Goal: Information Seeking & Learning: Learn about a topic

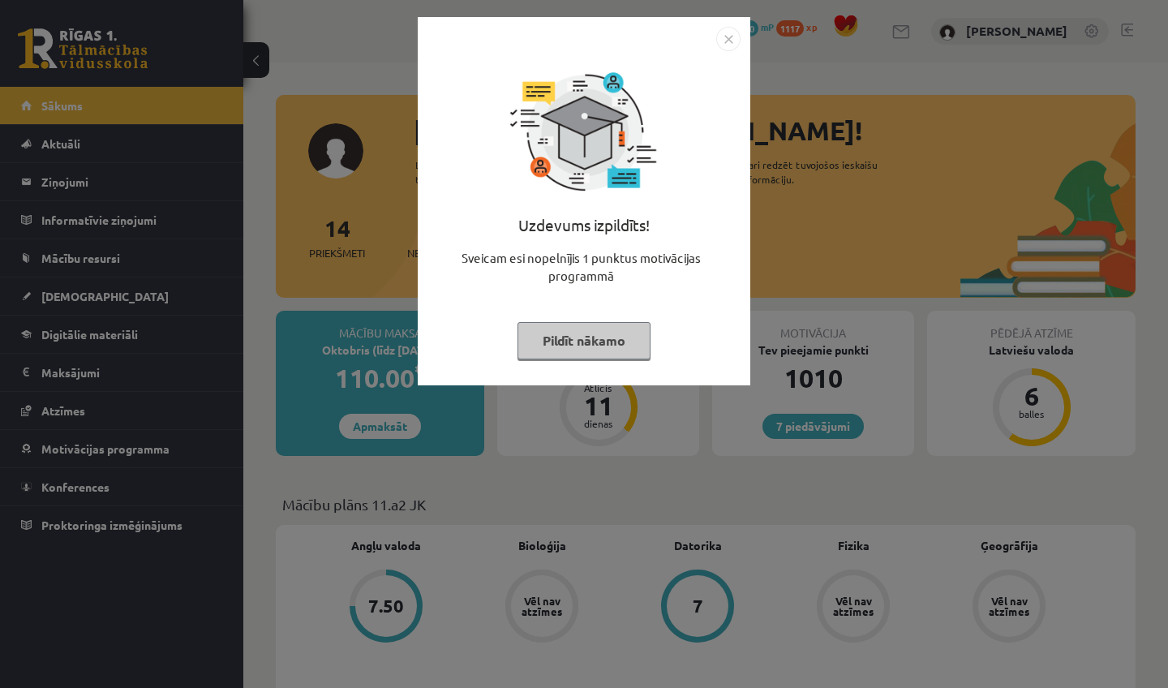
click at [596, 325] on button "Pildīt nākamo" at bounding box center [584, 340] width 133 height 37
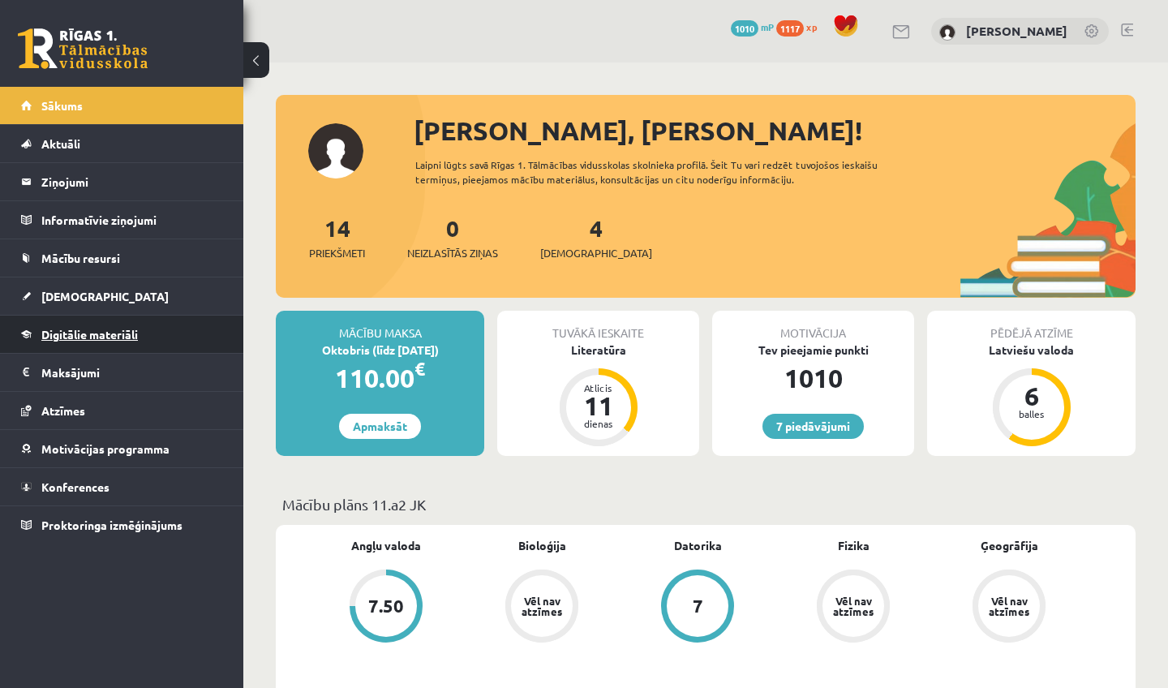
click at [183, 328] on link "Digitālie materiāli" at bounding box center [122, 334] width 202 height 37
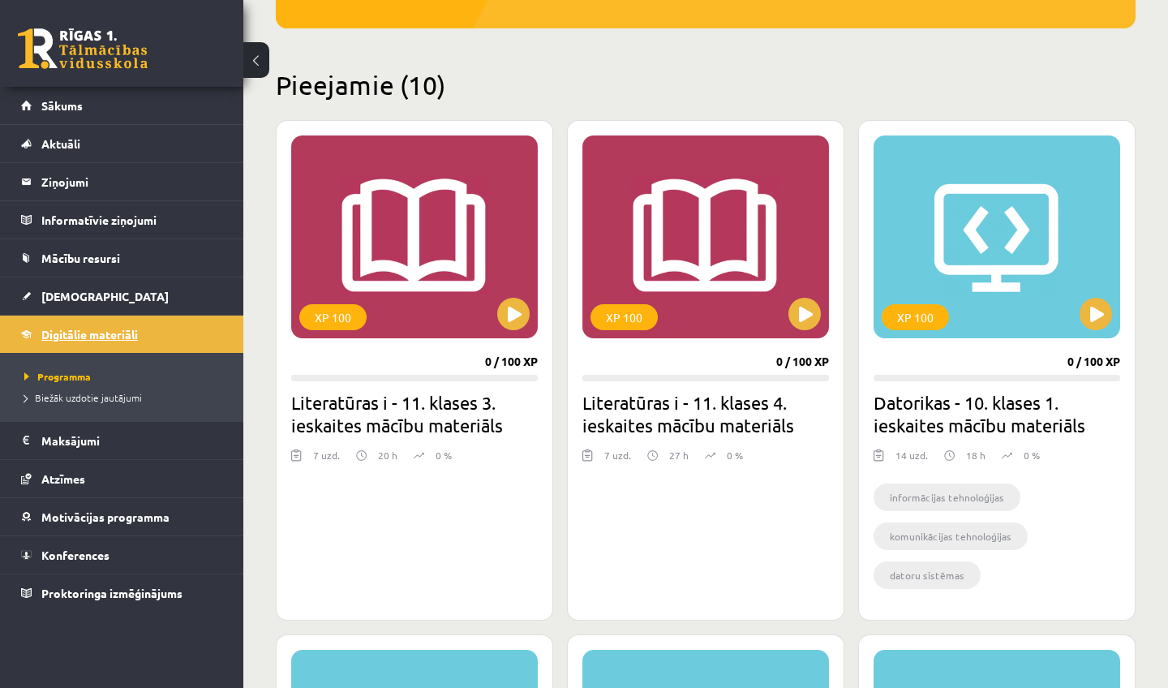
scroll to position [336, 0]
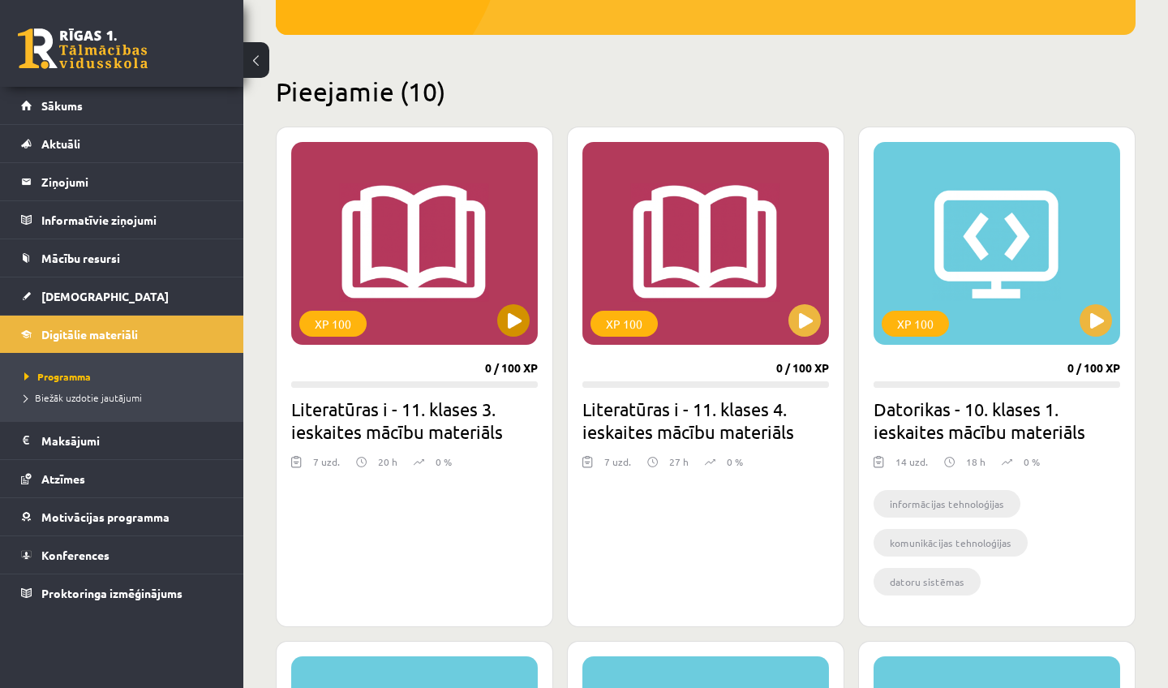
click at [511, 320] on button at bounding box center [513, 320] width 32 height 32
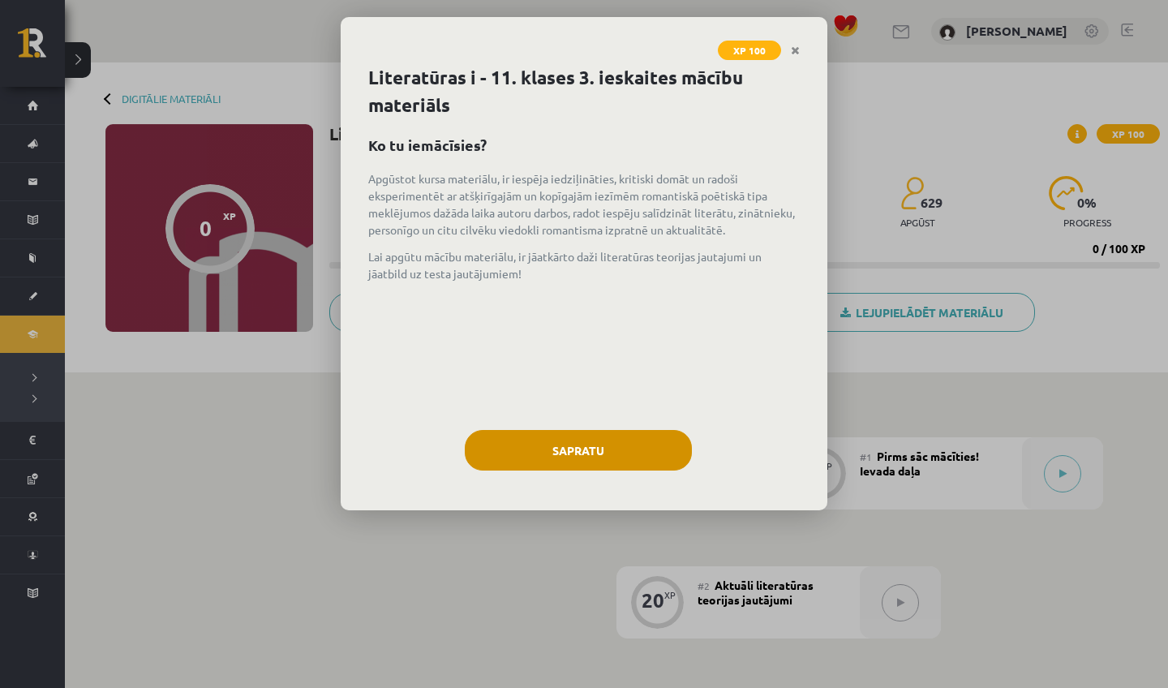
click at [571, 462] on button "Sapratu" at bounding box center [578, 450] width 227 height 41
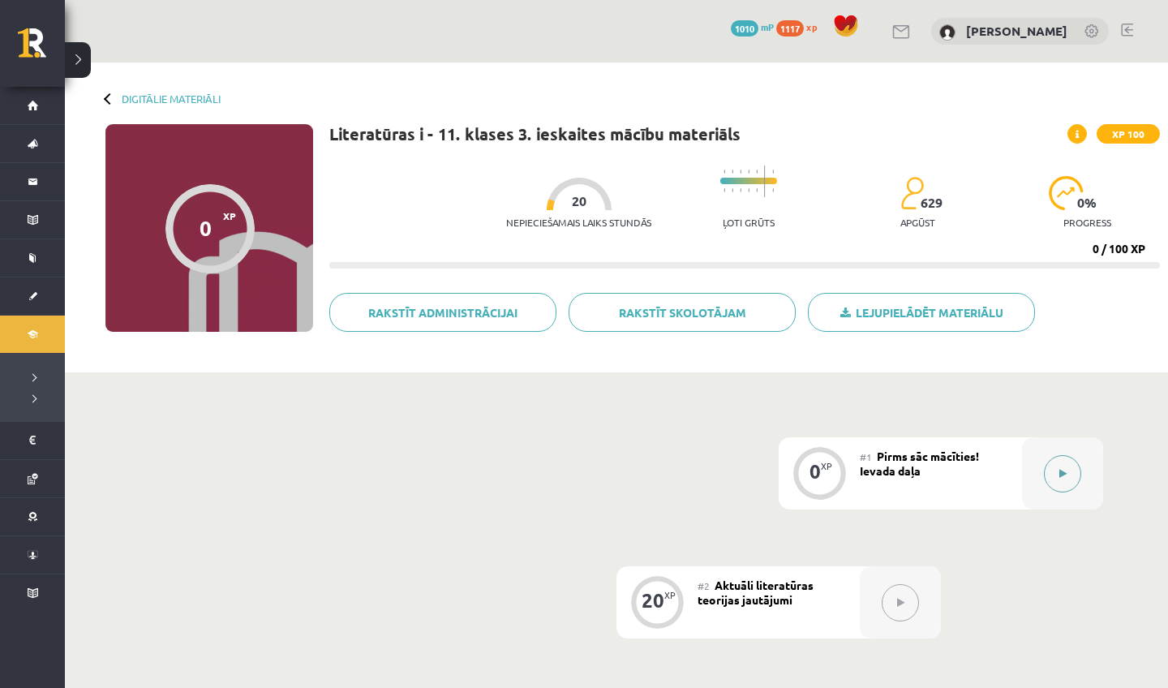
click at [1065, 475] on icon at bounding box center [1063, 474] width 7 height 10
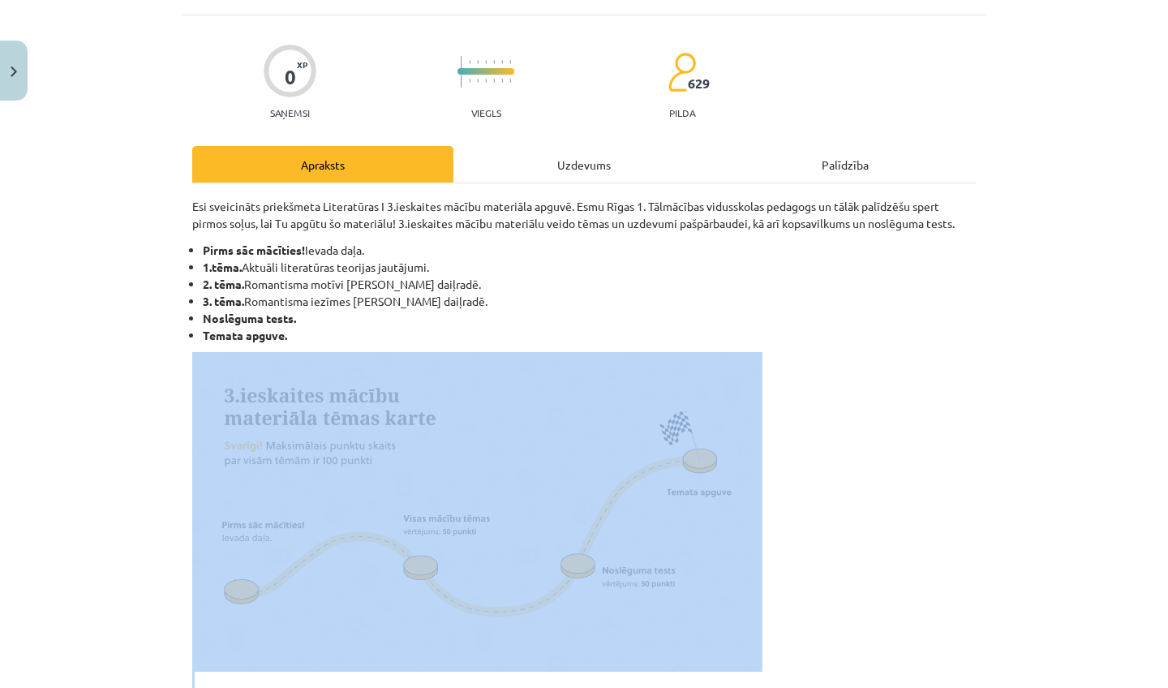
drag, startPoint x: 991, startPoint y: 544, endPoint x: 854, endPoint y: 687, distance: 198.5
click at [854, 687] on div "Mācību tēma: Literatūras i - 11. klases 3. ieskaites mācību materiāls #1 Pirms …" at bounding box center [584, 344] width 1168 height 688
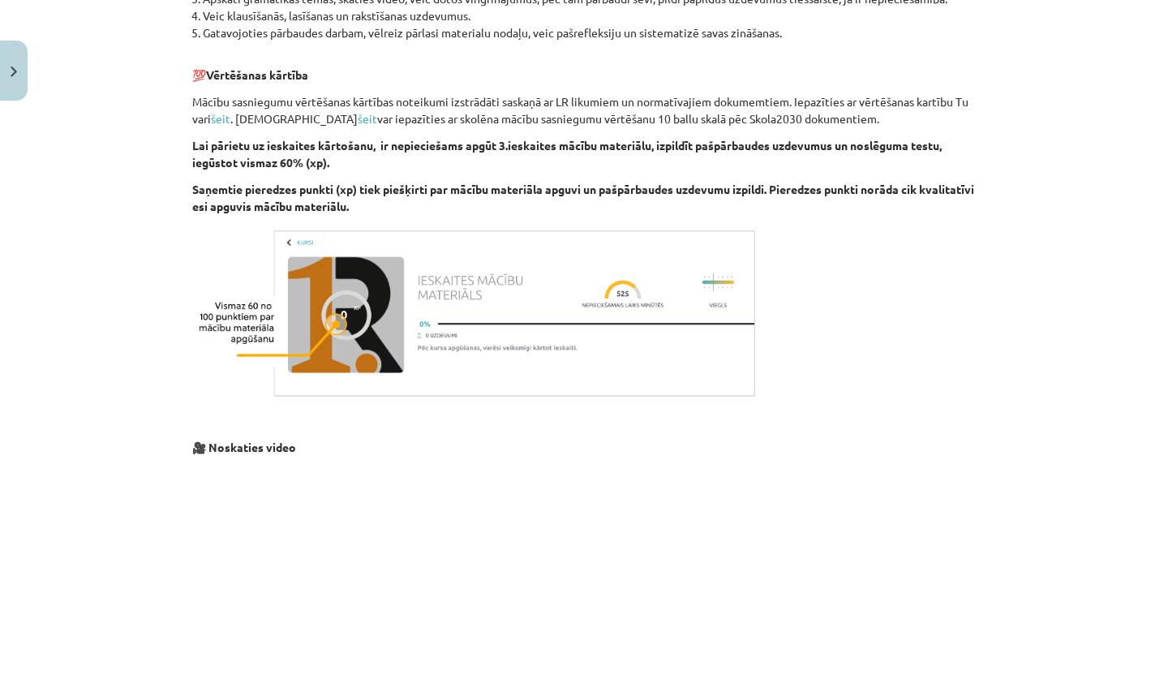
scroll to position [1103, 0]
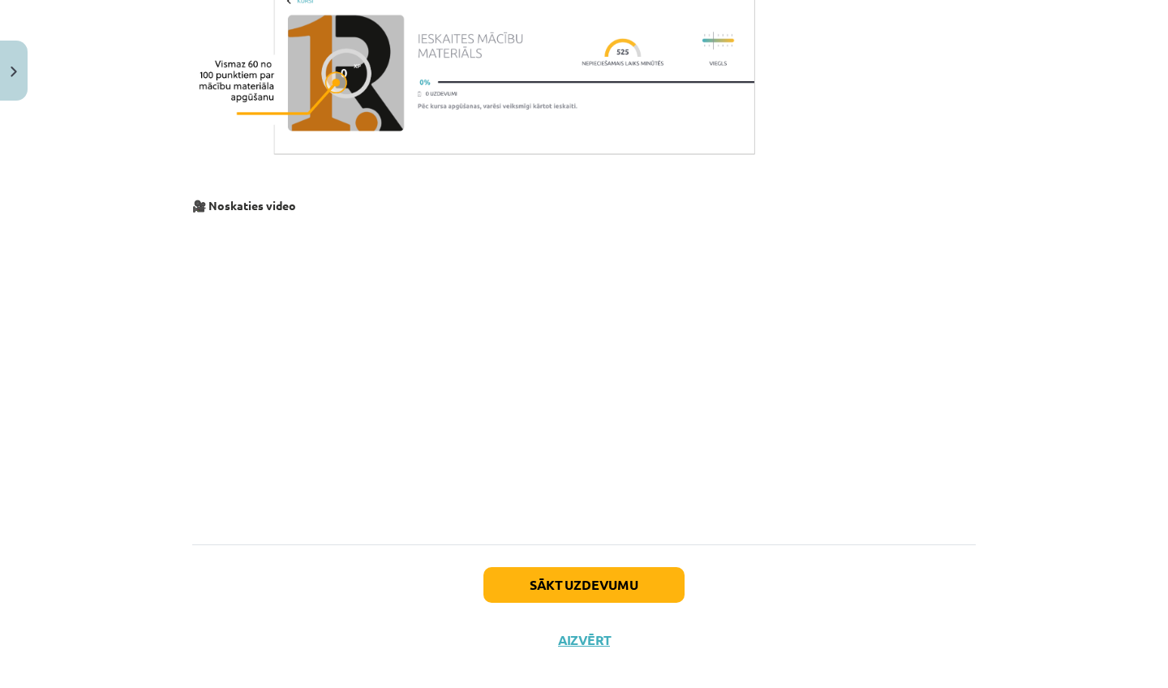
click at [652, 592] on button "Sākt uzdevumu" at bounding box center [584, 585] width 201 height 36
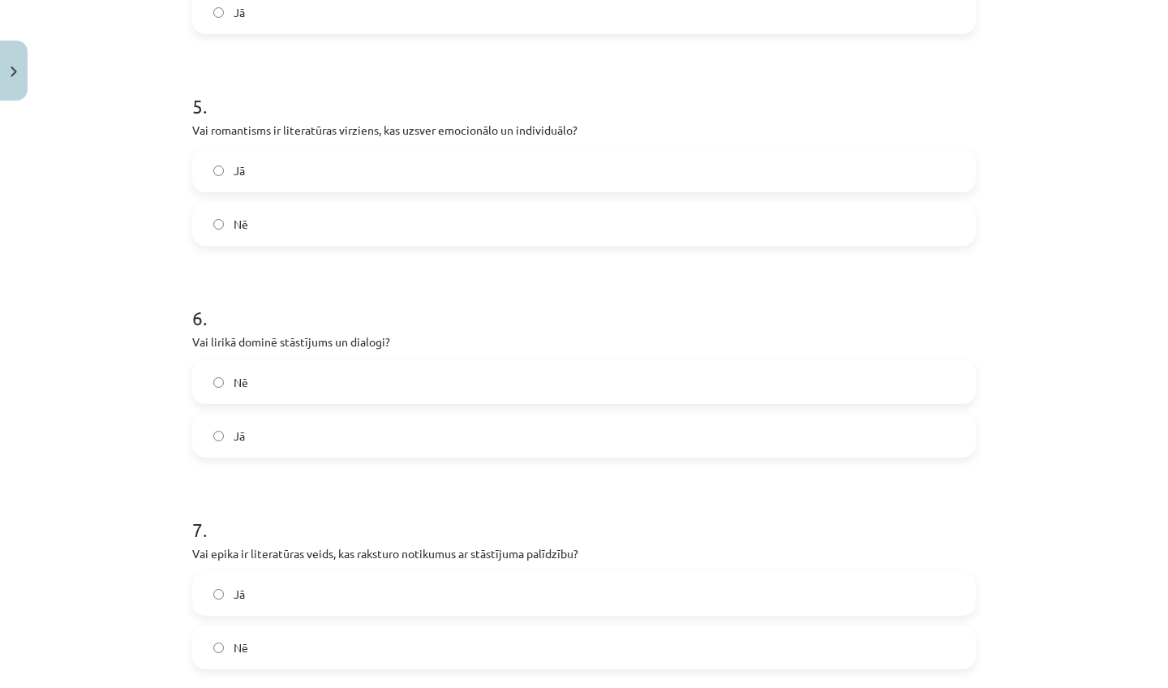
scroll to position [41, 0]
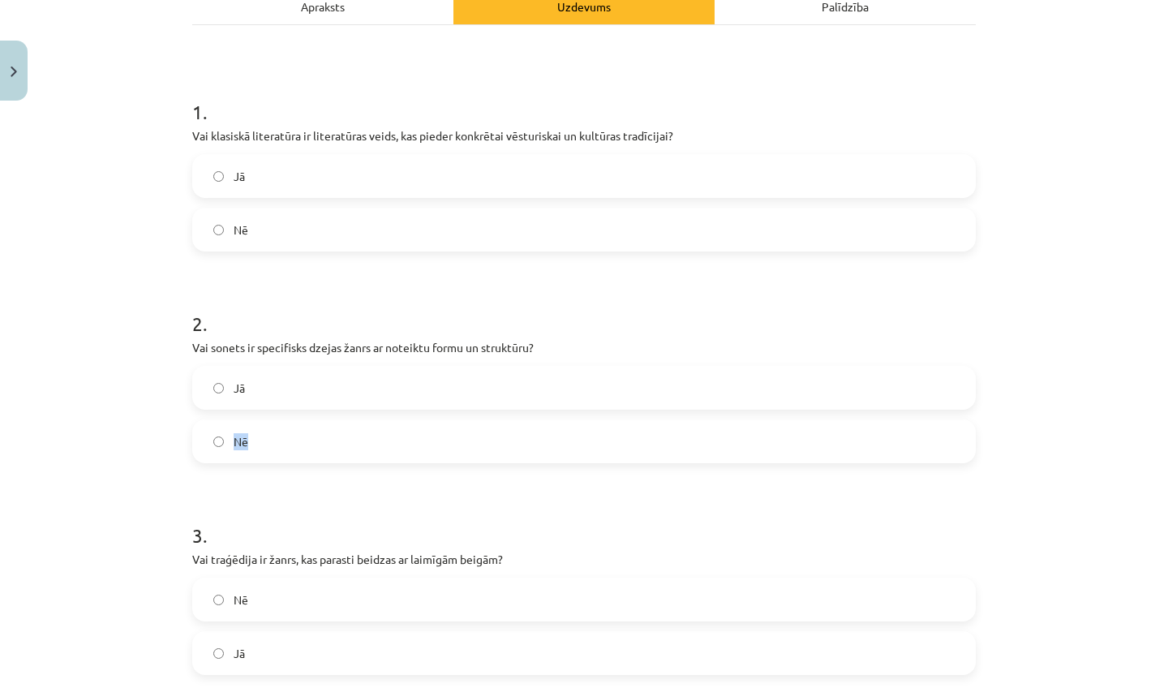
drag, startPoint x: 1116, startPoint y: 665, endPoint x: 1112, endPoint y: 687, distance: 22.3
click at [1112, 687] on div "Mācību tēma: Literatūras i - 11. klases 3. ieskaites mācību materiāls #1 Pirms …" at bounding box center [584, 344] width 1168 height 688
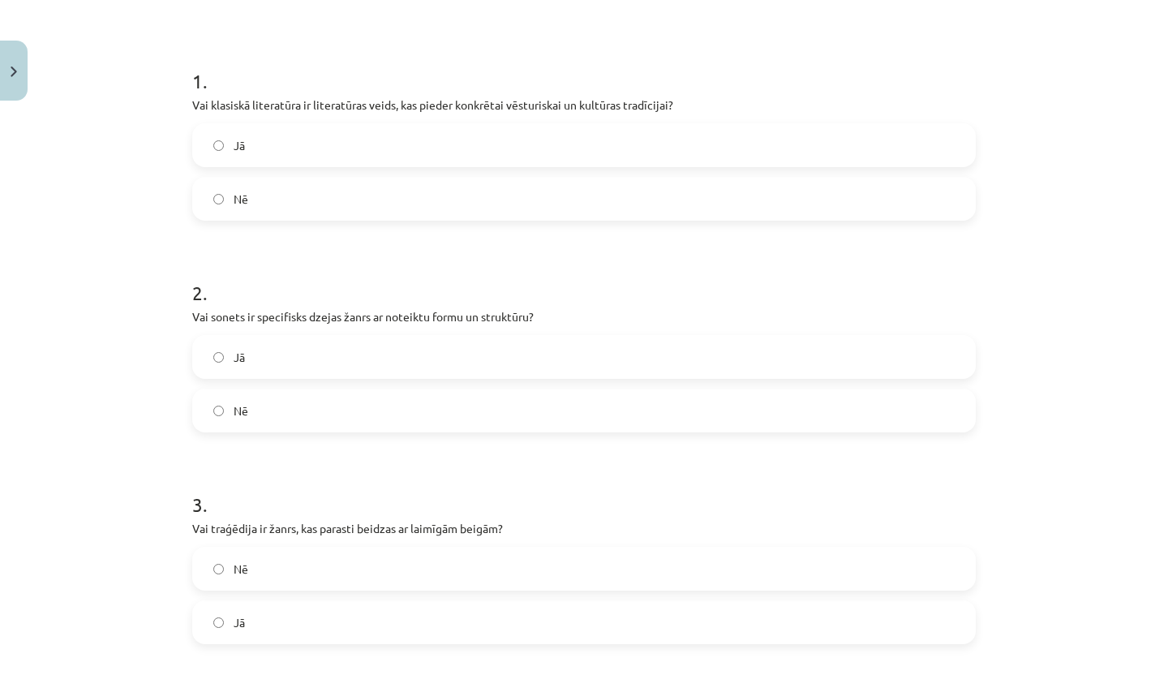
click at [641, 123] on div "Jā" at bounding box center [584, 145] width 784 height 44
click at [659, 158] on label "Jā" at bounding box center [584, 145] width 781 height 41
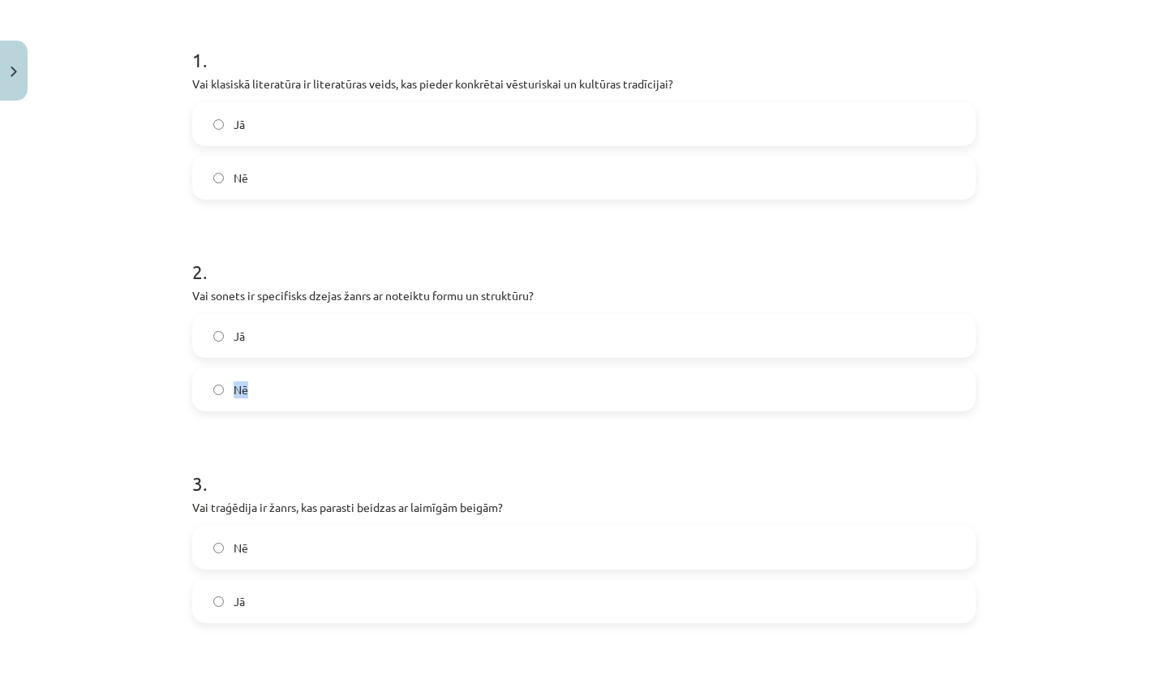
drag, startPoint x: 1104, startPoint y: 676, endPoint x: 1103, endPoint y: 687, distance: 11.4
click at [1103, 687] on div "Mācību tēma: Literatūras i - 11. klases 3. ieskaites mācību materiāls #1 Pirms …" at bounding box center [584, 344] width 1168 height 688
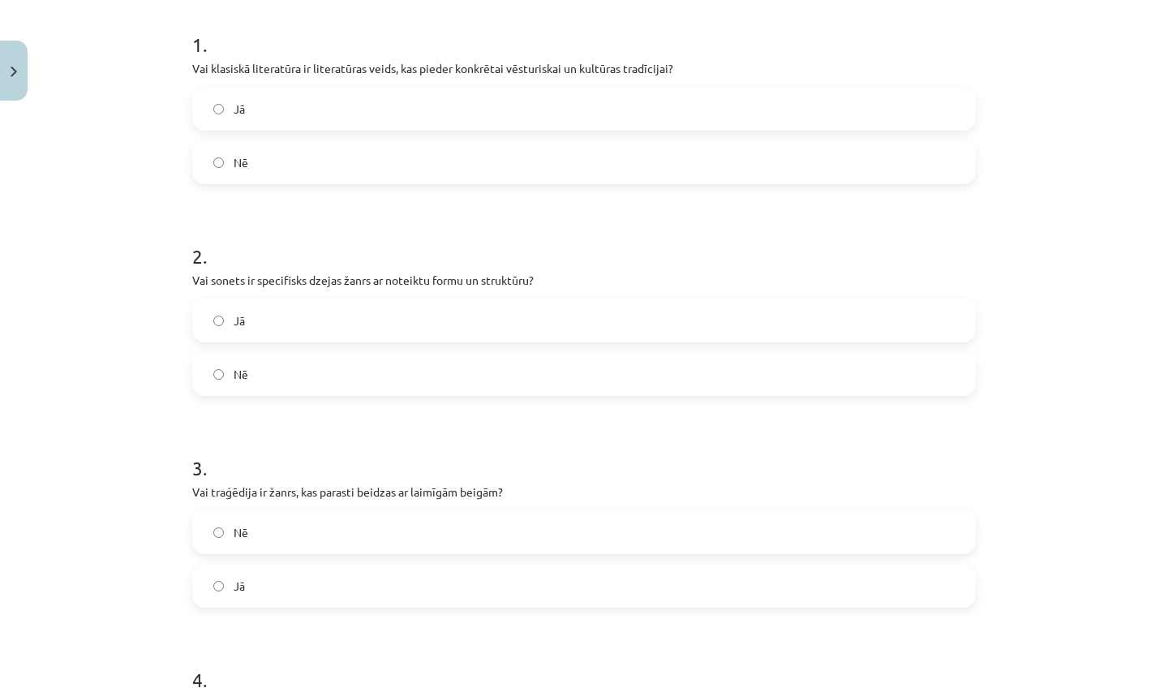
click at [679, 437] on h1 "3 ." at bounding box center [584, 453] width 784 height 50
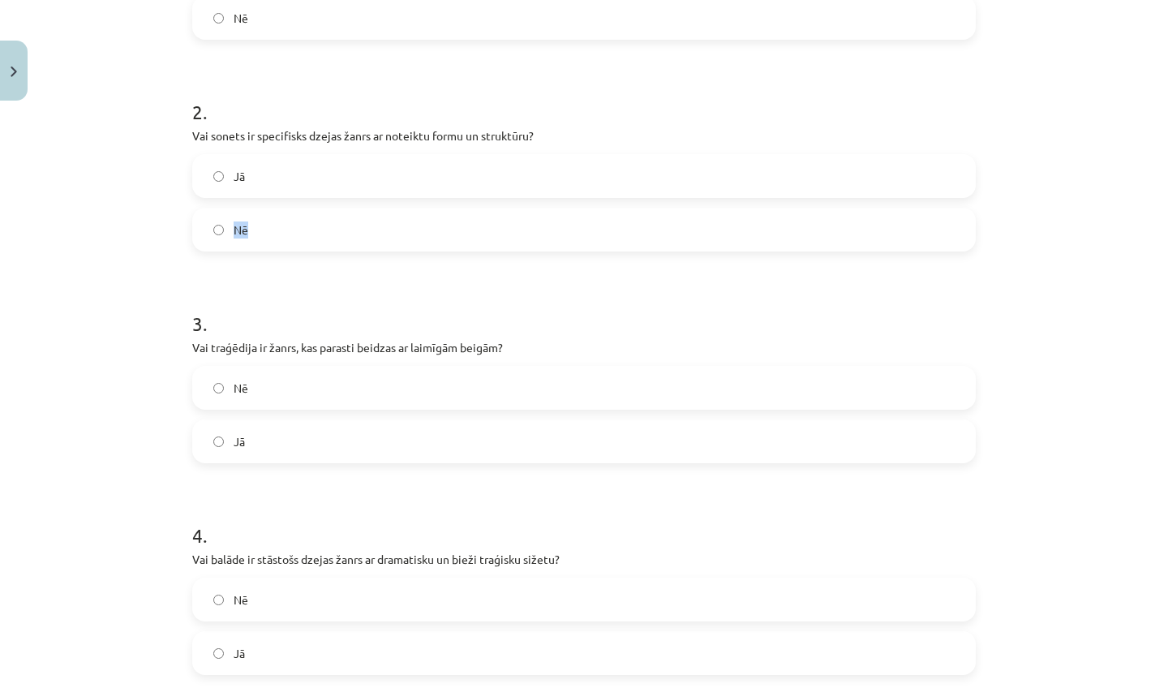
scroll to position [509, 0]
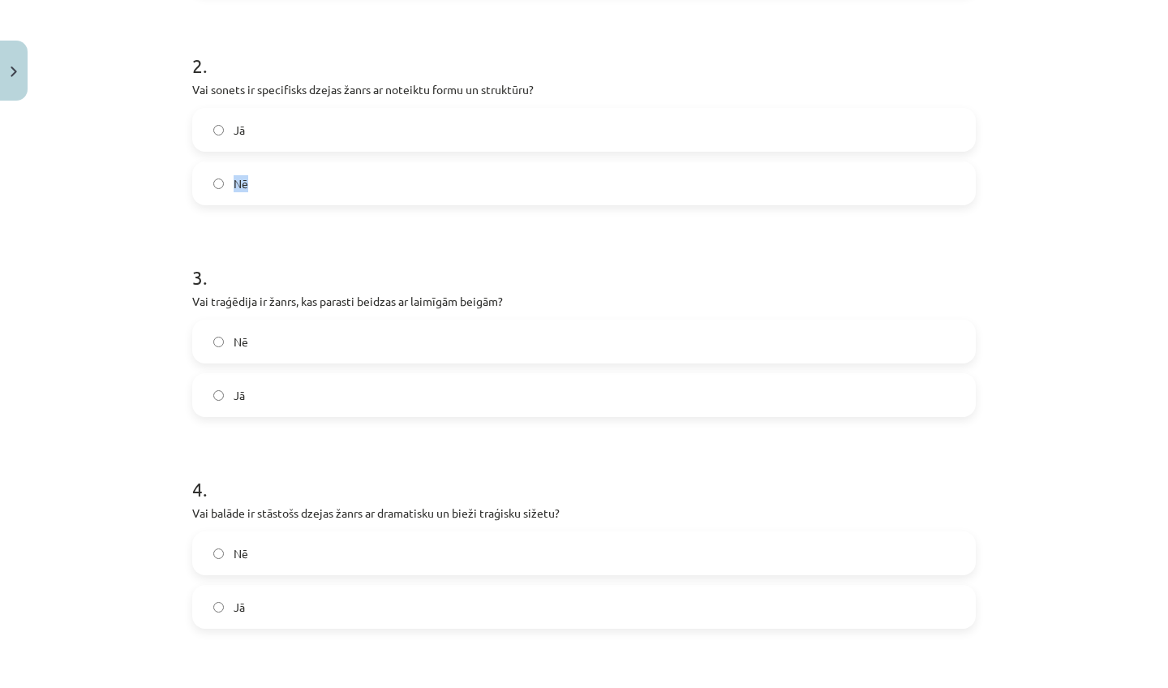
drag, startPoint x: 1103, startPoint y: 669, endPoint x: 1101, endPoint y: 687, distance: 17.9
click at [1101, 687] on div "Mācību tēma: Literatūras i - 11. klases 3. ieskaites mācību materiāls #1 Pirms …" at bounding box center [584, 344] width 1168 height 688
click at [1101, 619] on div "Mācību tēma: Literatūras i - 11. klases 3. ieskaites mācību materiāls #1 Pirms …" at bounding box center [584, 344] width 1168 height 688
click at [1099, 676] on div "Mācību tēma: Literatūras i - 11. klases 3. ieskaites mācību materiāls #1 Pirms …" at bounding box center [584, 344] width 1168 height 688
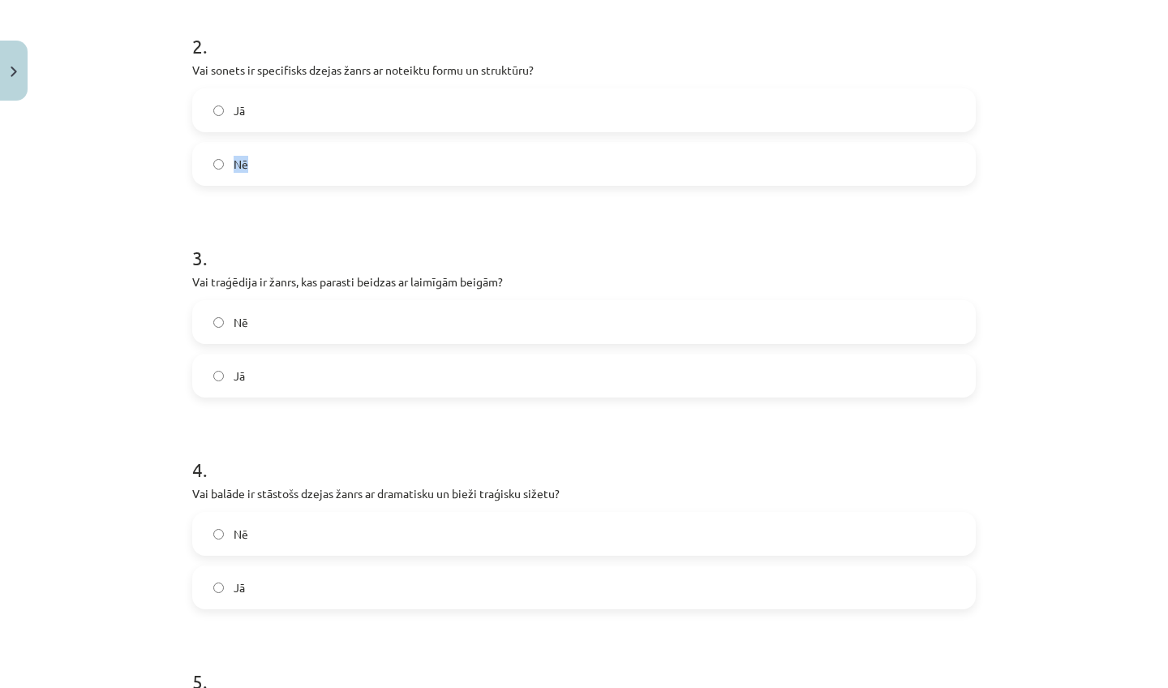
scroll to position [572, 0]
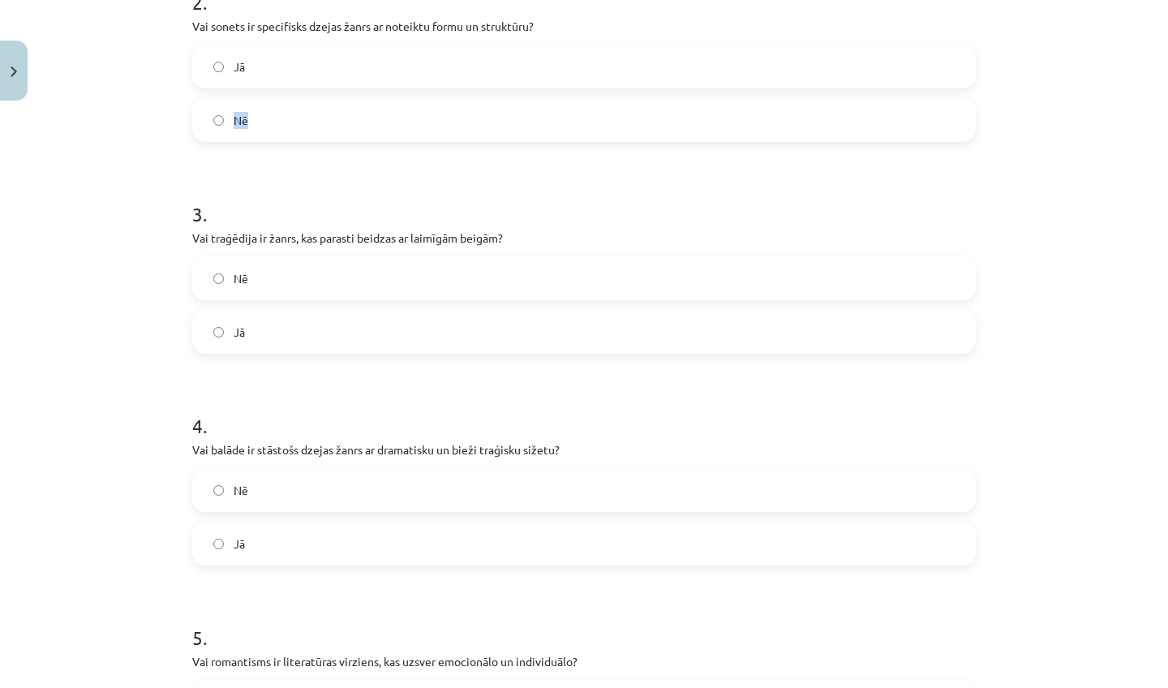
drag, startPoint x: 1099, startPoint y: 676, endPoint x: 1099, endPoint y: 686, distance: 10.6
click at [1099, 686] on div "Mācību tēma: Literatūras i - 11. klases 3. ieskaites mācību materiāls #1 Pirms …" at bounding box center [584, 344] width 1168 height 688
click at [1097, 586] on div "Mācību tēma: Literatūras i - 11. klases 3. ieskaites mācību materiāls #1 Pirms …" at bounding box center [584, 344] width 1168 height 688
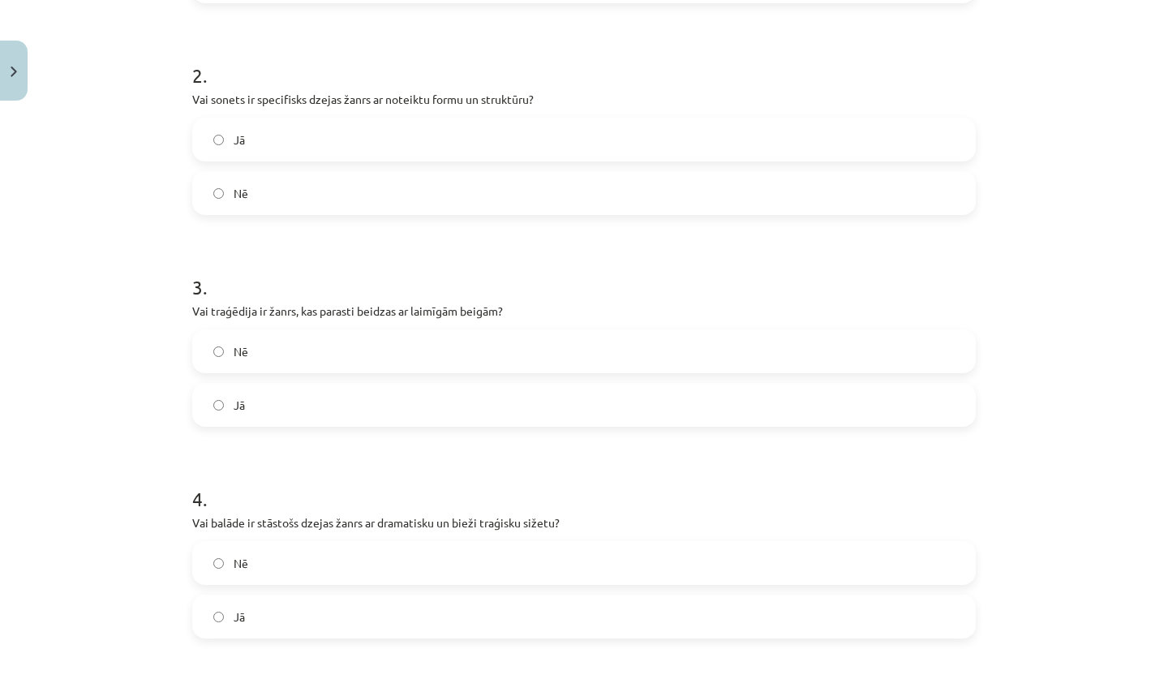
scroll to position [449, 0]
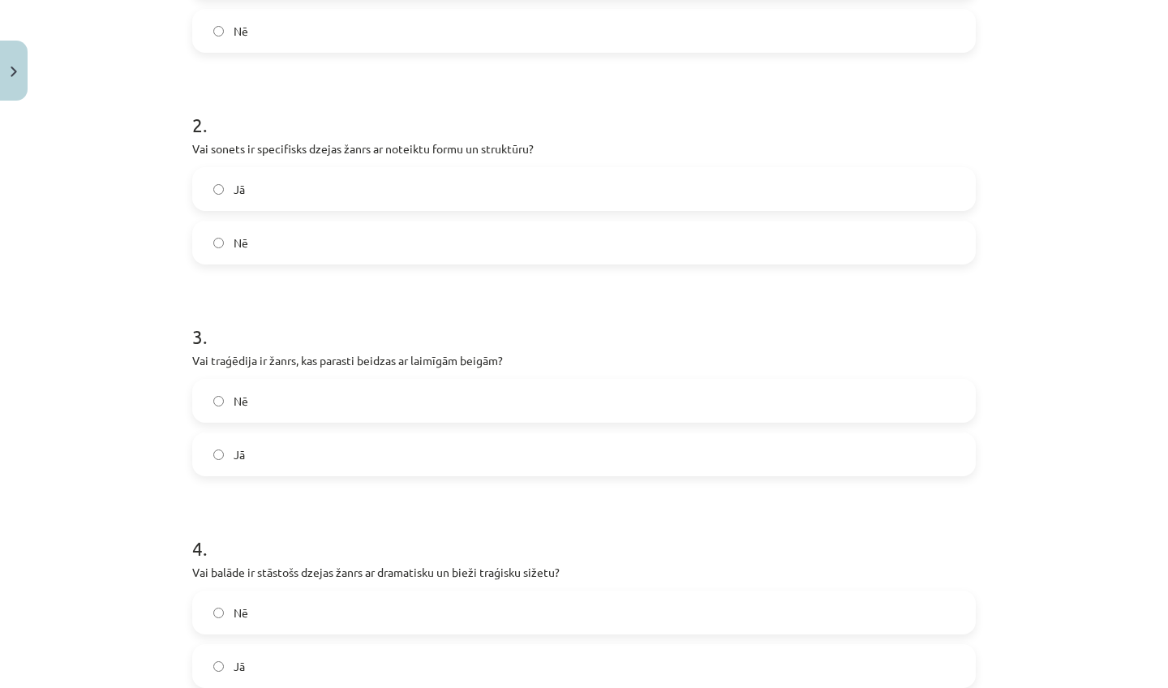
drag, startPoint x: 1024, startPoint y: 19, endPoint x: 1015, endPoint y: -6, distance: 26.7
click at [1015, 0] on html "0 Dāvanas 1010 mP 1117 xp Viktorija Nikonorova Sākums Aktuāli Kā mācīties eSKOL…" at bounding box center [584, 344] width 1168 height 688
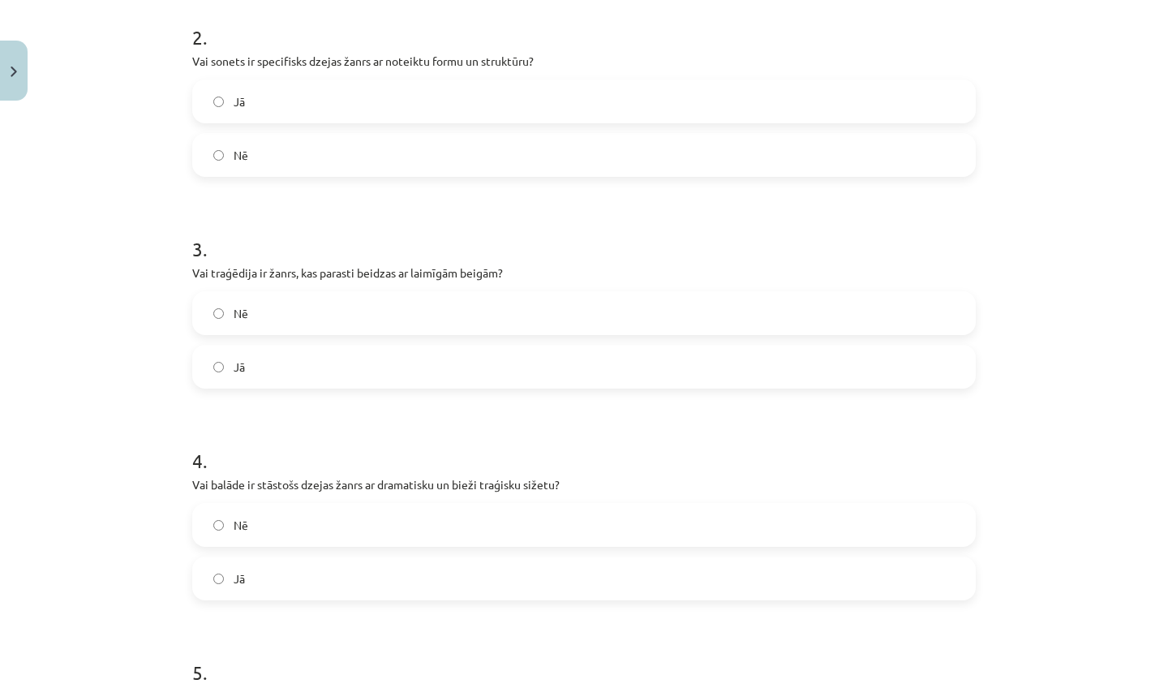
scroll to position [543, 0]
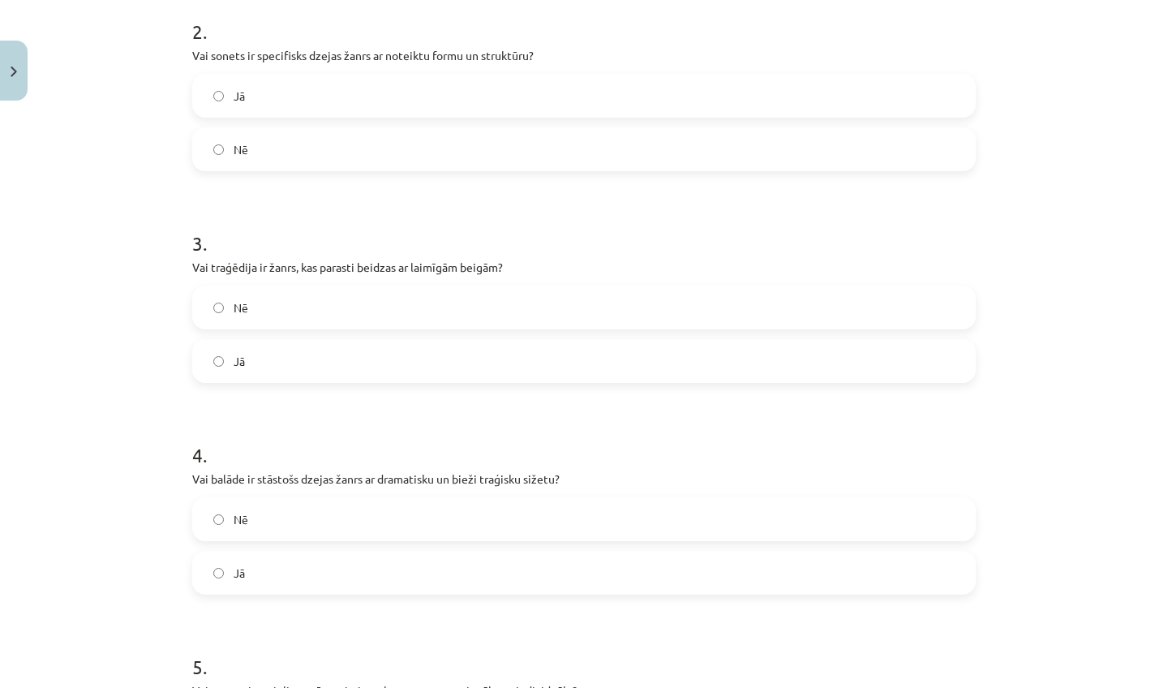
click at [669, 102] on label "Jā" at bounding box center [584, 95] width 781 height 41
click at [574, 323] on label "Nē" at bounding box center [584, 307] width 781 height 41
click at [473, 558] on label "Jā" at bounding box center [584, 573] width 781 height 41
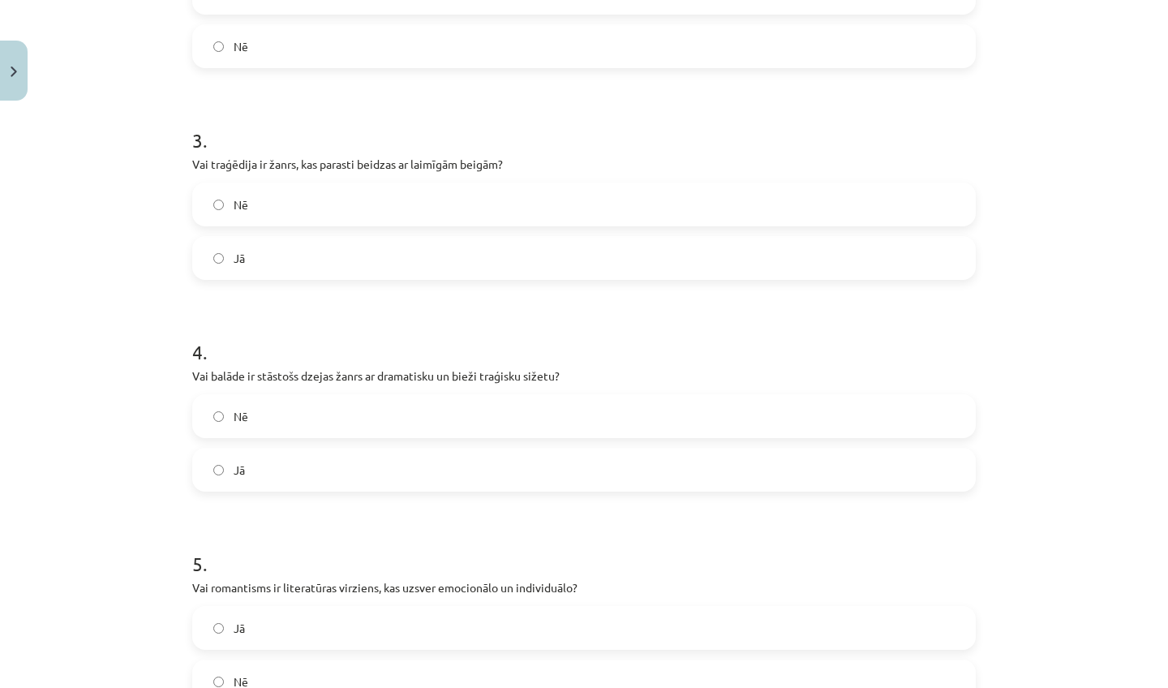
scroll to position [665, 0]
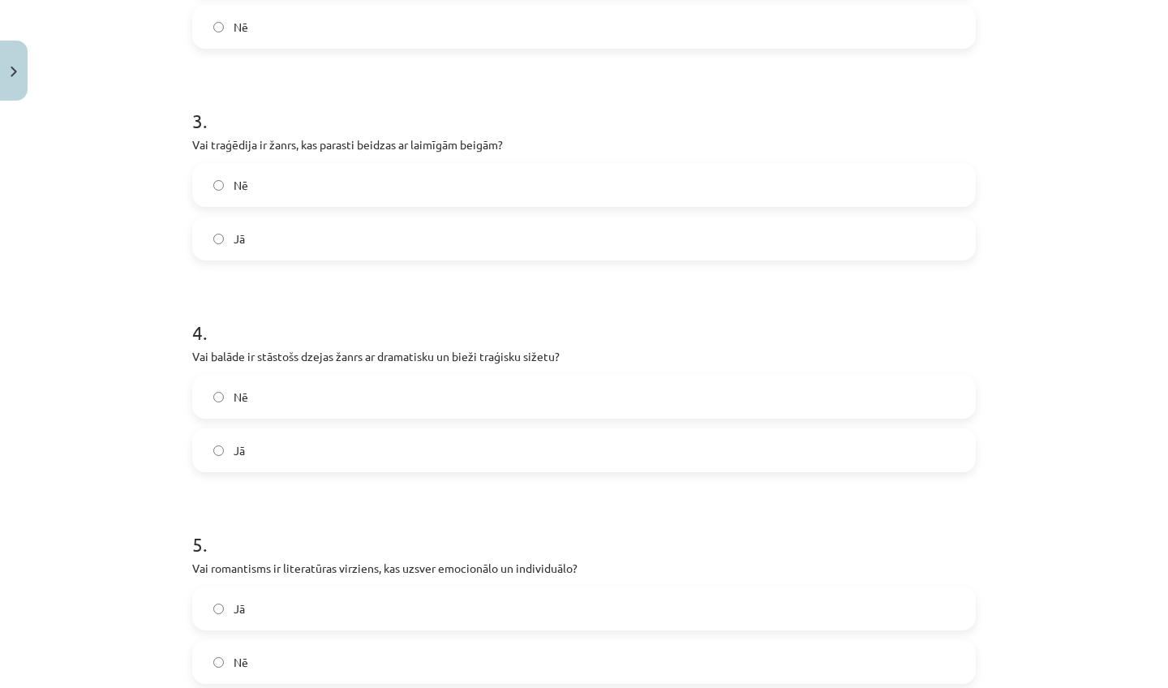
drag, startPoint x: 1122, startPoint y: 653, endPoint x: 1116, endPoint y: 681, distance: 28.2
click at [1116, 681] on div "Mācību tēma: Literatūras i - 11. klases 3. ieskaites mācību materiāls #1 Pirms …" at bounding box center [584, 344] width 1168 height 688
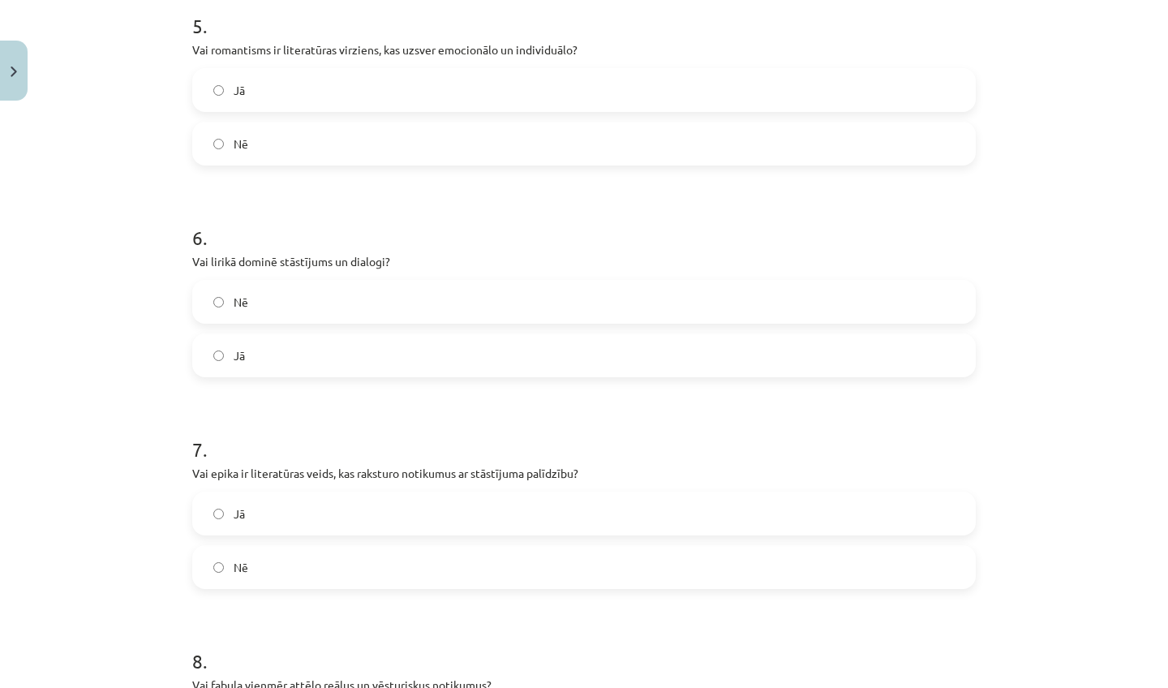
scroll to position [1187, 0]
click at [617, 91] on label "Jā" at bounding box center [584, 87] width 781 height 41
click at [531, 316] on label "Nē" at bounding box center [584, 298] width 781 height 41
click at [497, 505] on label "Jā" at bounding box center [584, 510] width 781 height 41
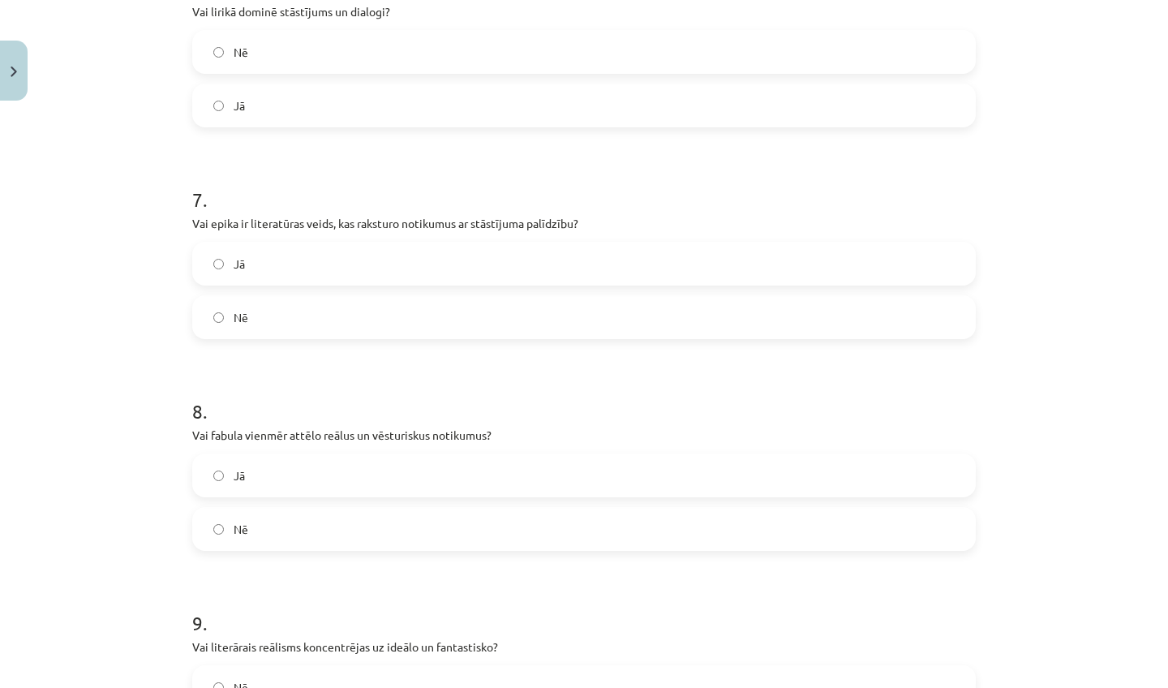
scroll to position [1480, 0]
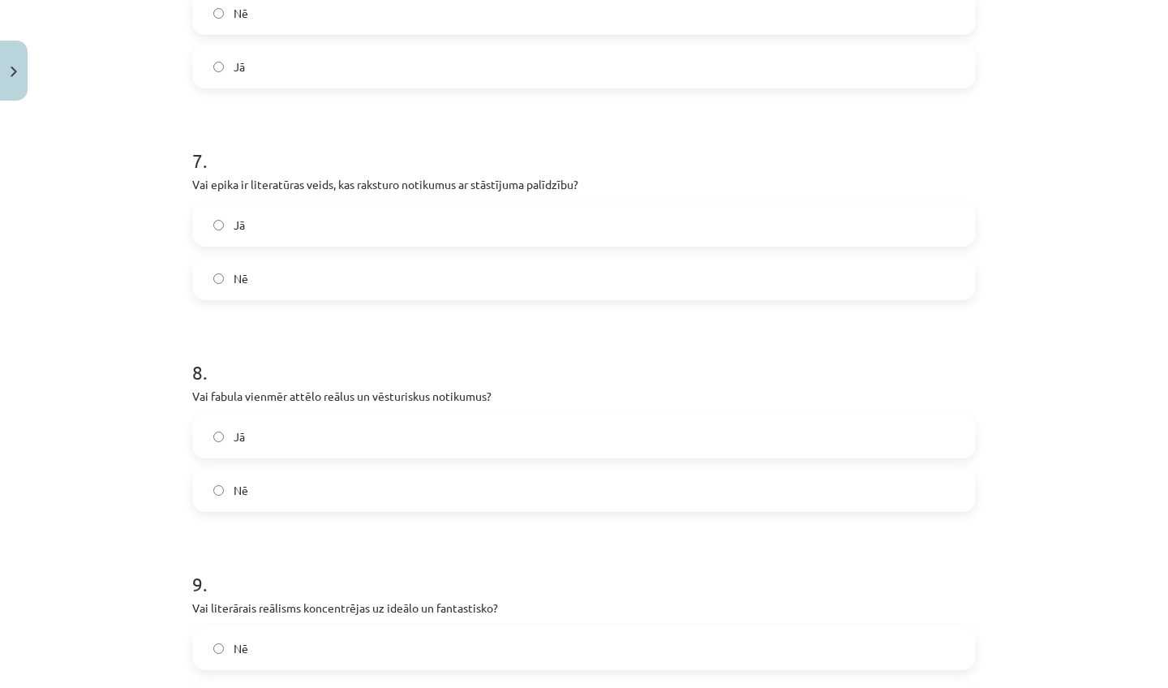
drag, startPoint x: 1036, startPoint y: 658, endPoint x: 1022, endPoint y: 687, distance: 32.3
click at [1022, 687] on div "Mācību tēma: Literatūras i - 11. klases 3. ieskaites mācību materiāls #1 Pirms …" at bounding box center [584, 344] width 1168 height 688
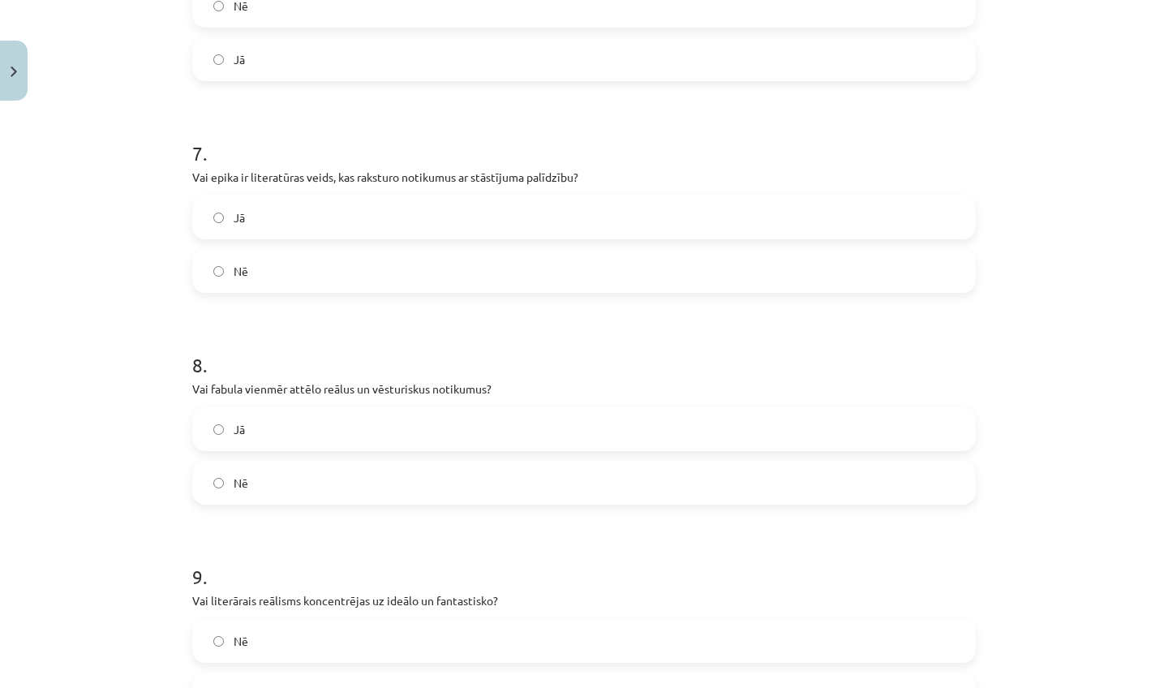
click at [290, 492] on label "Nē" at bounding box center [584, 482] width 781 height 41
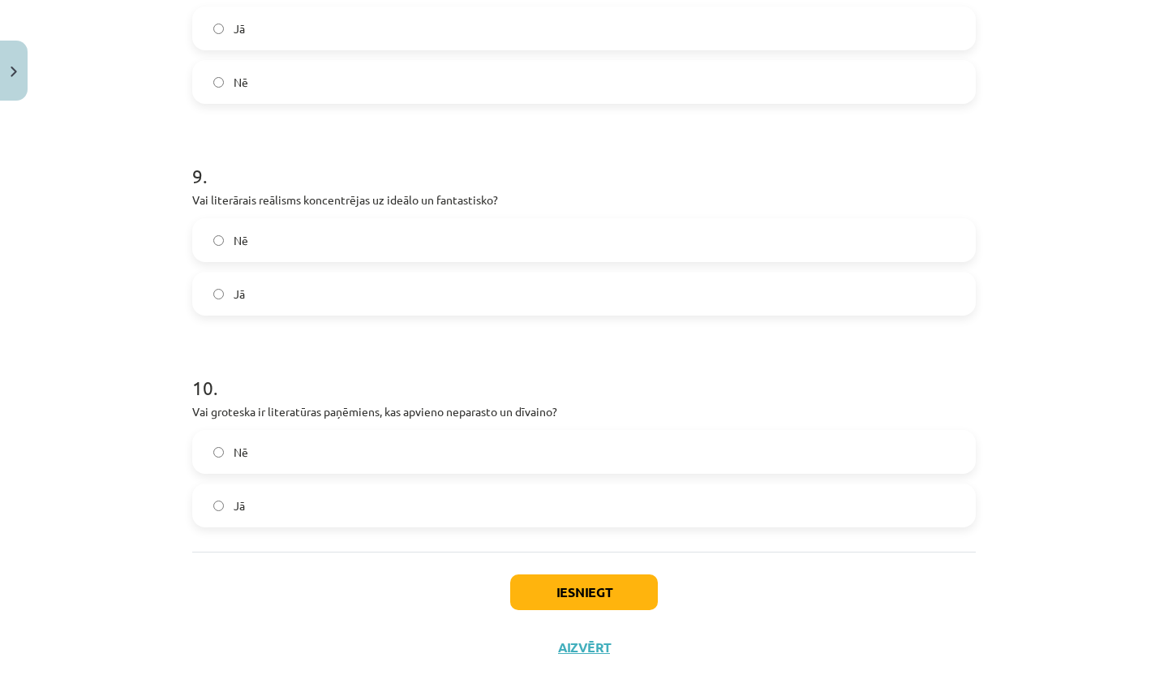
scroll to position [1911, 0]
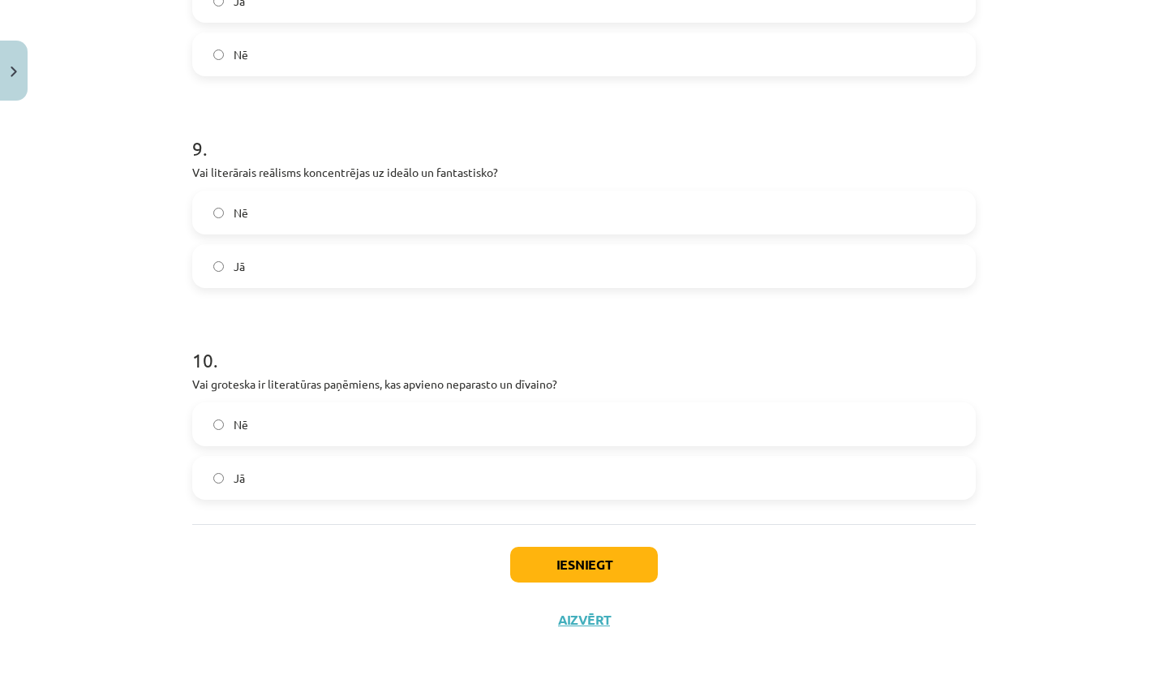
drag, startPoint x: 1036, startPoint y: 644, endPoint x: 1022, endPoint y: 687, distance: 45.4
click at [1022, 687] on div "Mācību tēma: Literatūras i - 11. klases 3. ieskaites mācību materiāls #1 Pirms …" at bounding box center [584, 344] width 1168 height 688
click at [552, 215] on label "Nē" at bounding box center [584, 212] width 781 height 41
click at [377, 467] on label "Jā" at bounding box center [584, 478] width 781 height 41
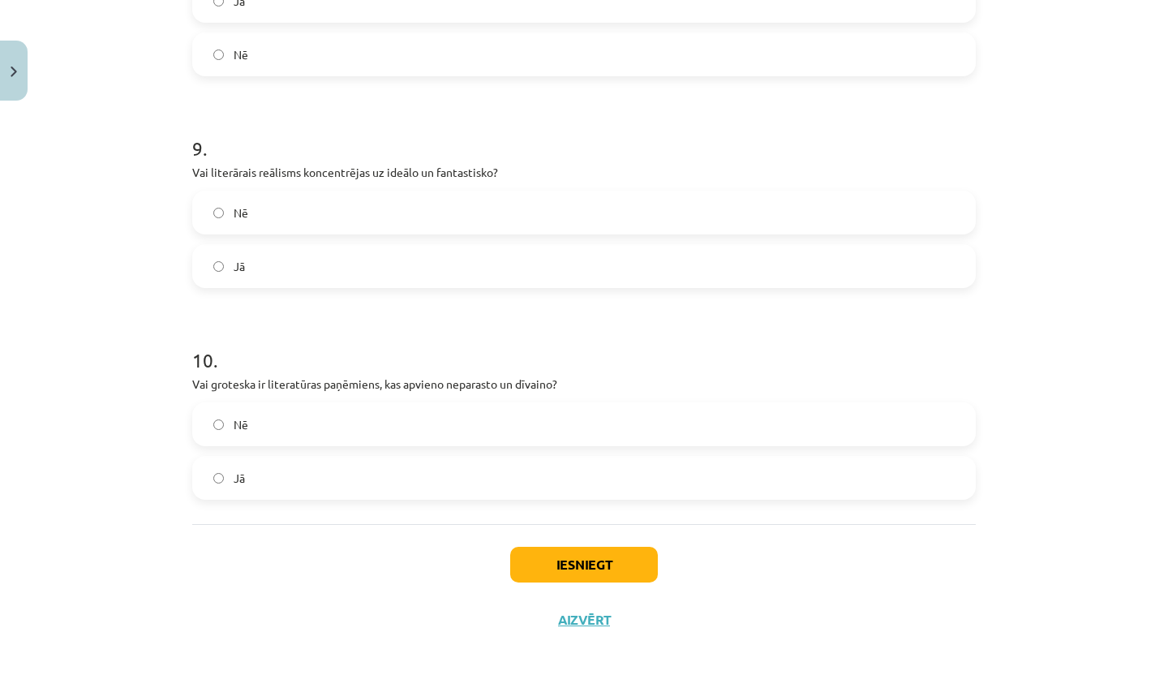
click at [626, 575] on button "Iesniegt" at bounding box center [584, 565] width 148 height 36
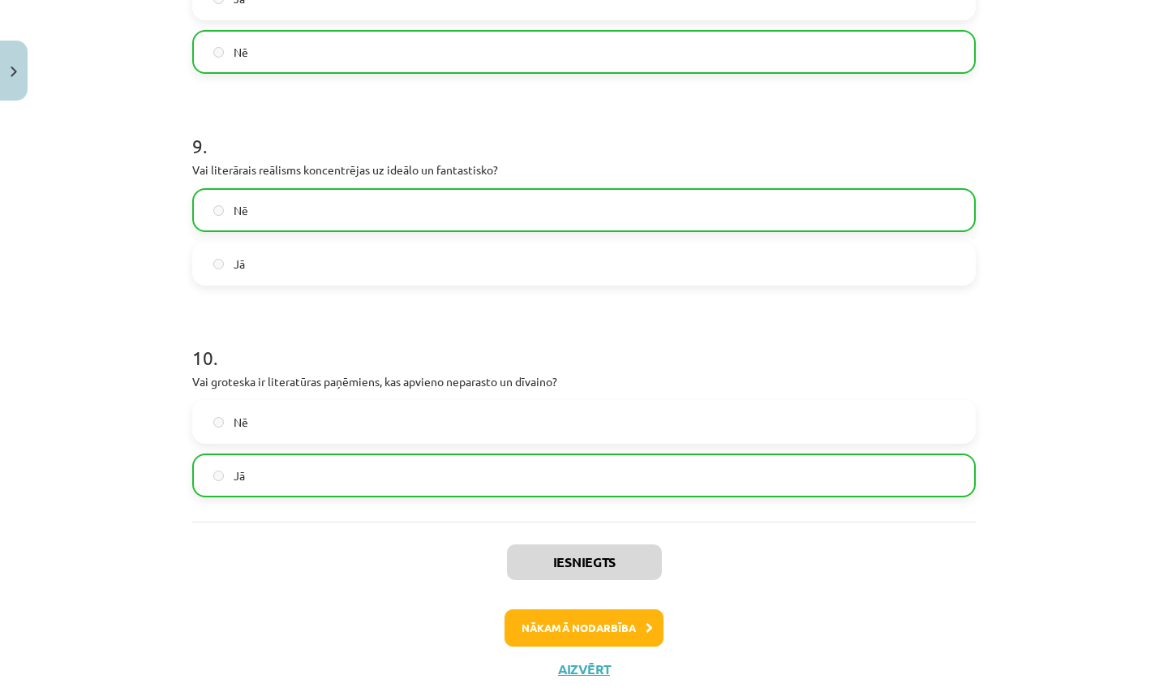
click at [631, 643] on button "Nākamā nodarbība" at bounding box center [584, 627] width 159 height 37
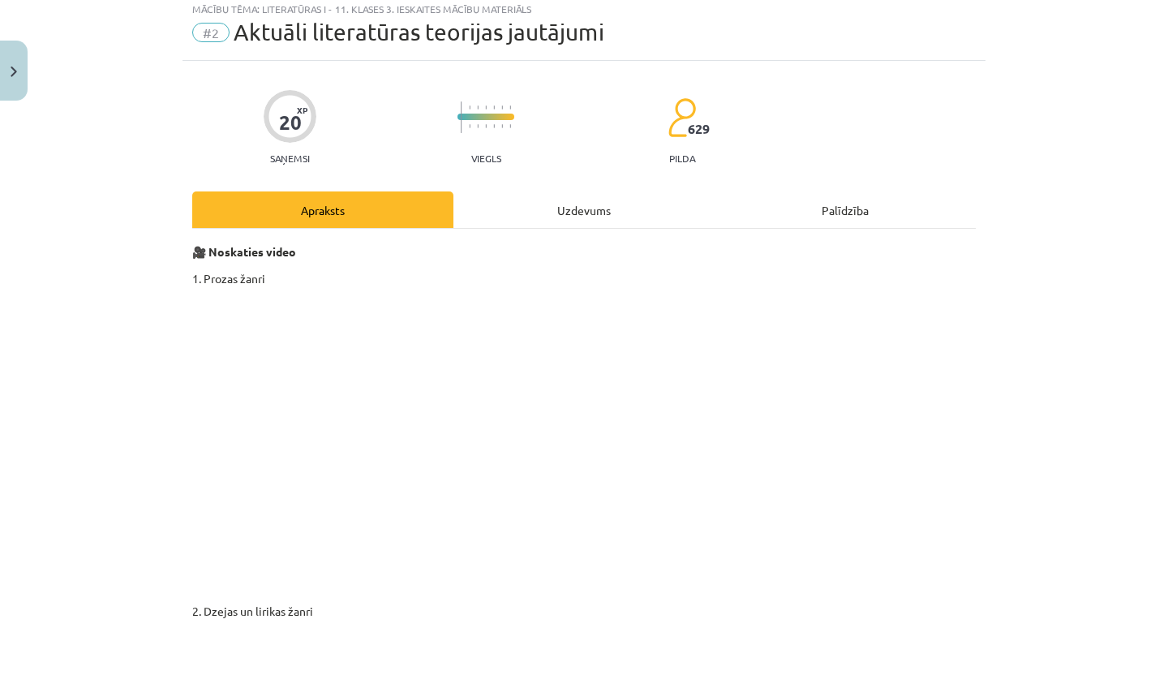
scroll to position [41, 0]
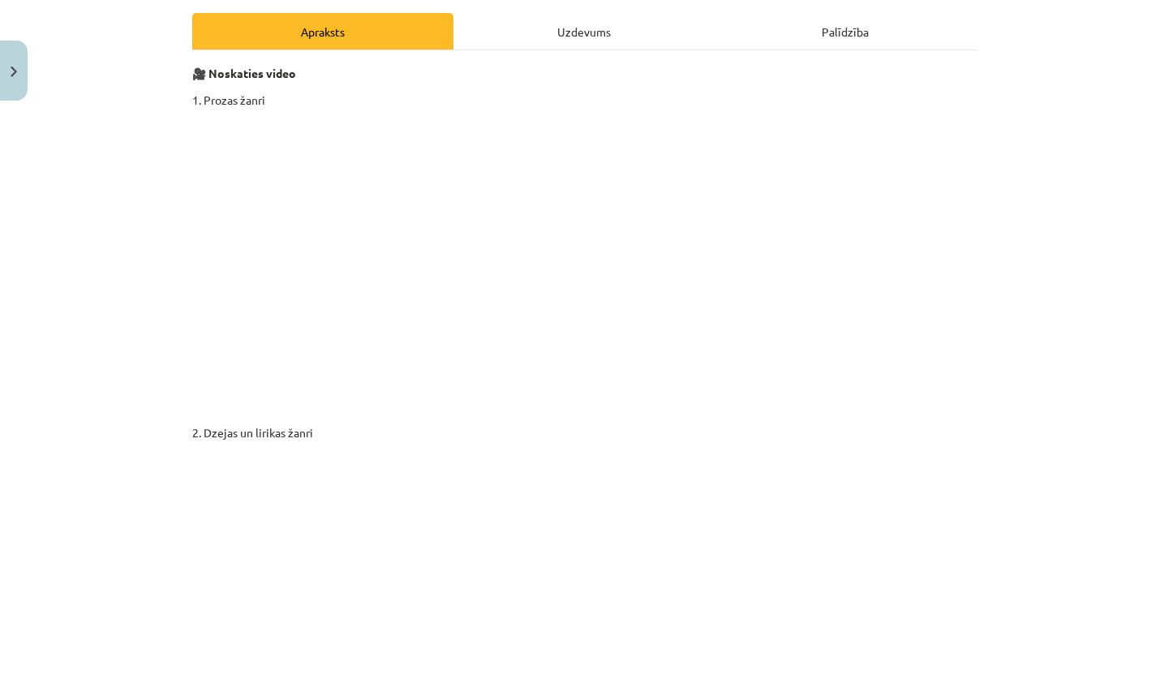
drag, startPoint x: 1007, startPoint y: 682, endPoint x: 978, endPoint y: 687, distance: 29.6
click at [978, 687] on div "Mācību tēma: Literatūras i - 11. klases 3. ieskaites mācību materiāls #2 Aktuāl…" at bounding box center [584, 344] width 1168 height 688
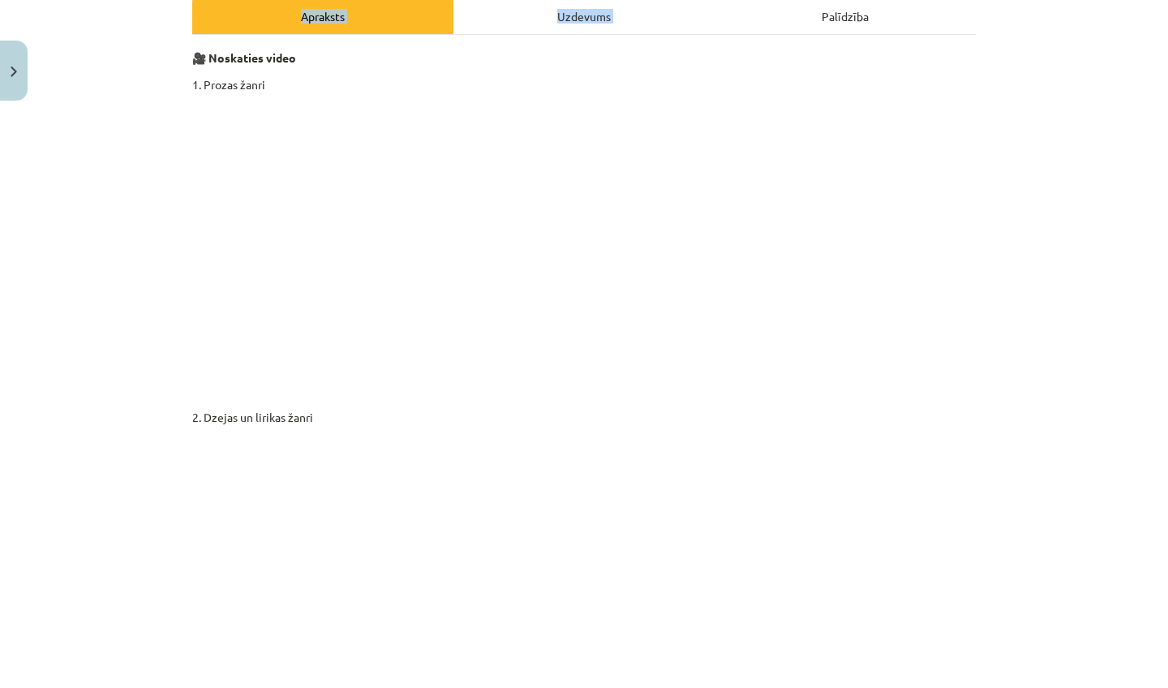
drag, startPoint x: 1163, startPoint y: 96, endPoint x: 1138, endPoint y: 215, distance: 121.9
click at [1138, 215] on div "Mācību tēma: Literatūras i - 11. klases 3. ieskaites mācību materiāls #2 Aktuāl…" at bounding box center [584, 344] width 1168 height 688
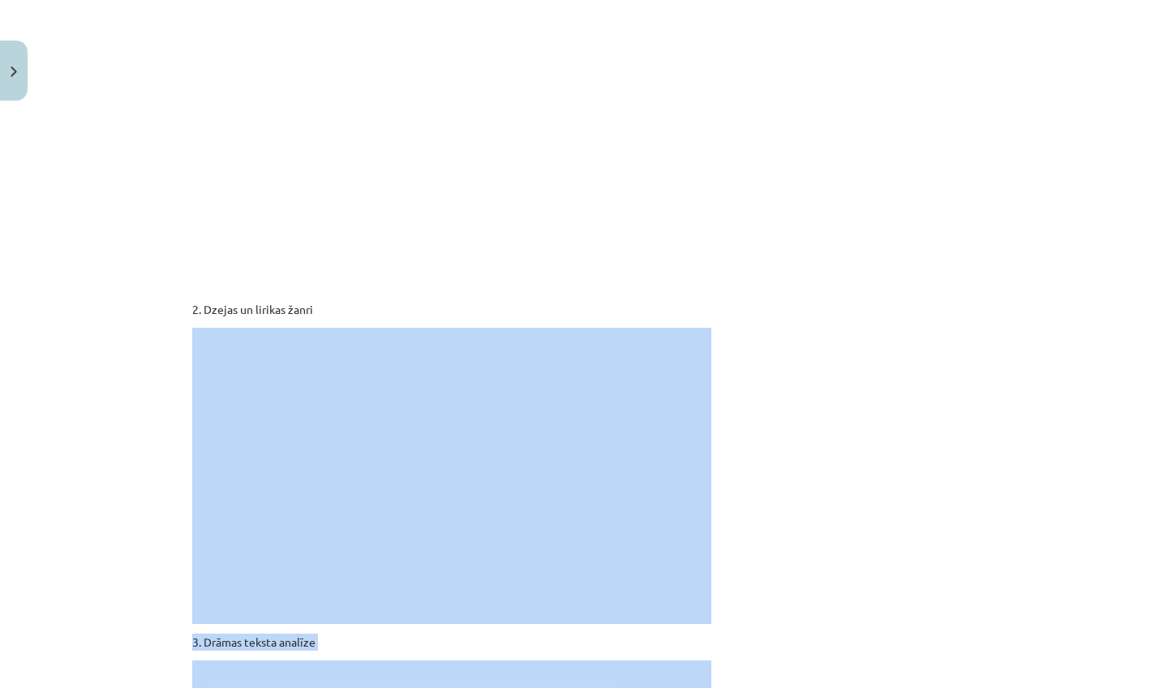
scroll to position [395, 0]
drag, startPoint x: 966, startPoint y: 687, endPoint x: 905, endPoint y: 687, distance: 60.9
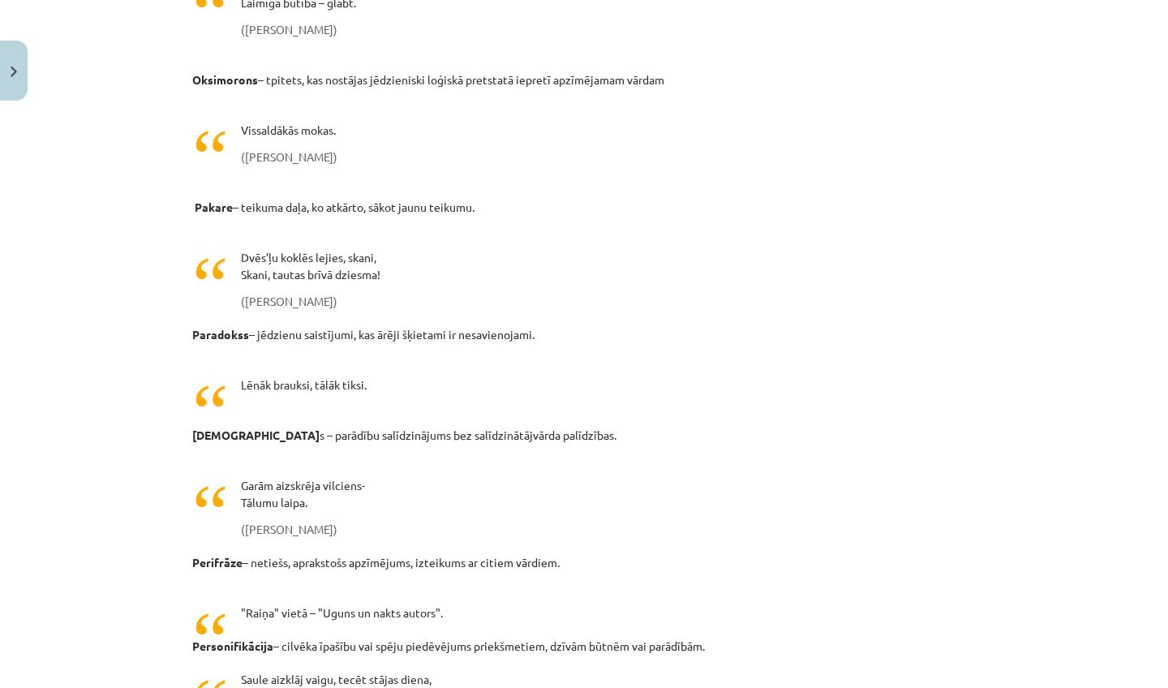
scroll to position [4413, 0]
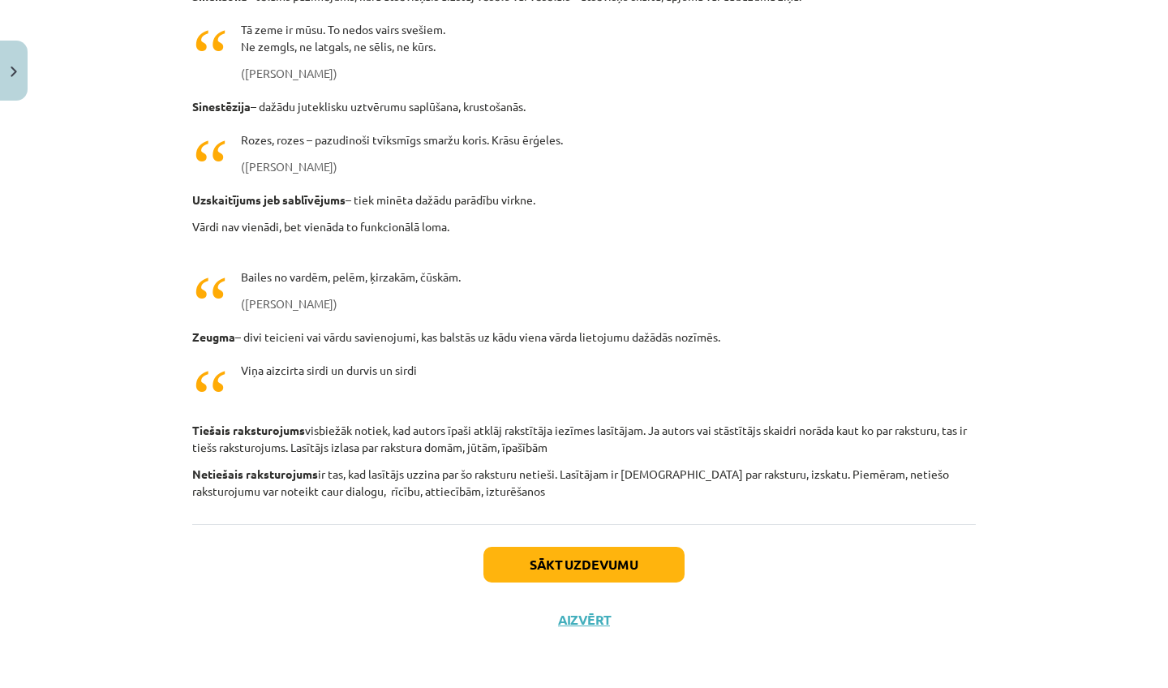
click at [659, 577] on button "Sākt uzdevumu" at bounding box center [584, 565] width 201 height 36
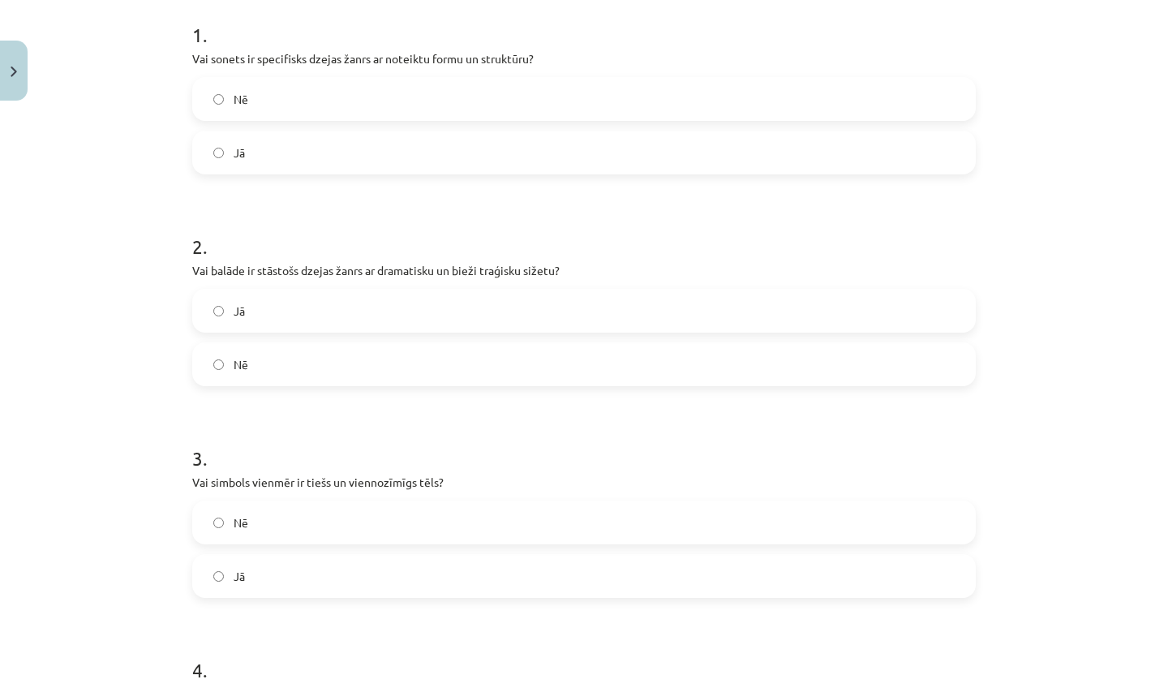
scroll to position [331, 0]
click at [434, 140] on label "Jā" at bounding box center [584, 149] width 781 height 41
click at [428, 320] on label "Jā" at bounding box center [584, 307] width 781 height 41
click at [415, 517] on label "Nē" at bounding box center [584, 519] width 781 height 41
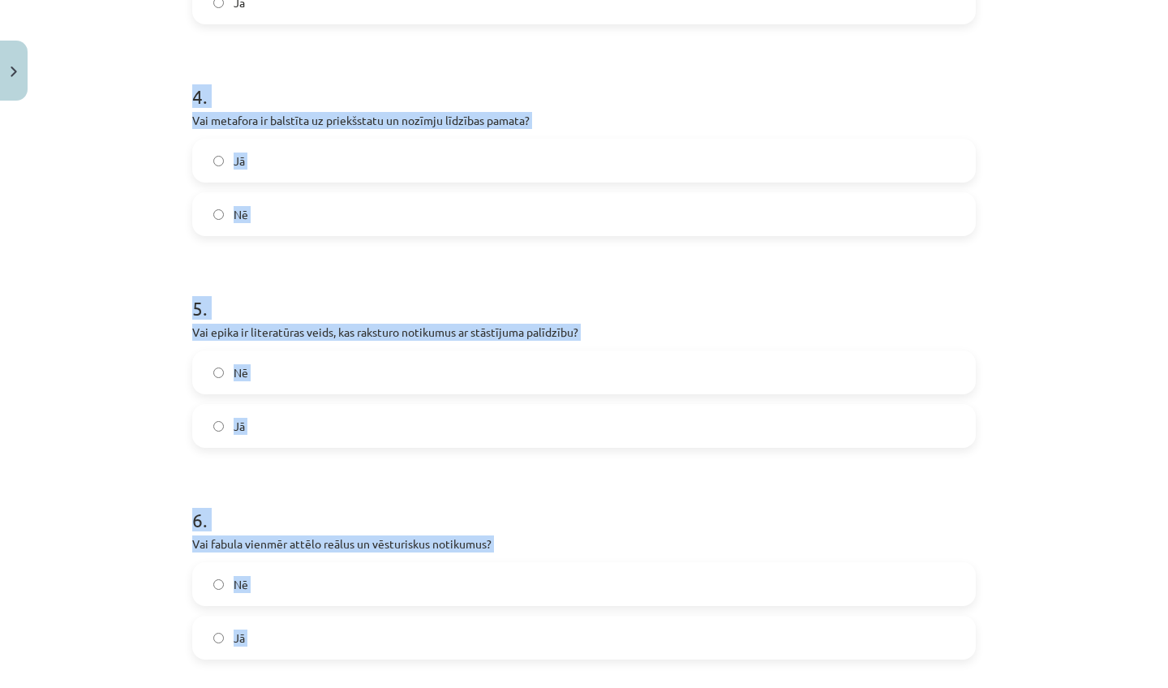
scroll to position [948, 0]
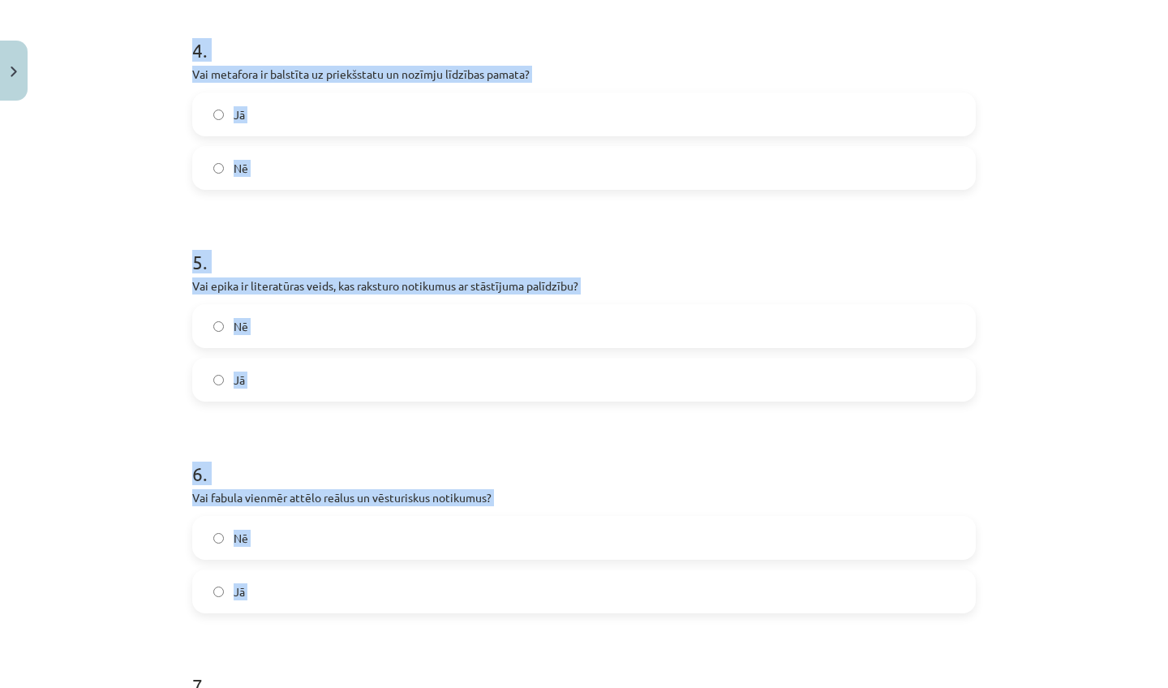
drag, startPoint x: 502, startPoint y: 640, endPoint x: 480, endPoint y: 687, distance: 51.9
click at [480, 687] on form "1 . Vai sonets ir specifisks dzejas žanrs ar noteiktu formu un struktūru? Nē Jā…" at bounding box center [584, 417] width 784 height 2085
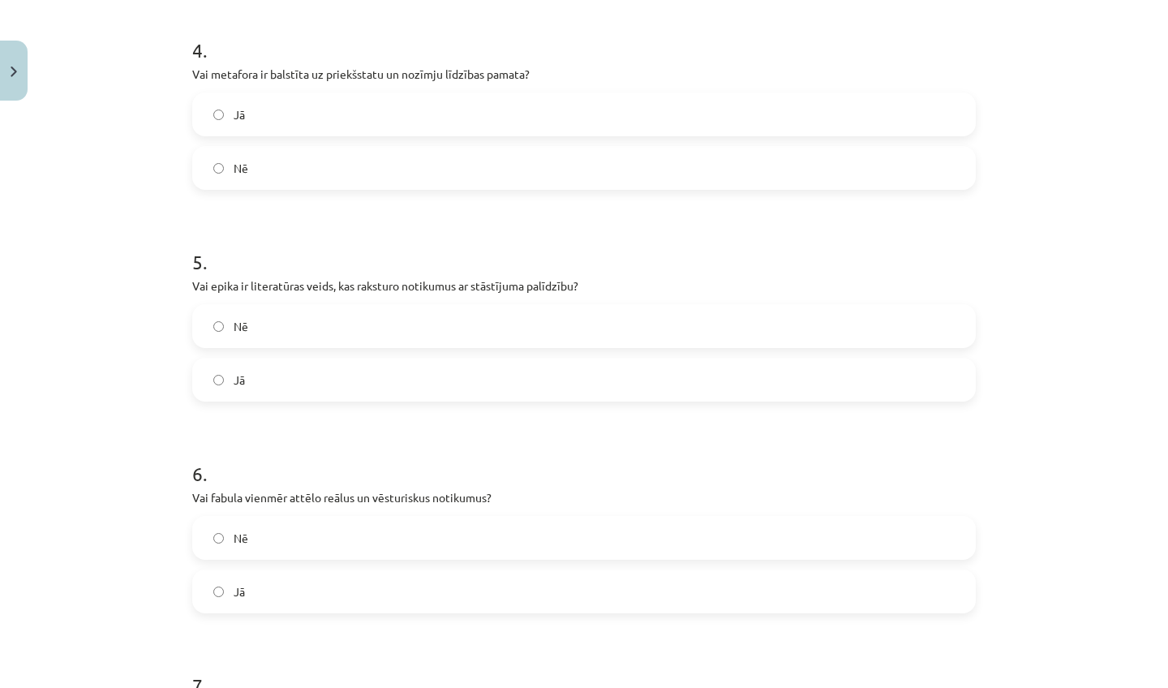
click at [135, 422] on div "Mācību tēma: Literatūras i - 11. klases 3. ieskaites mācību materiāls #2 Aktuāl…" at bounding box center [584, 344] width 1168 height 688
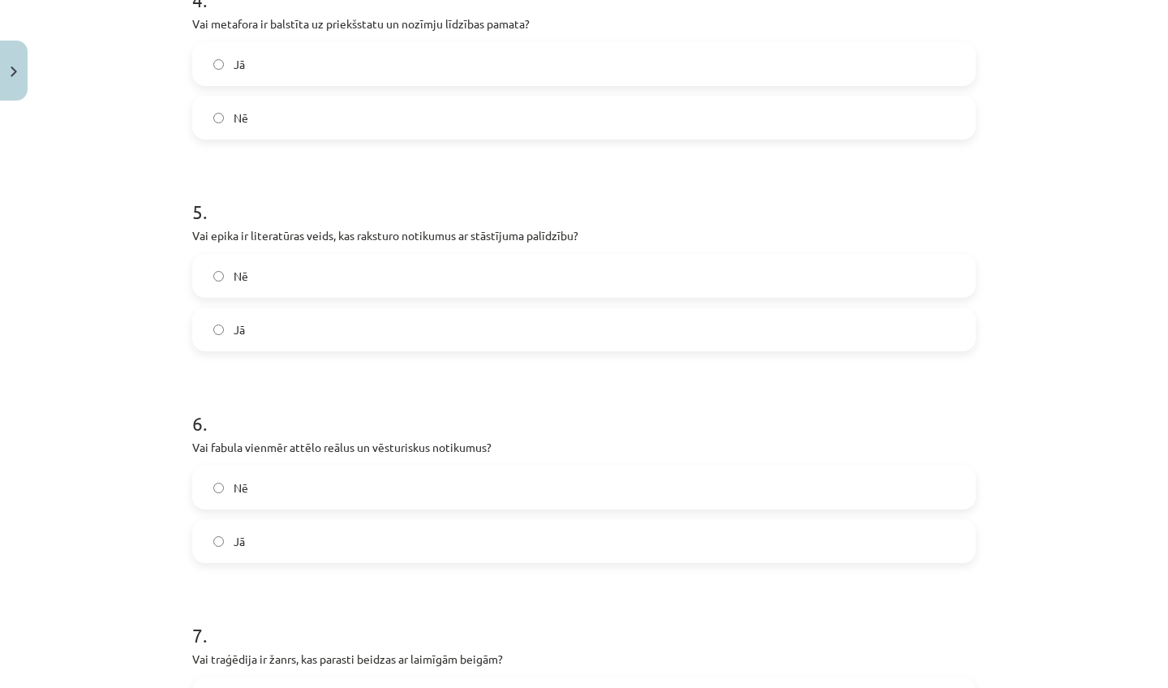
drag, startPoint x: 135, startPoint y: 643, endPoint x: 135, endPoint y: 686, distance: 43.0
click at [135, 686] on div "Mācību tēma: Literatūras i - 11. klases 3. ieskaites mācību materiāls #2 Aktuāl…" at bounding box center [584, 344] width 1168 height 688
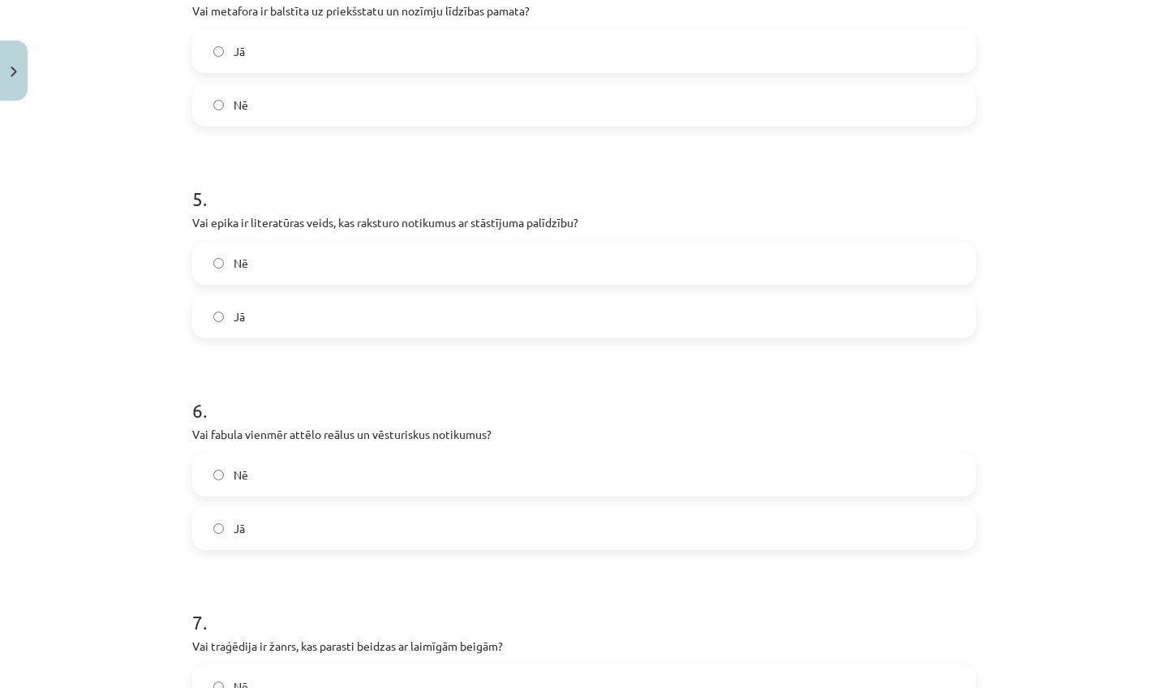
click at [134, 647] on div "Mācību tēma: Literatūras i - 11. klases 3. ieskaites mācību materiāls #2 Aktuāl…" at bounding box center [584, 344] width 1168 height 688
click at [241, 62] on label "Jā" at bounding box center [584, 51] width 781 height 41
click at [261, 312] on label "Jā" at bounding box center [584, 316] width 781 height 41
click at [269, 471] on label "Nē" at bounding box center [584, 474] width 781 height 41
click at [270, 670] on label "Nē" at bounding box center [584, 686] width 781 height 41
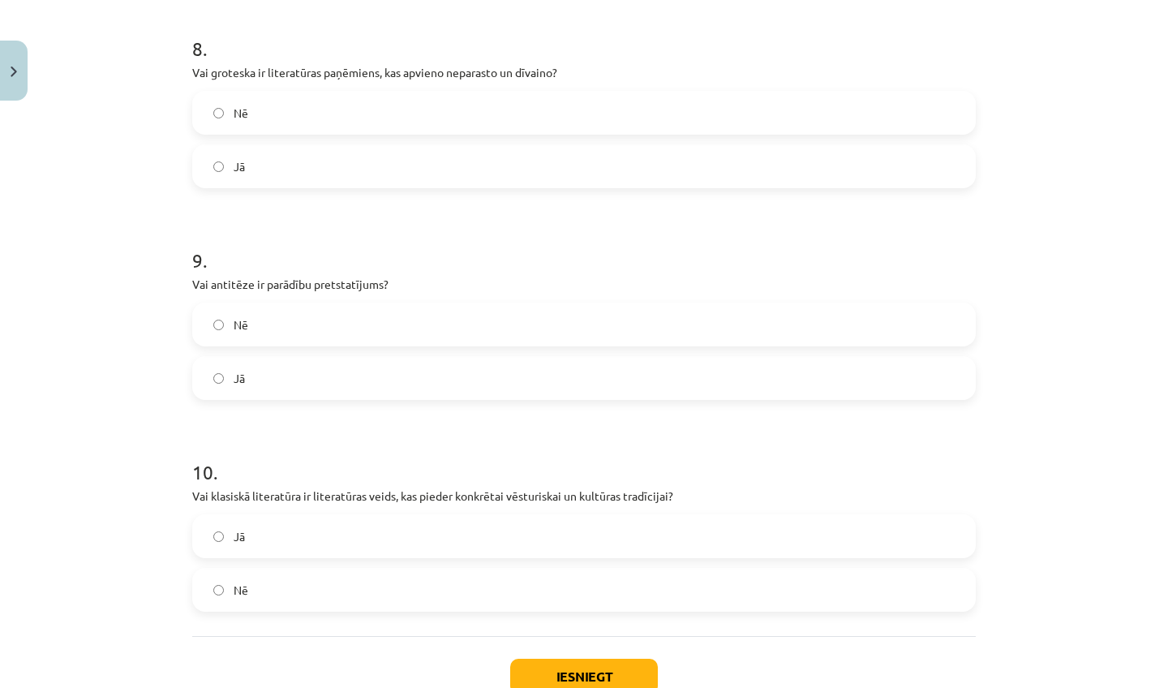
scroll to position [1843, 0]
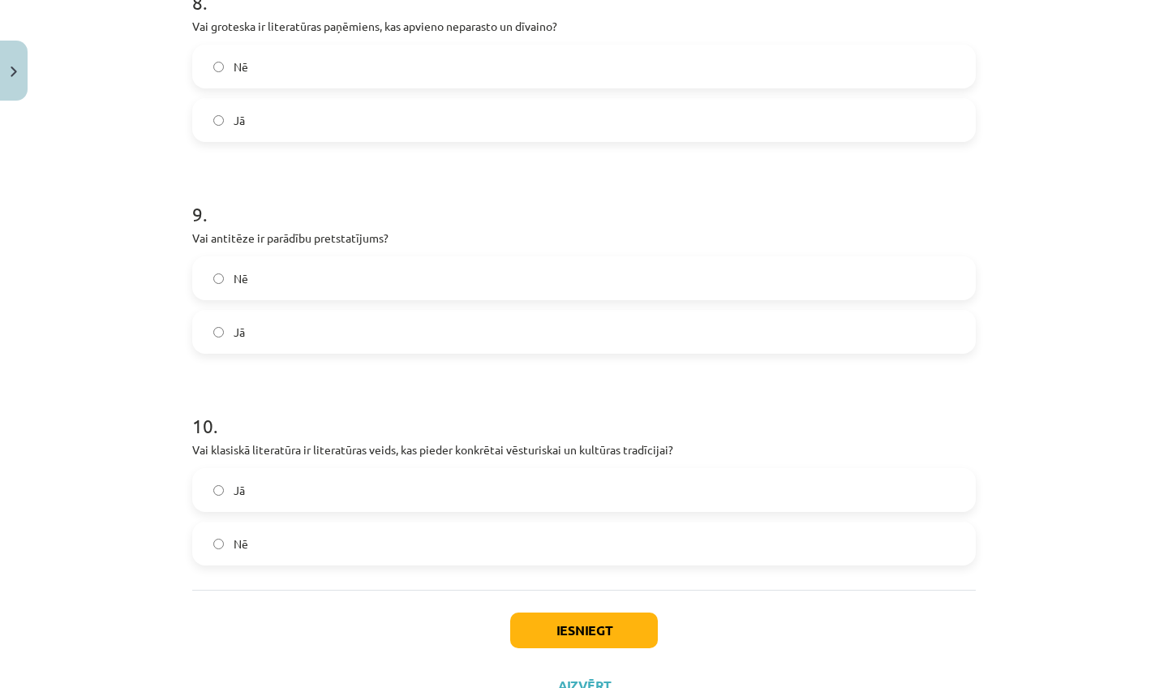
drag, startPoint x: 144, startPoint y: 649, endPoint x: 113, endPoint y: 687, distance: 49.6
click at [113, 687] on div "Mācību tēma: Literatūras i - 11. klases 3. ieskaites mācību materiāls #2 Aktuāl…" at bounding box center [584, 344] width 1168 height 688
click at [269, 112] on label "Jā" at bounding box center [584, 120] width 781 height 41
click at [283, 325] on label "Jā" at bounding box center [584, 332] width 781 height 41
click at [299, 518] on div "Jā Nē" at bounding box center [584, 516] width 784 height 97
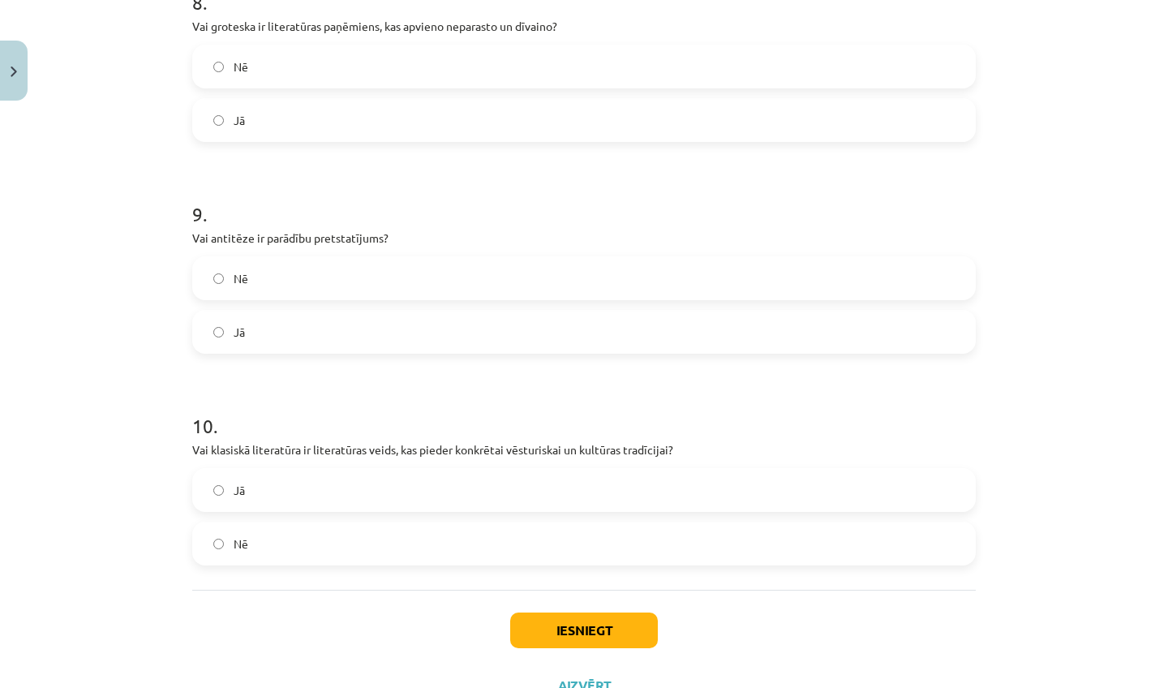
click at [295, 513] on div "Jā Nē" at bounding box center [584, 516] width 784 height 97
click at [294, 503] on label "Jā" at bounding box center [584, 490] width 781 height 41
click at [540, 630] on button "Iesniegt" at bounding box center [584, 631] width 148 height 36
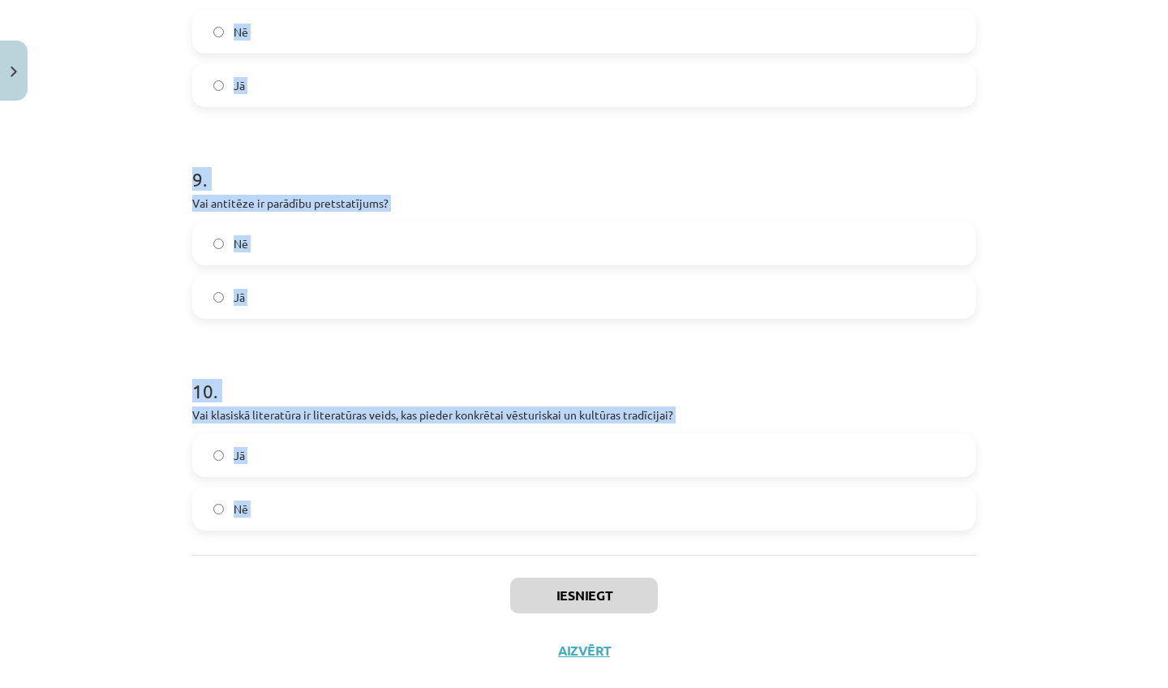
scroll to position [1911, 0]
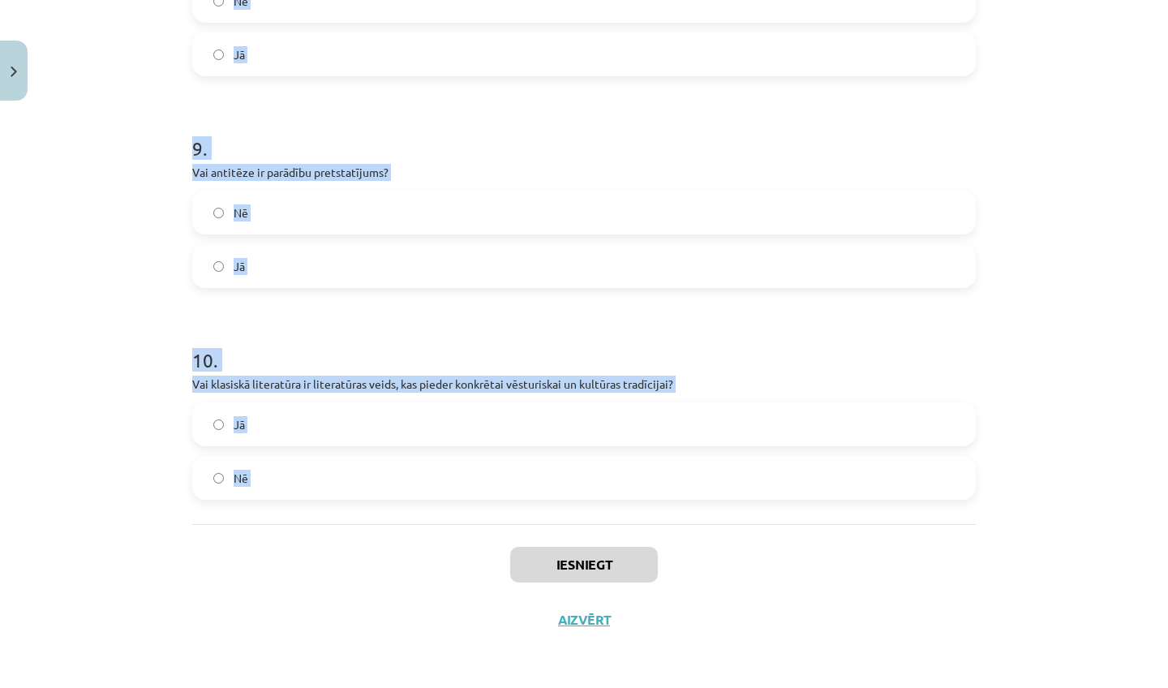
drag, startPoint x: 481, startPoint y: 634, endPoint x: 481, endPoint y: 687, distance: 53.5
click at [481, 687] on div "Mācību tēma: Literatūras i - 11. klases 3. ieskaites mācību materiāls #2 Aktuāl…" at bounding box center [584, 344] width 1168 height 688
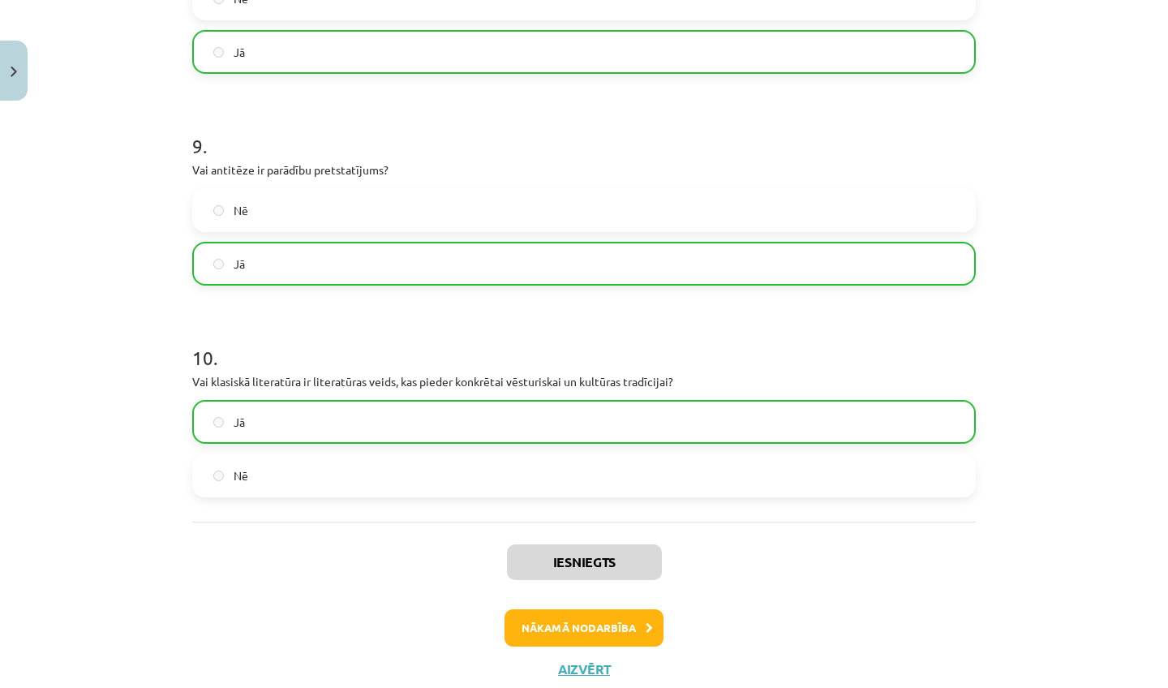
click at [540, 634] on button "Nākamā nodarbība" at bounding box center [584, 627] width 159 height 37
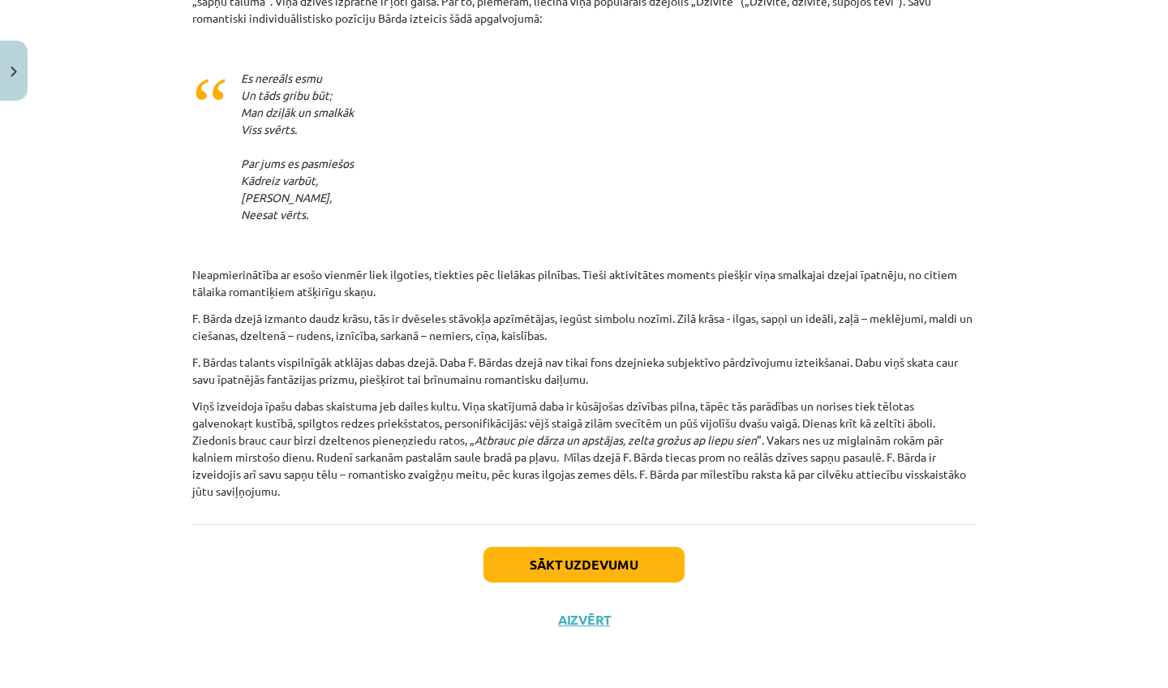
scroll to position [1778, 0]
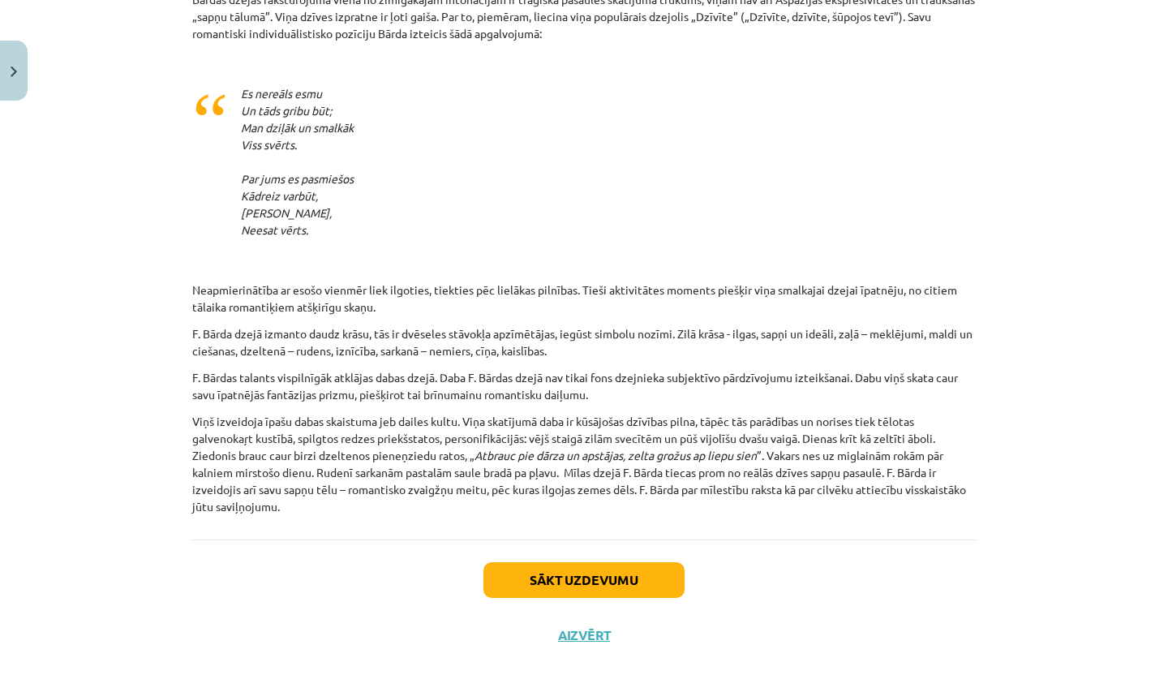
click at [544, 562] on button "Sākt uzdevumu" at bounding box center [584, 580] width 201 height 36
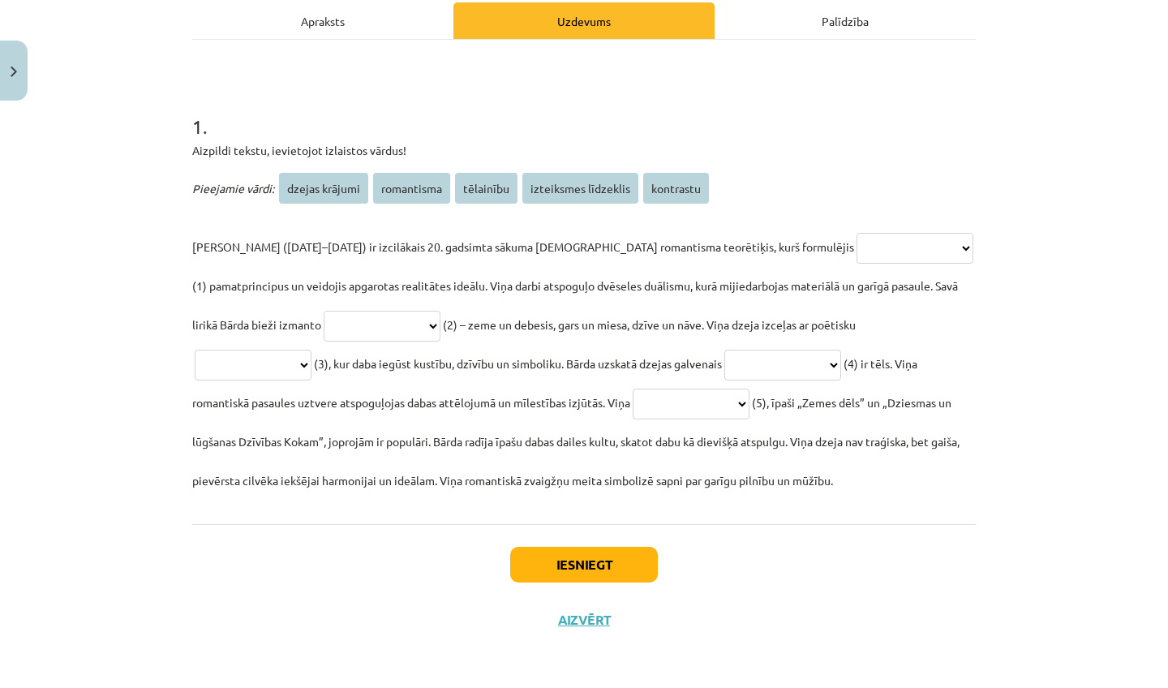
select select "**********"
select select "*********"
select select "**********"
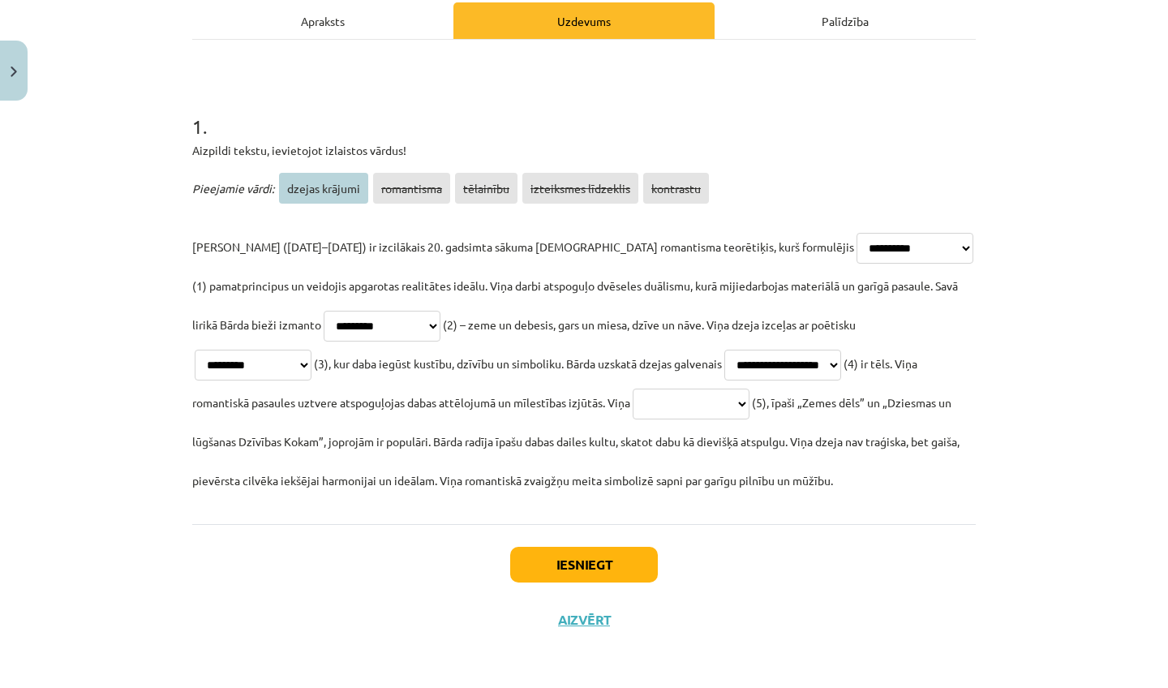
select select "**********"
click at [556, 553] on button "Iesniegt" at bounding box center [584, 565] width 148 height 36
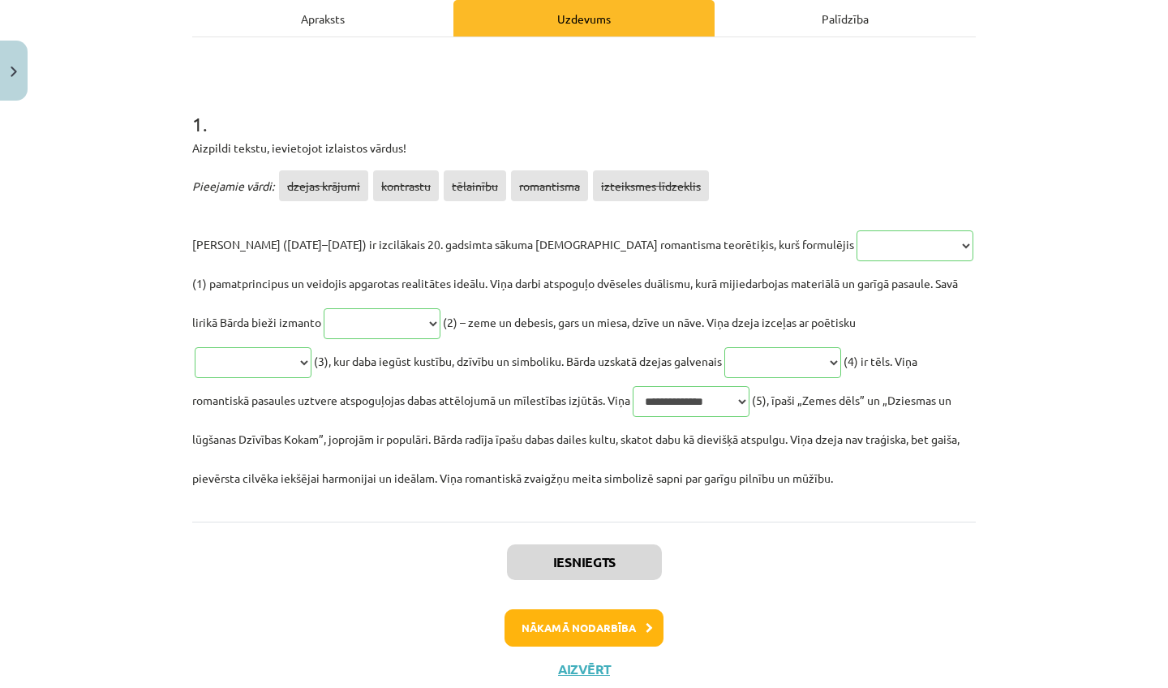
click at [538, 631] on button "Nākamā nodarbība" at bounding box center [584, 627] width 159 height 37
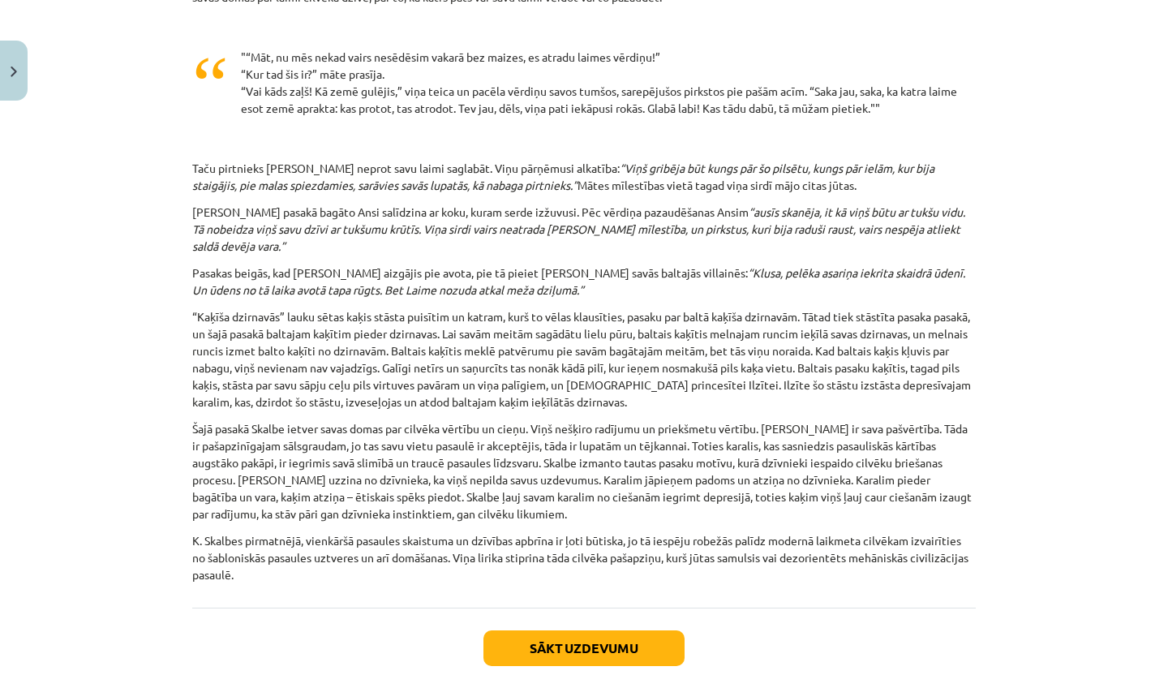
scroll to position [1457, 0]
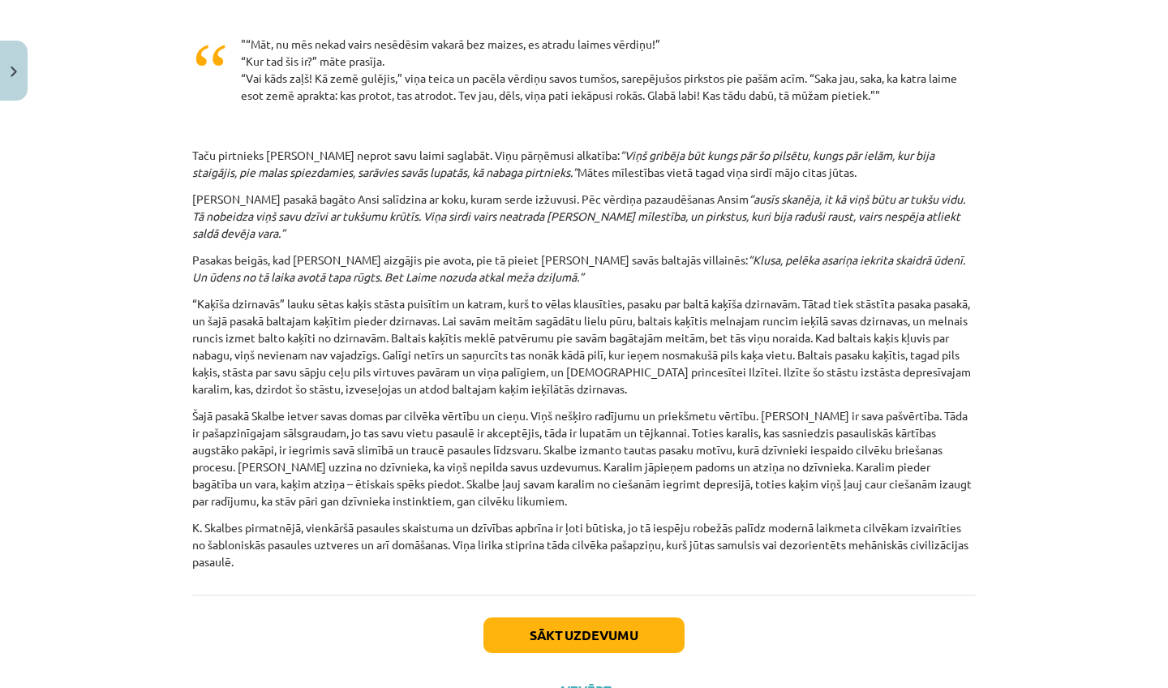
click at [649, 626] on button "Sākt uzdevumu" at bounding box center [584, 635] width 201 height 36
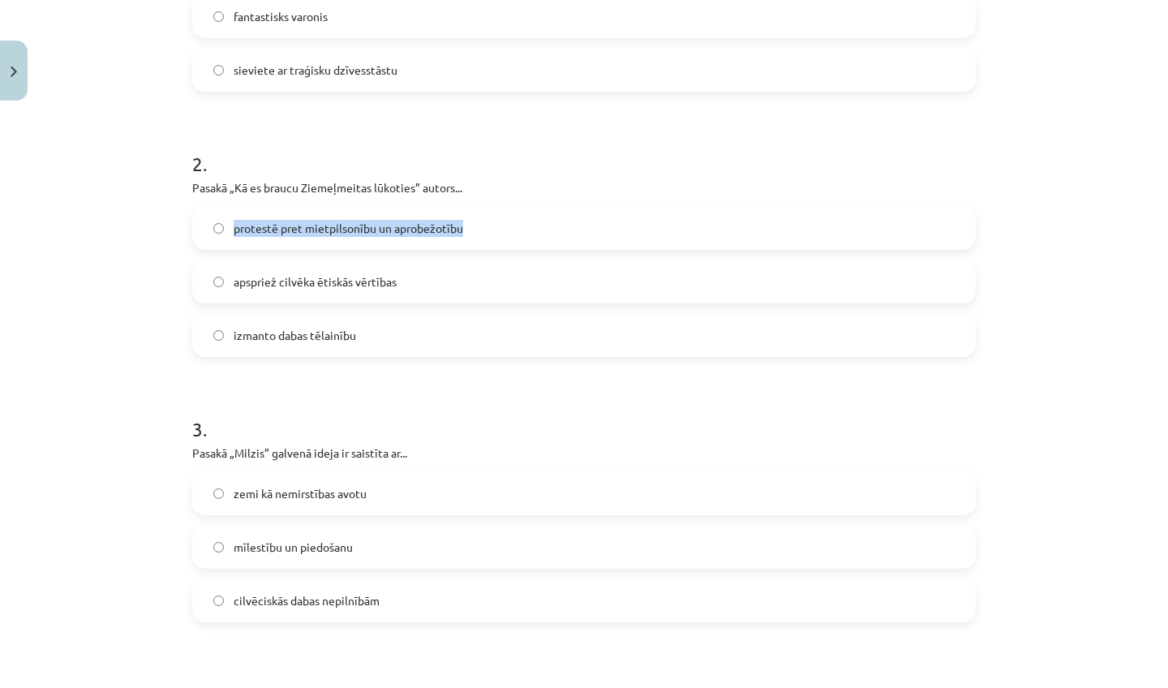
scroll to position [499, 0]
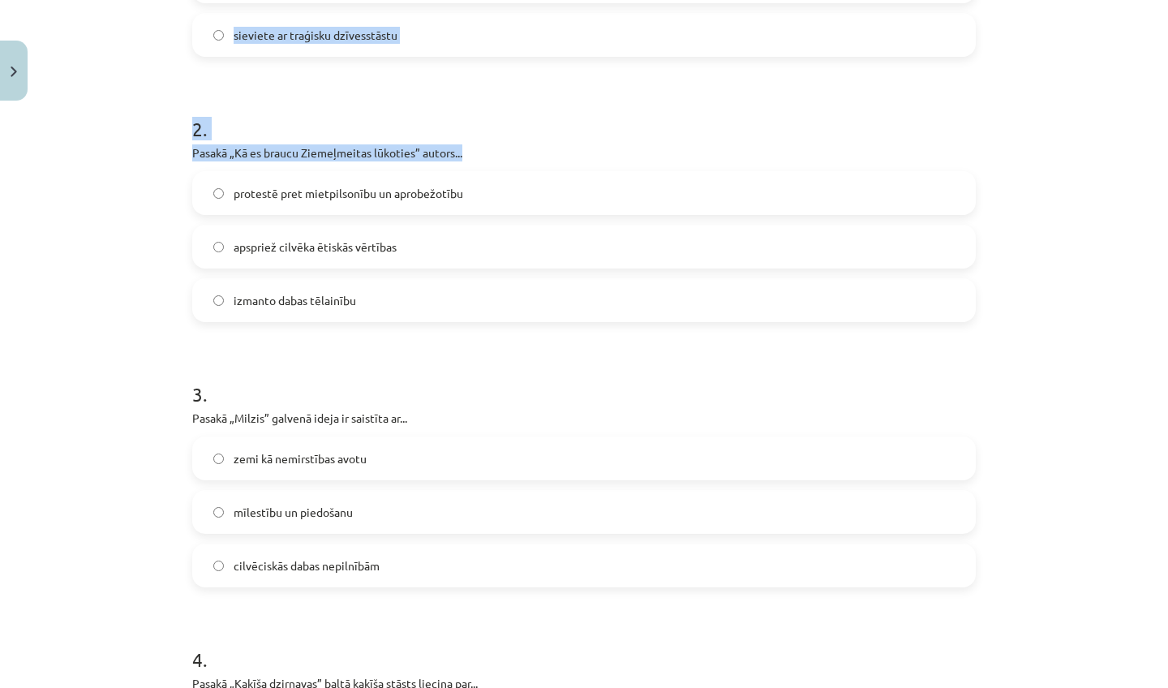
drag, startPoint x: 1075, startPoint y: 653, endPoint x: 1168, endPoint y: 256, distance: 408.2
click at [1168, 256] on div "Mācību tēma: Literatūras i - 11. klases 3. ieskaites mācību materiāls #4 Romant…" at bounding box center [584, 344] width 1168 height 688
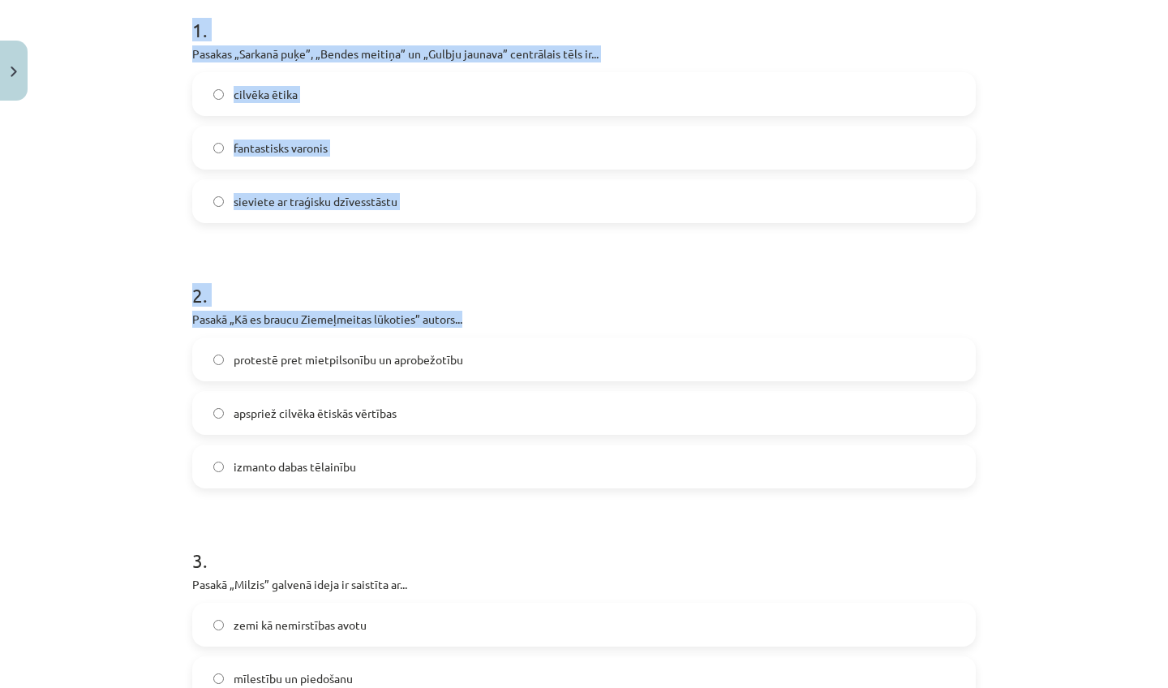
scroll to position [335, 0]
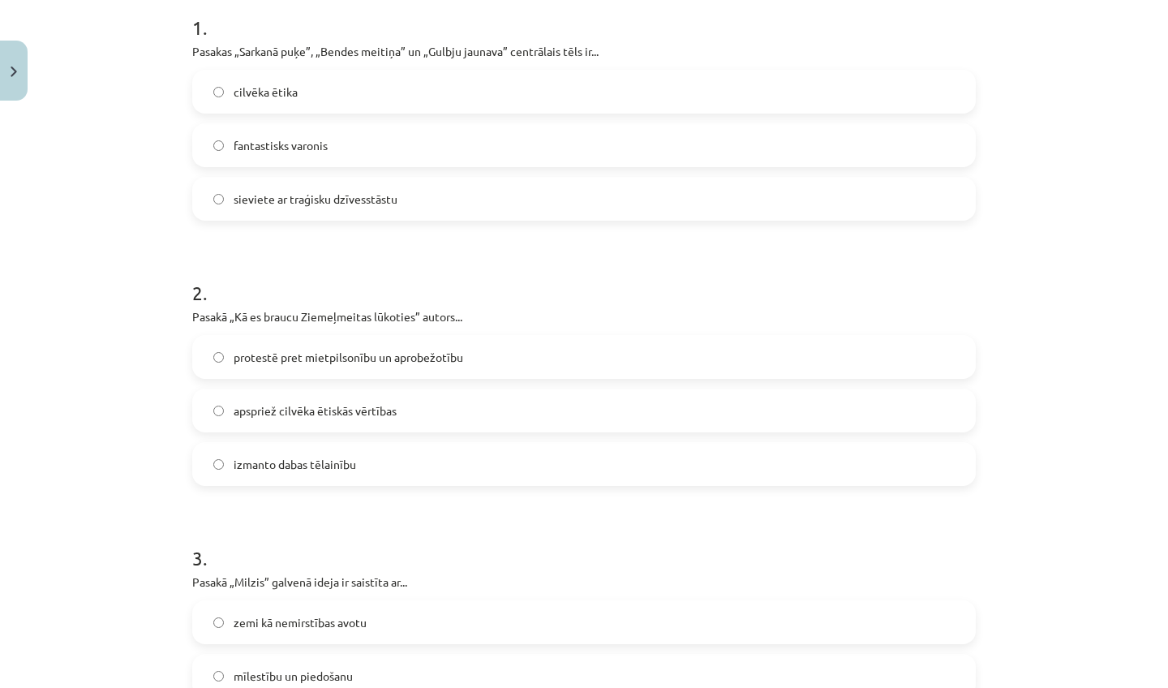
click at [1116, 213] on div "Mācību tēma: Literatūras i - 11. klases 3. ieskaites mācību materiāls #4 Romant…" at bounding box center [584, 344] width 1168 height 688
click at [423, 186] on label "sieviete ar traģisku dzīvesstāstu" at bounding box center [584, 198] width 781 height 41
click at [376, 359] on span "protestē pret mietpilsonību un aprobežotību" at bounding box center [349, 357] width 230 height 17
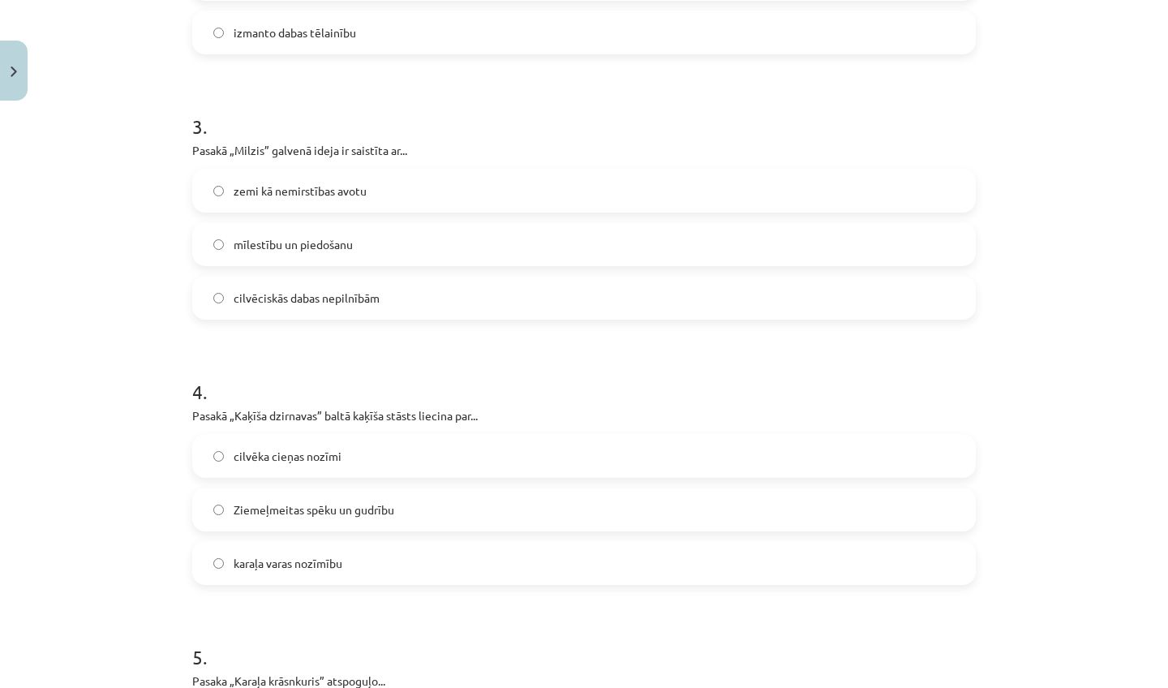
drag, startPoint x: 1086, startPoint y: 660, endPoint x: 1064, endPoint y: 687, distance: 35.7
click at [1064, 687] on div "Mācību tēma: Literatūras i - 11. klases 3. ieskaites mācību materiāls #4 Romant…" at bounding box center [584, 344] width 1168 height 688
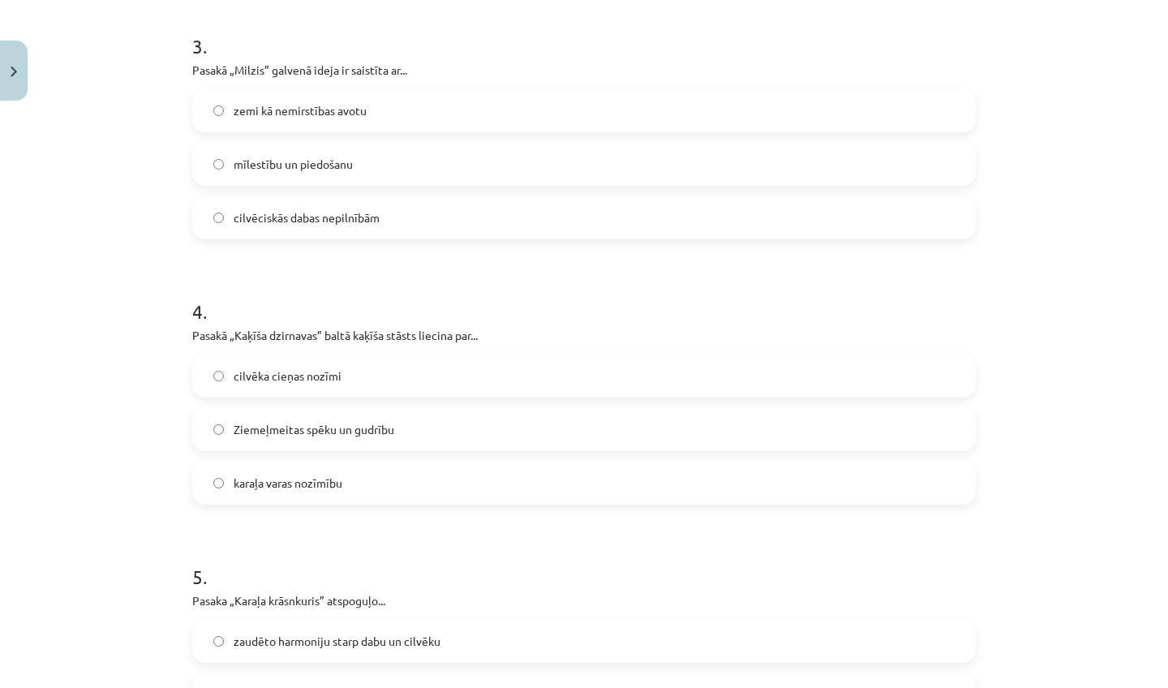
drag, startPoint x: 1069, startPoint y: 656, endPoint x: 1066, endPoint y: 686, distance: 30.2
click at [1066, 686] on div "Mācību tēma: Literatūras i - 11. klases 3. ieskaites mācību materiāls #4 Romant…" at bounding box center [584, 344] width 1168 height 688
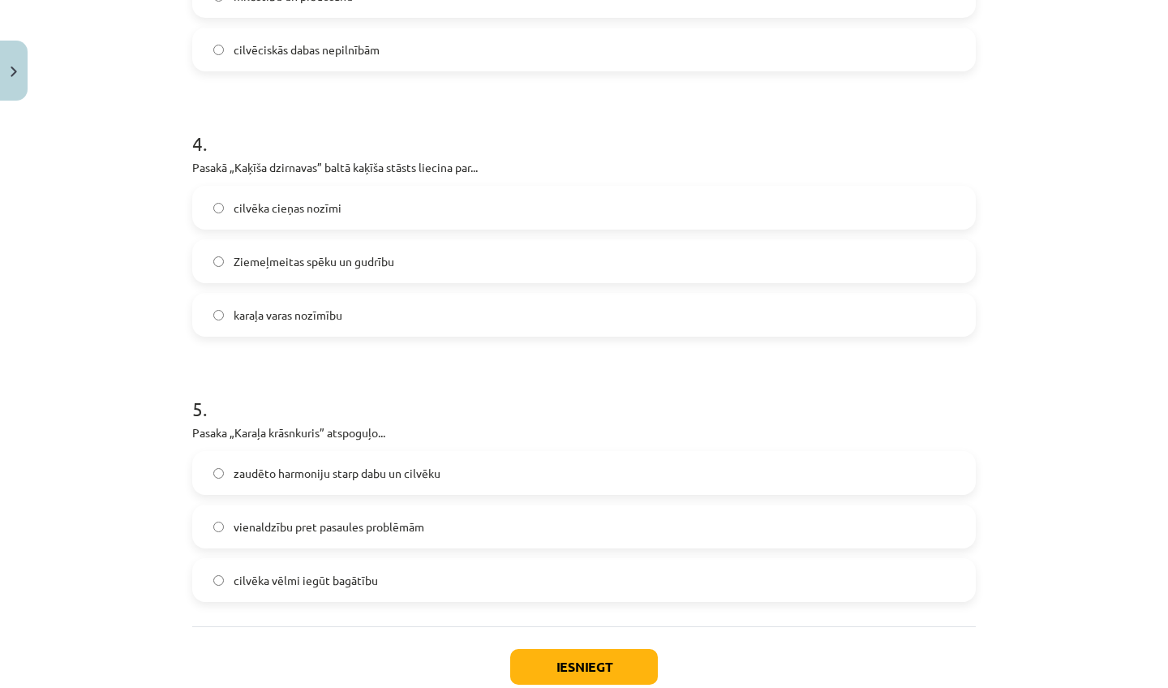
scroll to position [1028, 0]
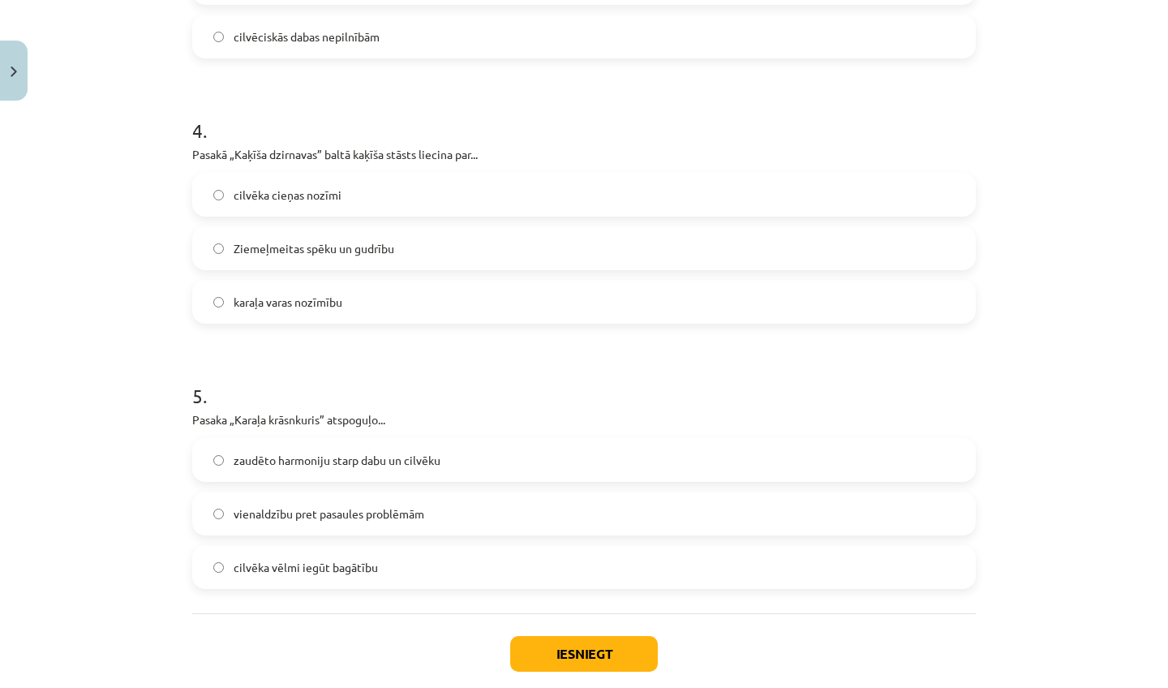
drag, startPoint x: 1082, startPoint y: 674, endPoint x: 1075, endPoint y: 629, distance: 46.0
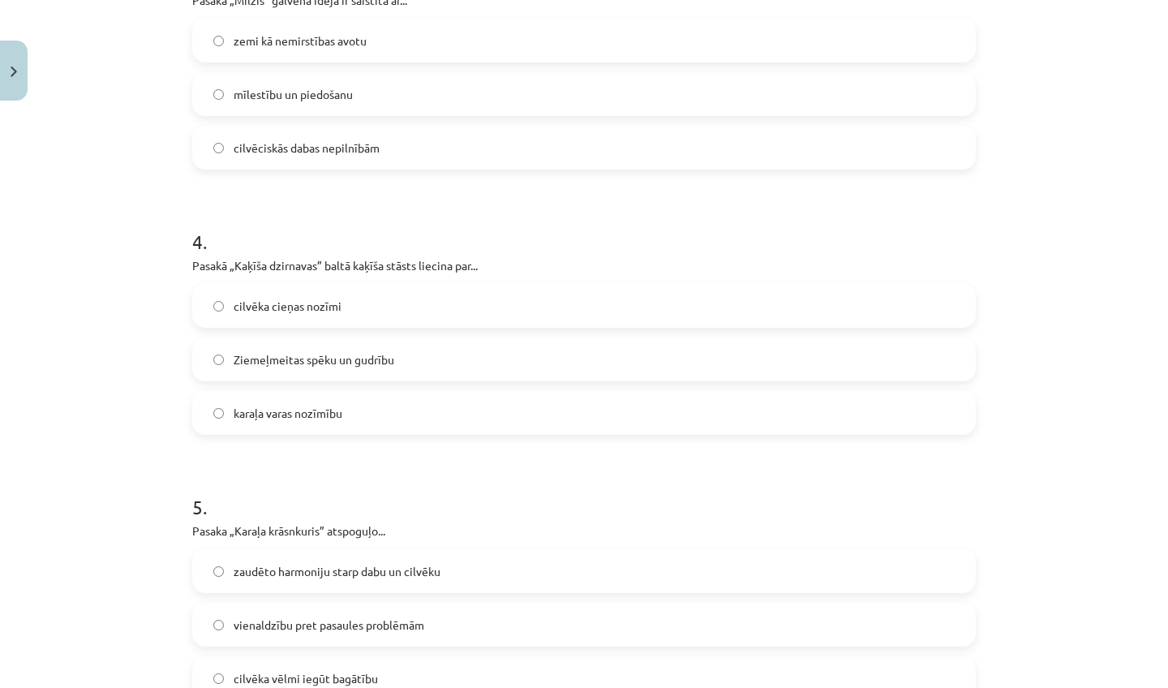
scroll to position [913, 0]
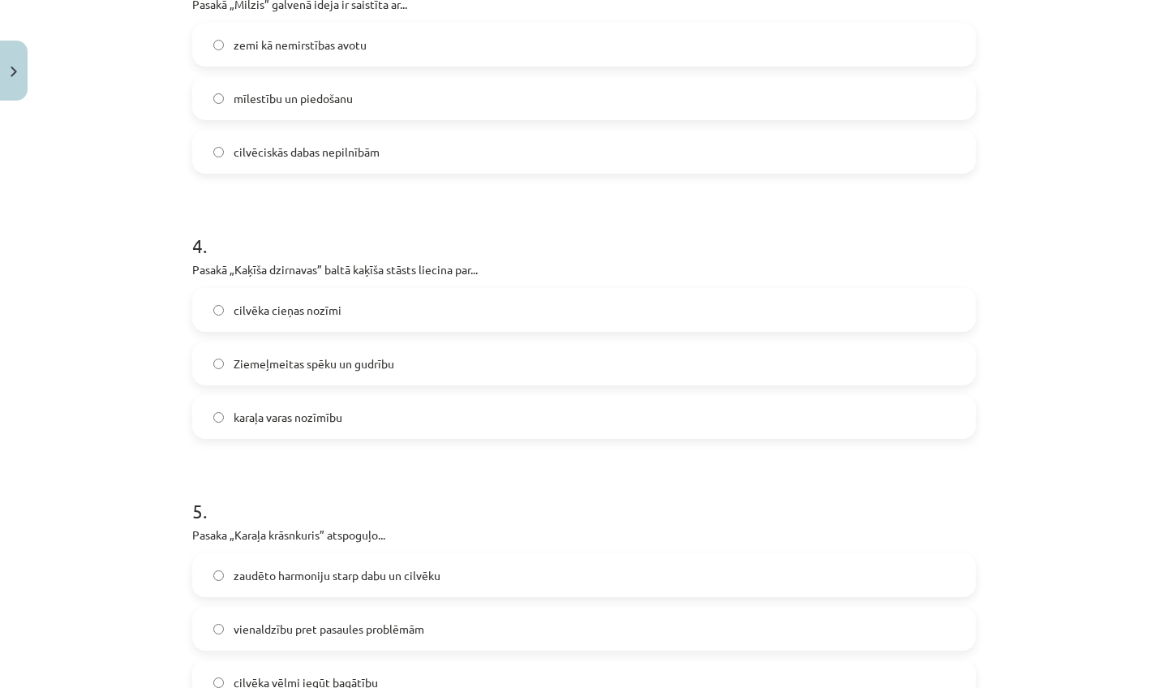
click at [323, 58] on label "zemi kā nemirstības avotu" at bounding box center [584, 44] width 781 height 41
click at [286, 303] on span "cilvēka cieņas nozīmi" at bounding box center [288, 310] width 108 height 17
click at [256, 567] on span "zaudēto harmoniju starp dabu un cilvēku" at bounding box center [337, 575] width 207 height 17
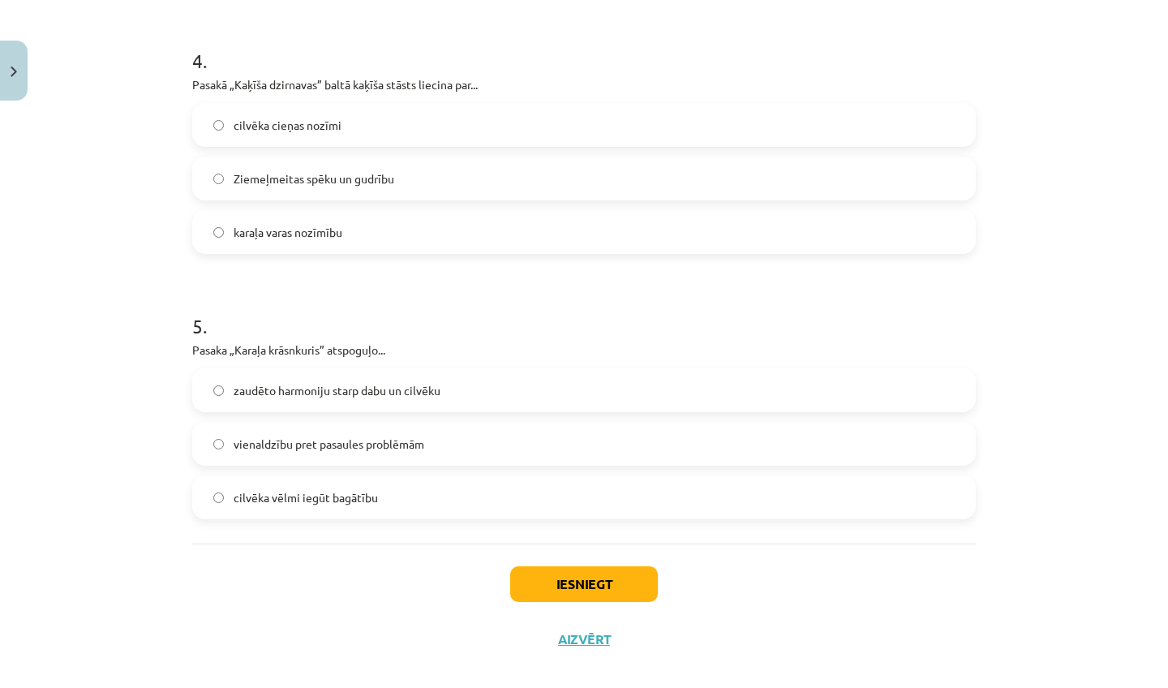
drag, startPoint x: 1008, startPoint y: 654, endPoint x: 975, endPoint y: 687, distance: 46.5
click at [975, 687] on div "Mācību tēma: Literatūras i - 11. klases 3. ieskaites mācību materiāls #4 Romant…" at bounding box center [584, 344] width 1168 height 688
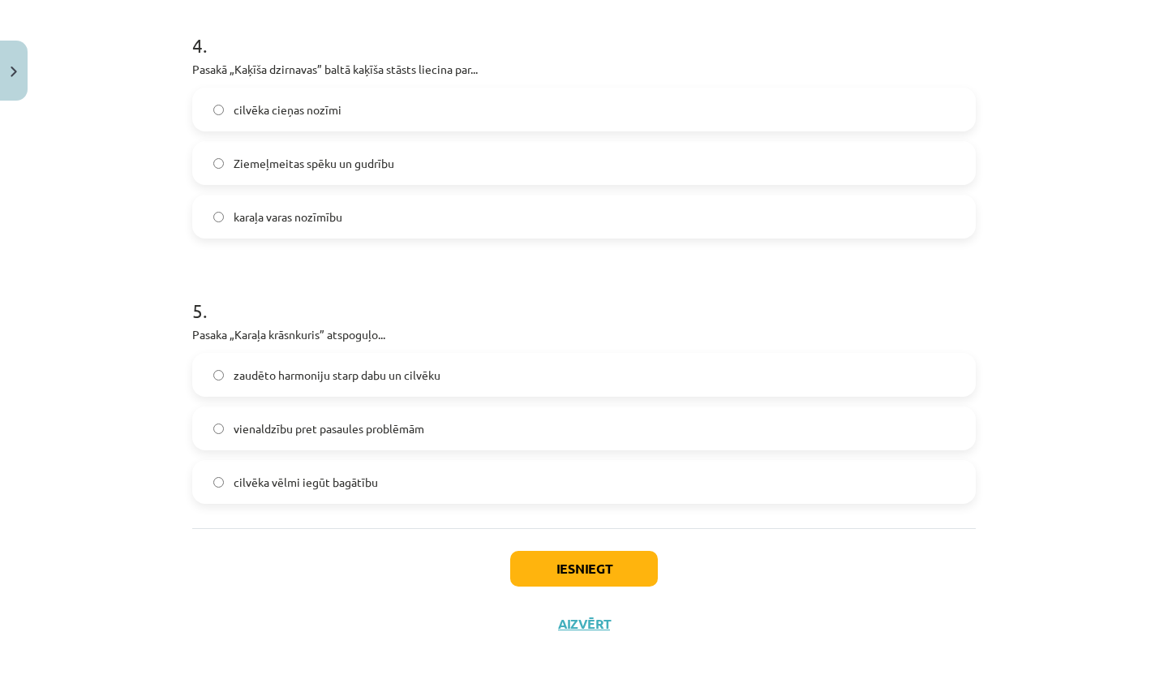
click at [618, 557] on button "Iesniegt" at bounding box center [584, 569] width 148 height 36
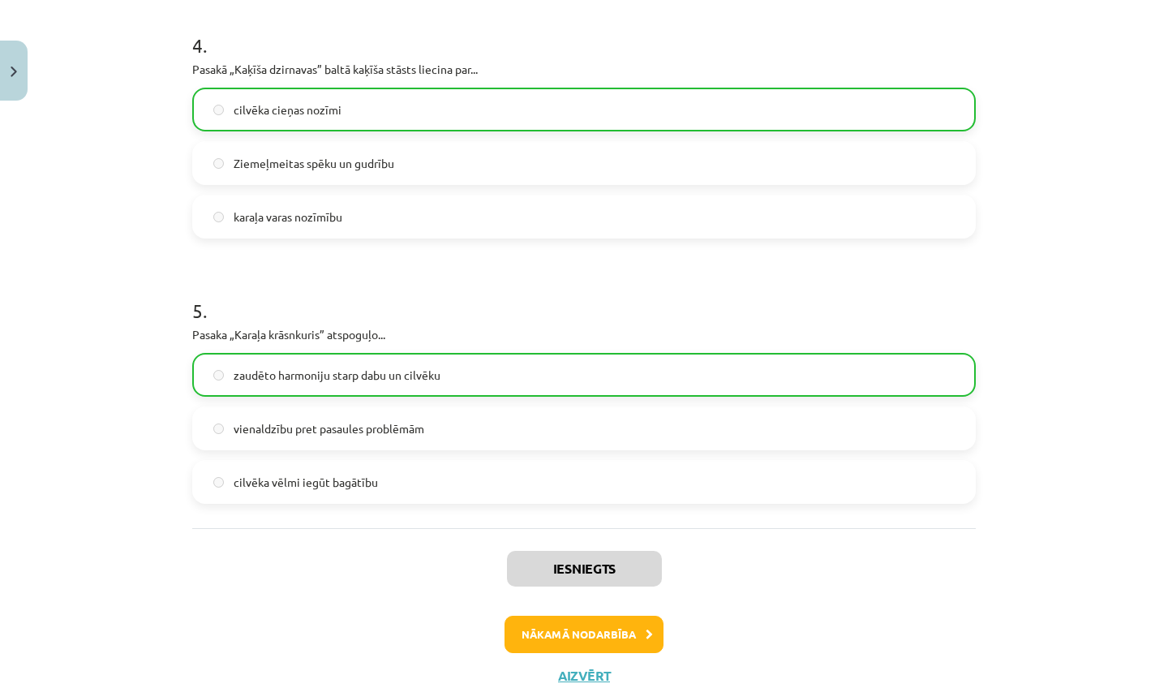
click at [605, 617] on button "Nākamā nodarbība" at bounding box center [584, 634] width 159 height 37
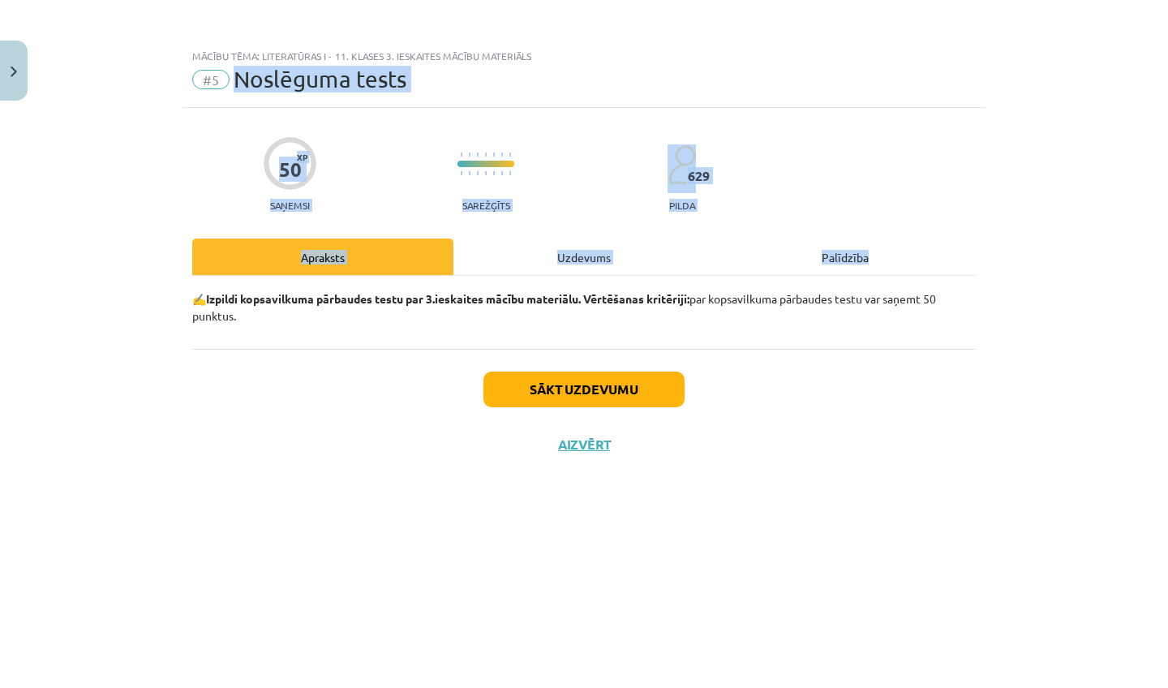
scroll to position [0, 0]
click at [618, 398] on button "Sākt uzdevumu" at bounding box center [584, 390] width 201 height 36
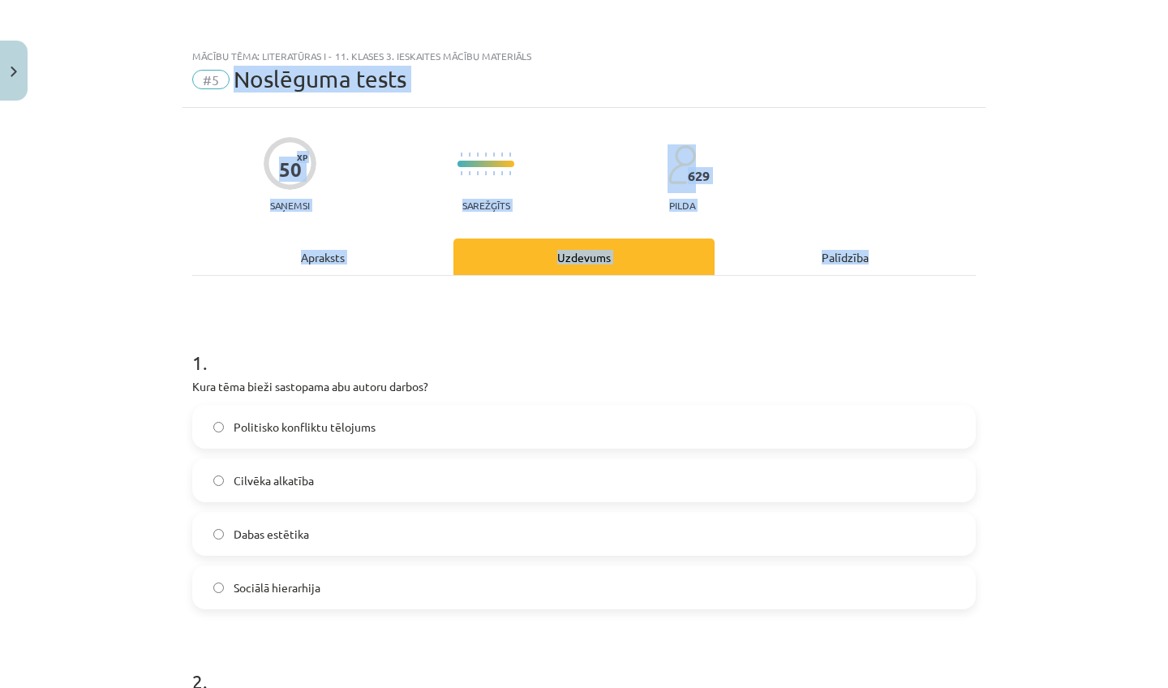
click at [1142, 194] on div "Mācību tēma: Literatūras i - 11. klases 3. ieskaites mācību materiāls #5 Noslēg…" at bounding box center [584, 344] width 1168 height 688
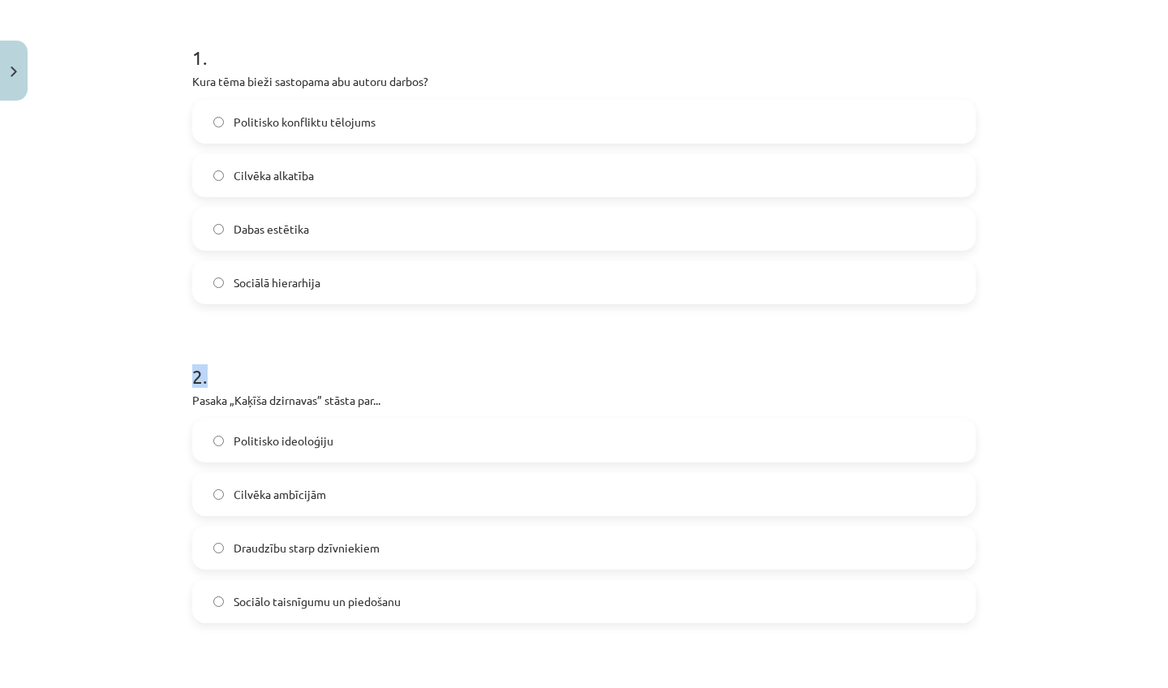
drag, startPoint x: 1056, startPoint y: 656, endPoint x: 1039, endPoint y: 687, distance: 35.2
click at [1039, 687] on div "Mācību tēma: Literatūras i - 11. klases 3. ieskaites mācību materiāls #5 Noslēg…" at bounding box center [584, 344] width 1168 height 688
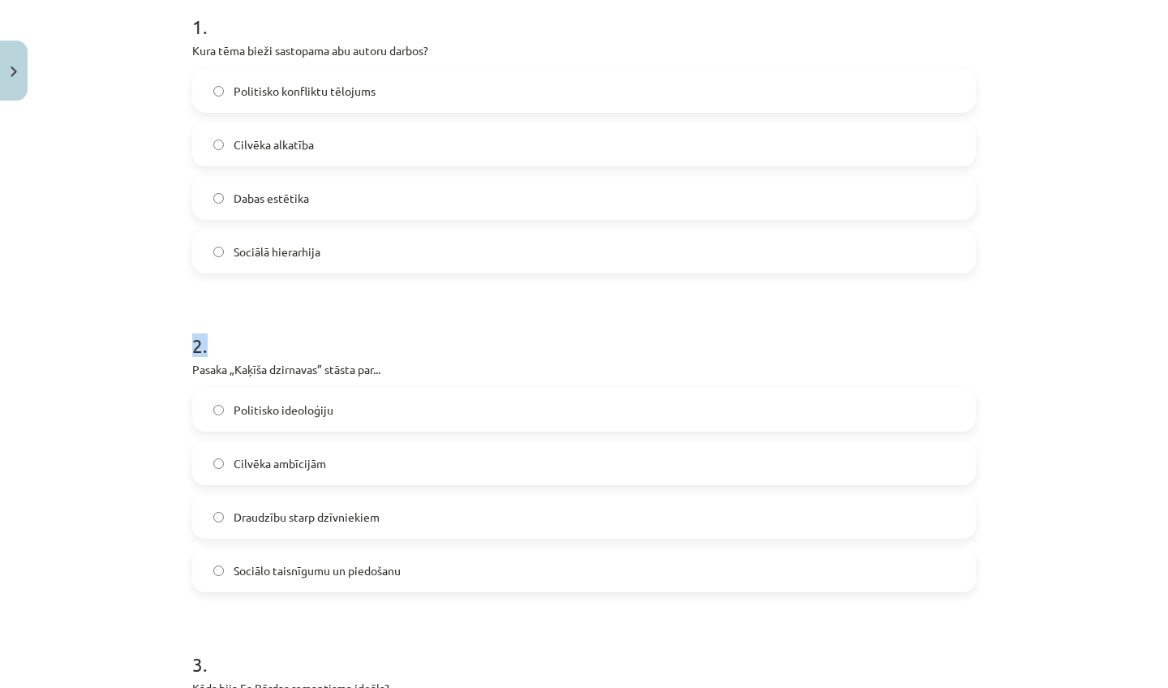
click at [1037, 629] on div "Mācību tēma: Literatūras i - 11. klases 3. ieskaites mācību materiāls #5 Noslēg…" at bounding box center [584, 344] width 1168 height 688
click at [385, 252] on label "Sociālā hierarhija" at bounding box center [584, 251] width 781 height 41
click at [351, 563] on span "Sociālo taisnīgumu un piedošanu" at bounding box center [317, 570] width 167 height 17
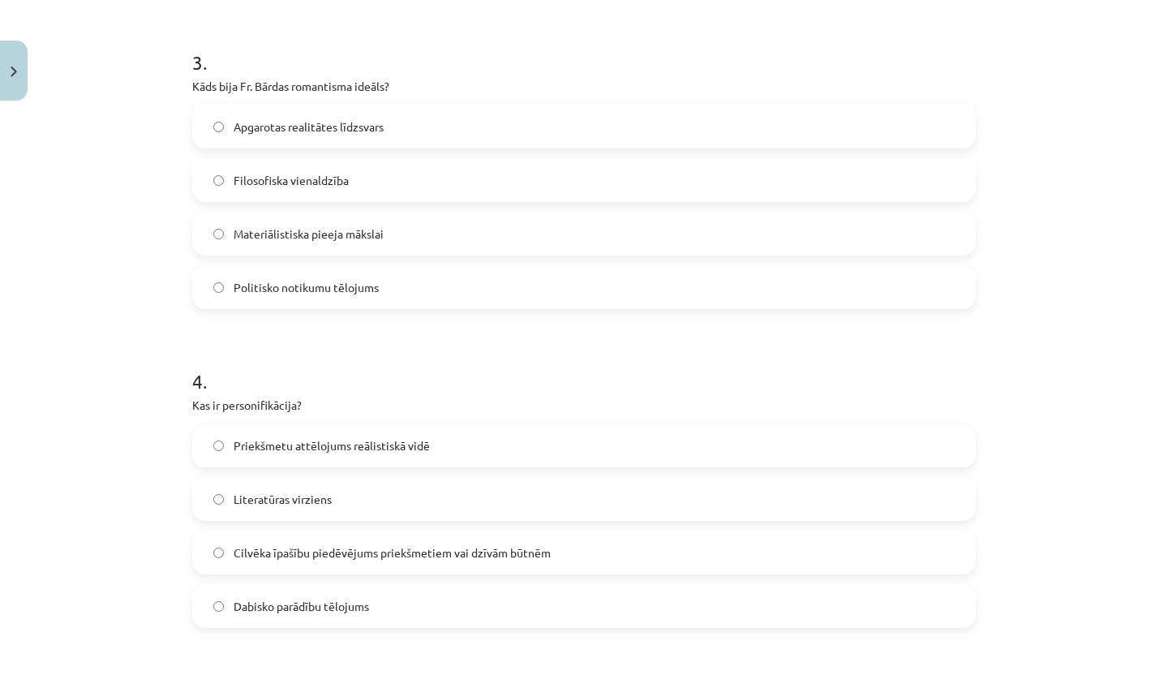
drag, startPoint x: 1083, startPoint y: 659, endPoint x: 1068, endPoint y: 687, distance: 32.3
click at [1068, 687] on div "Mācību tēma: Literatūras i - 11. klases 3. ieskaites mācību materiāls #5 Noslēg…" at bounding box center [584, 344] width 1168 height 688
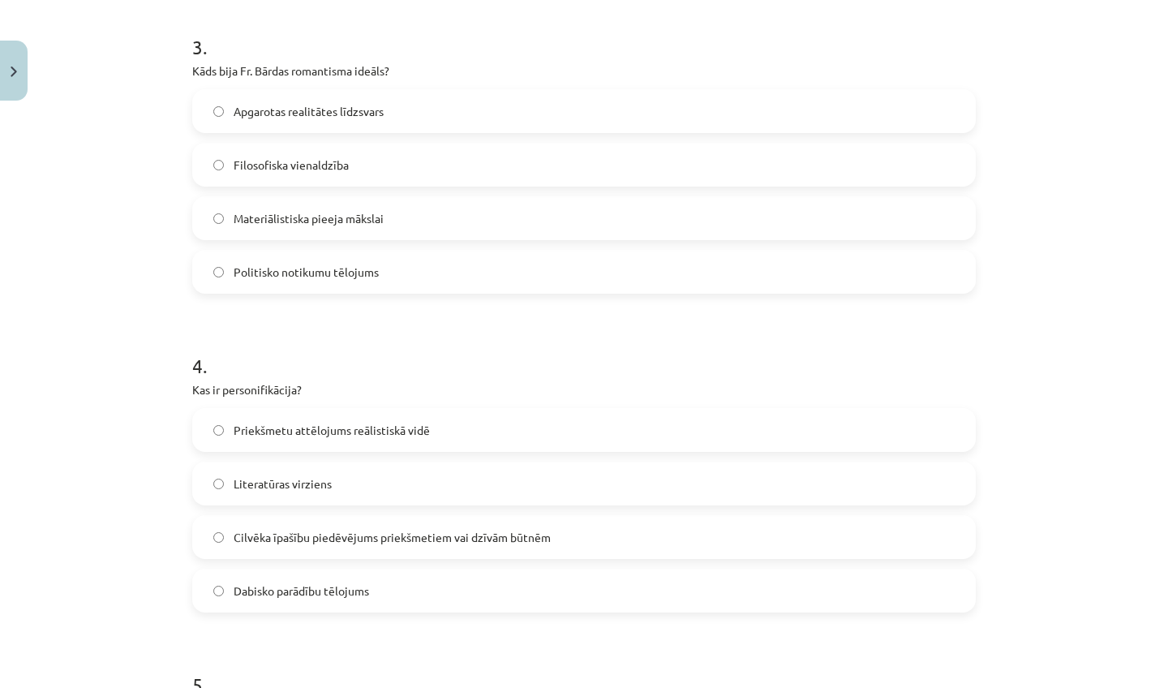
click at [393, 115] on label "Apgarotas realitātes līdzsvars" at bounding box center [584, 111] width 781 height 41
click at [350, 522] on label "Cilvēka īpašību piedēvējums priekšmetiem vai dzīvām būtnēm" at bounding box center [584, 537] width 781 height 41
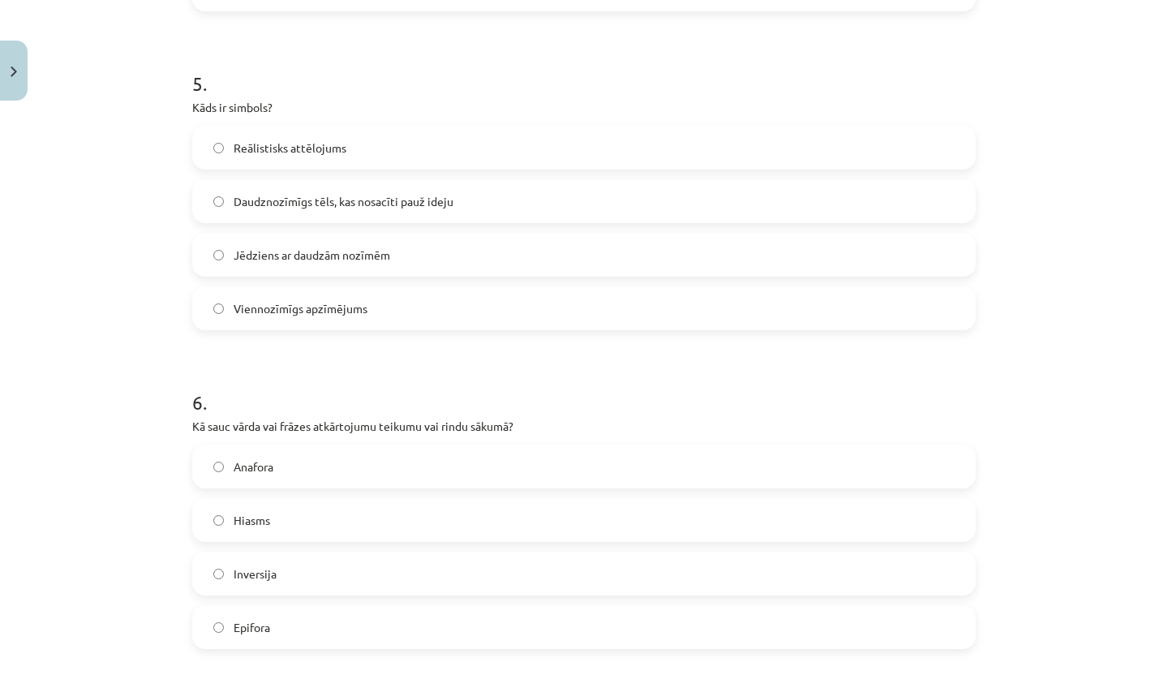
scroll to position [1616, 0]
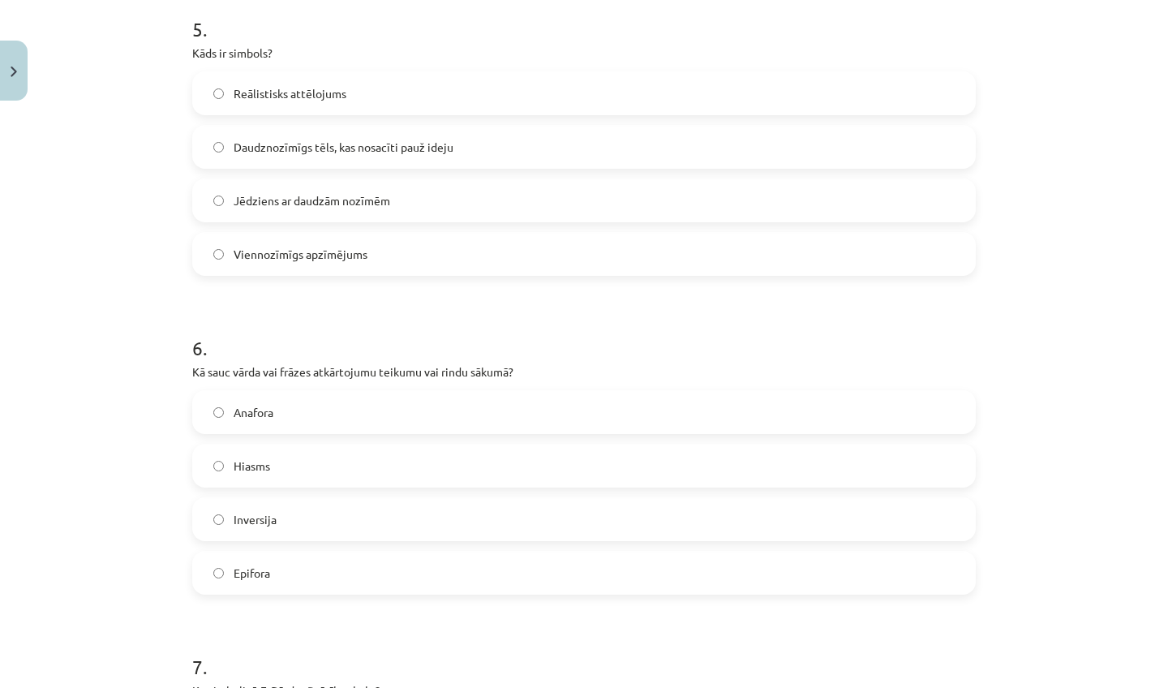
drag, startPoint x: 1073, startPoint y: 657, endPoint x: 1052, endPoint y: 687, distance: 37.2
click at [1052, 687] on div "Mācību tēma: Literatūras i - 11. klases 3. ieskaites mācību materiāls #5 Noslēg…" at bounding box center [584, 344] width 1168 height 688
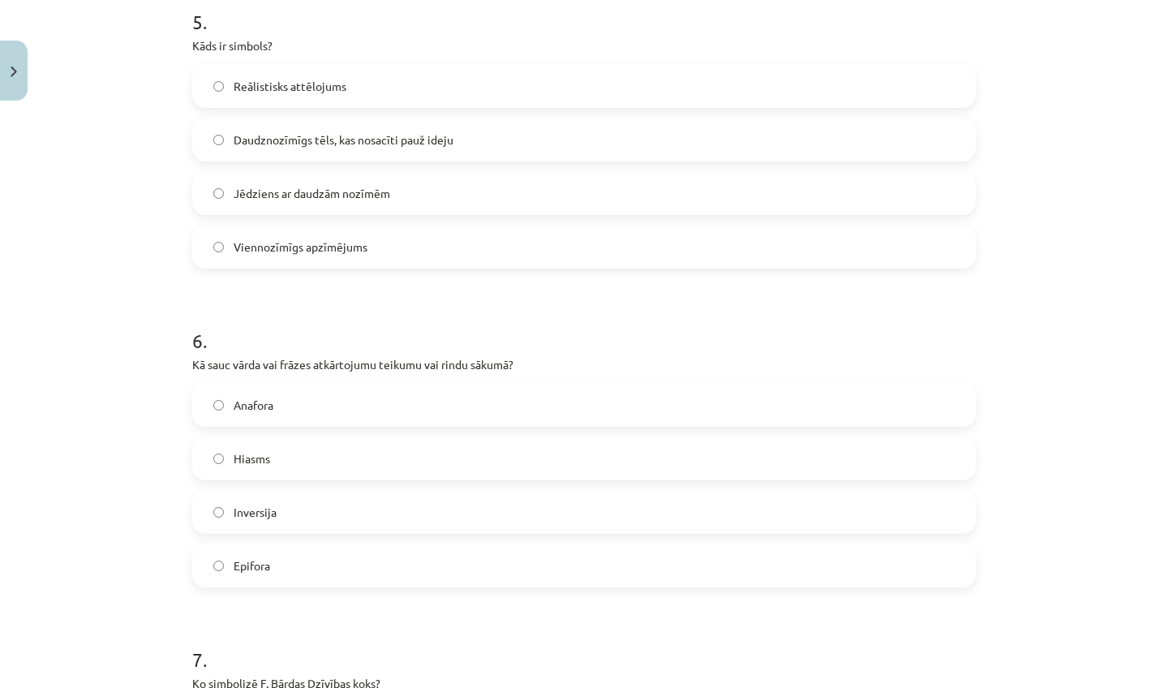
click at [428, 155] on label "Daudznozīmīgs tēls, kas nosacīti pauž ideju" at bounding box center [584, 139] width 781 height 41
click at [346, 404] on label "Anafora" at bounding box center [584, 405] width 781 height 41
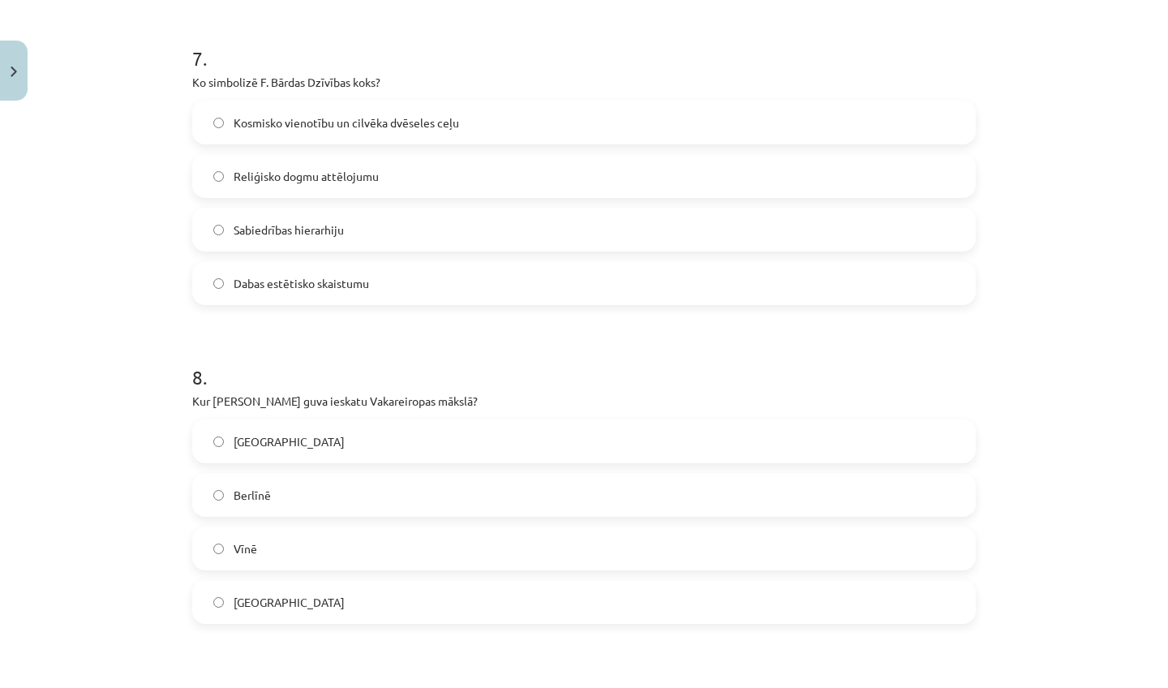
drag, startPoint x: 1125, startPoint y: 660, endPoint x: 1101, endPoint y: 687, distance: 36.2
click at [1101, 687] on div "Mācību tēma: Literatūras i - 11. klases 3. ieskaites mācību materiāls #5 Noslēg…" at bounding box center [584, 344] width 1168 height 688
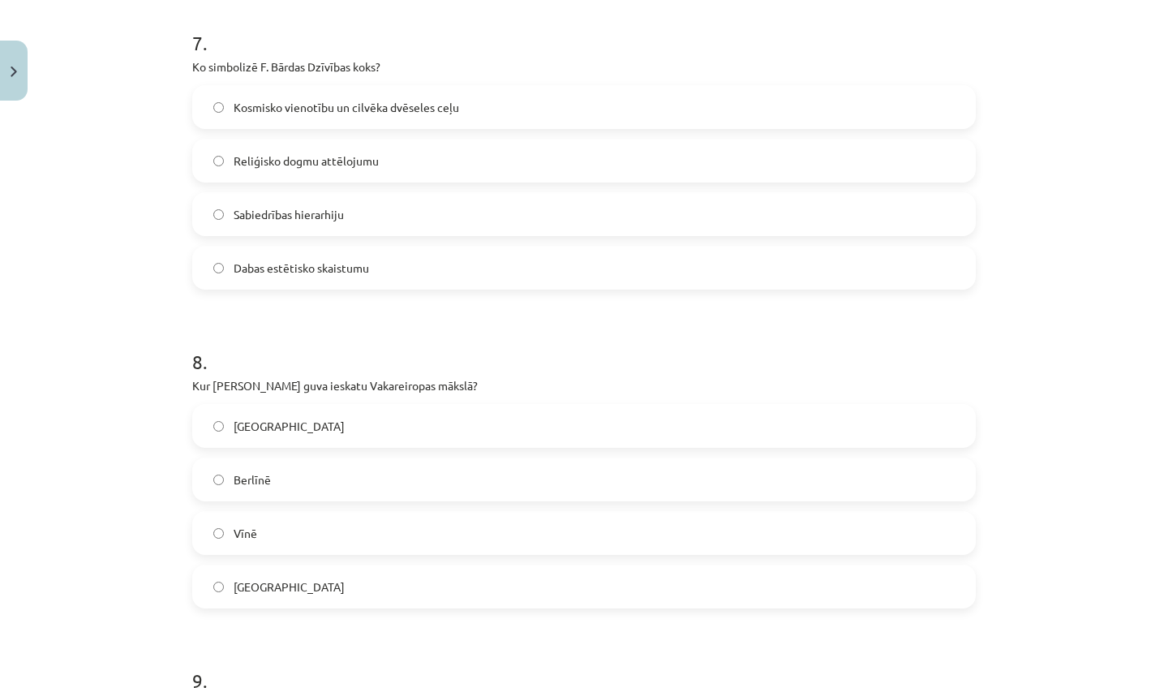
click at [492, 102] on label "Kosmisko vienotību un cilvēka dvēseles ceļu" at bounding box center [584, 107] width 781 height 41
click at [424, 472] on label "Berlīnē" at bounding box center [584, 479] width 781 height 41
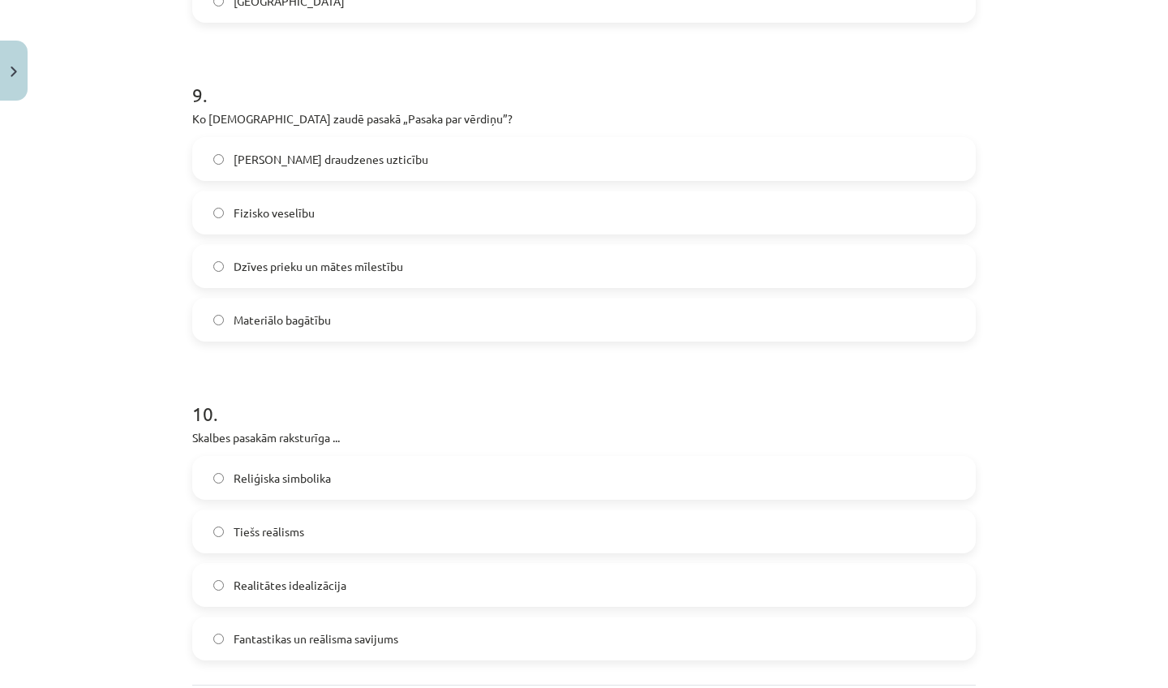
drag, startPoint x: 1113, startPoint y: 669, endPoint x: 1090, endPoint y: 687, distance: 29.5
click at [1090, 687] on div "Mācību tēma: Literatūras i - 11. klases 3. ieskaites mācību materiāls #5 Noslēg…" at bounding box center [584, 344] width 1168 height 688
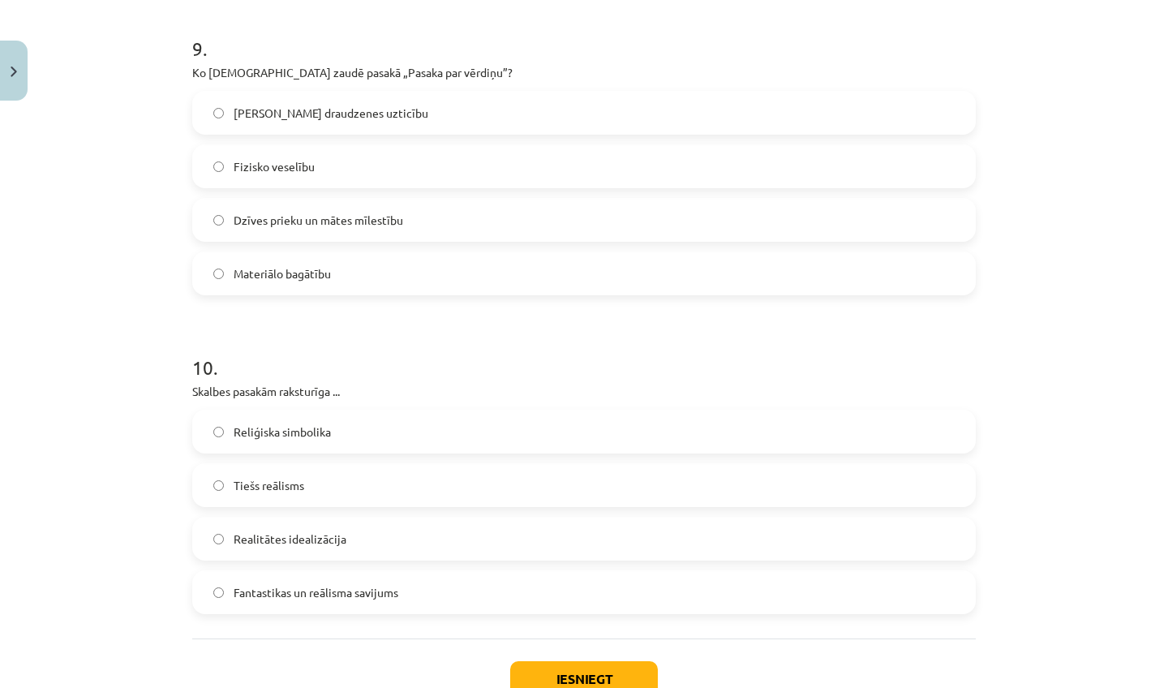
click at [551, 225] on label "Dzīves prieku un mātes mīlestību" at bounding box center [584, 220] width 781 height 41
click at [446, 589] on label "Fantastikas un reālisma savijums" at bounding box center [584, 592] width 781 height 41
click at [601, 670] on button "Iesniegt" at bounding box center [584, 679] width 148 height 36
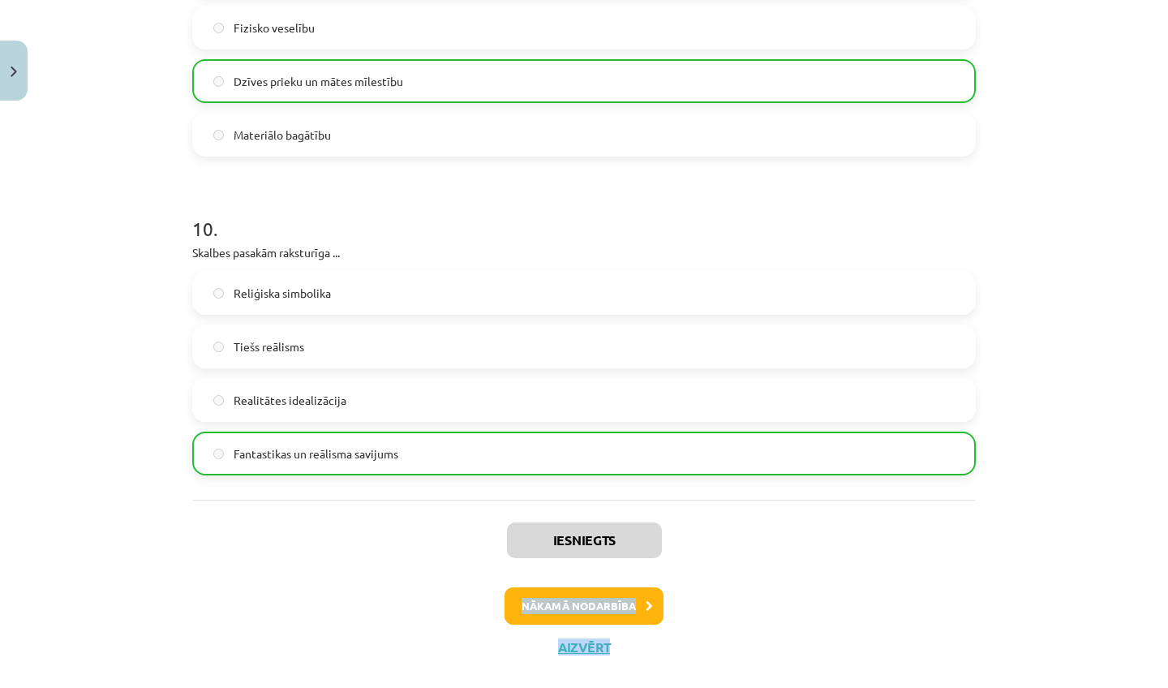
drag, startPoint x: 931, startPoint y: 675, endPoint x: 916, endPoint y: 687, distance: 19.6
click at [916, 687] on div "Mācību tēma: Literatūras i - 11. klases 3. ieskaites mācību materiāls #5 Noslēg…" at bounding box center [584, 344] width 1168 height 688
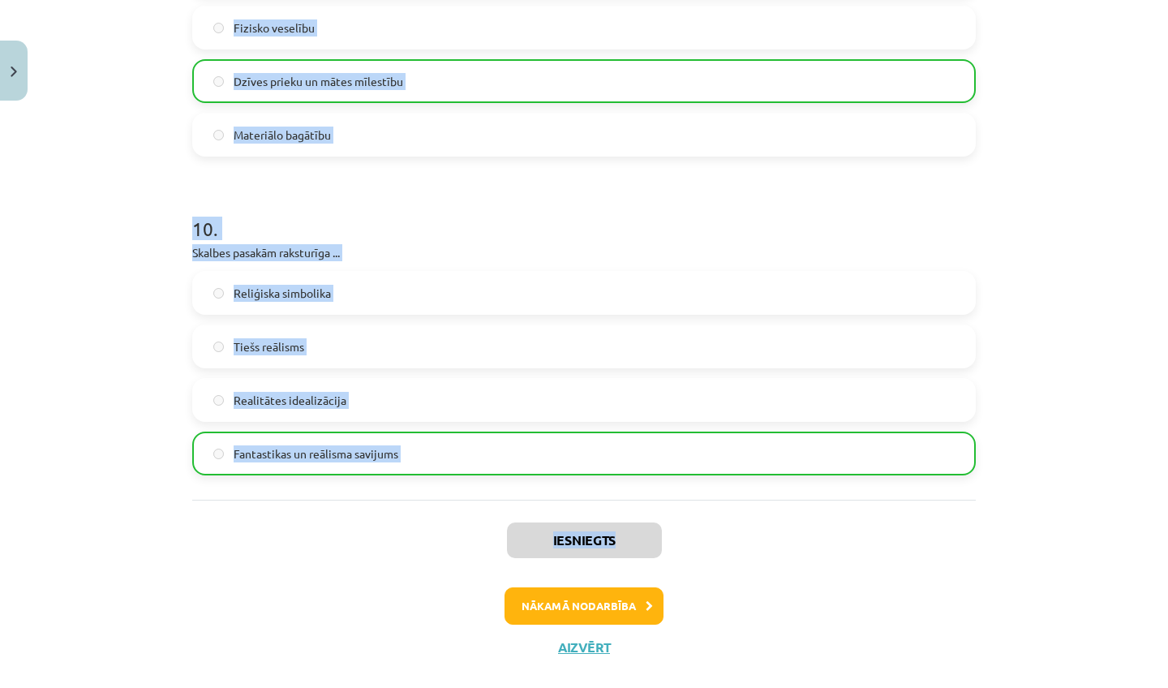
scroll to position [3019, 0]
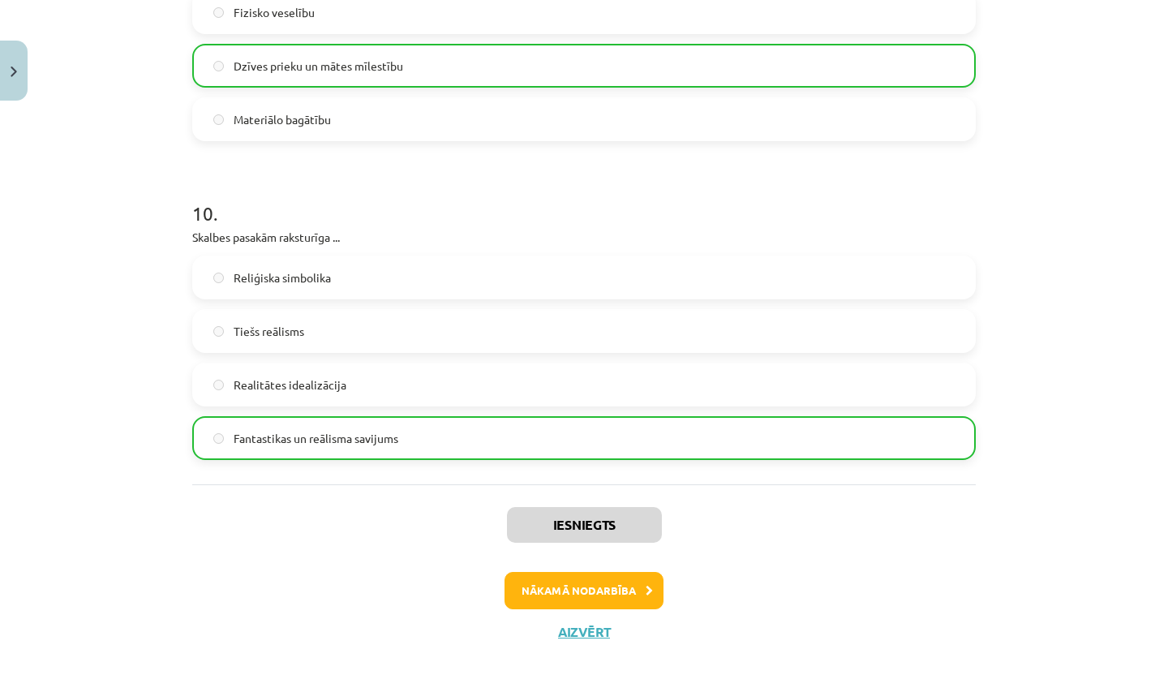
click at [578, 591] on button "Nākamā nodarbība" at bounding box center [584, 590] width 159 height 37
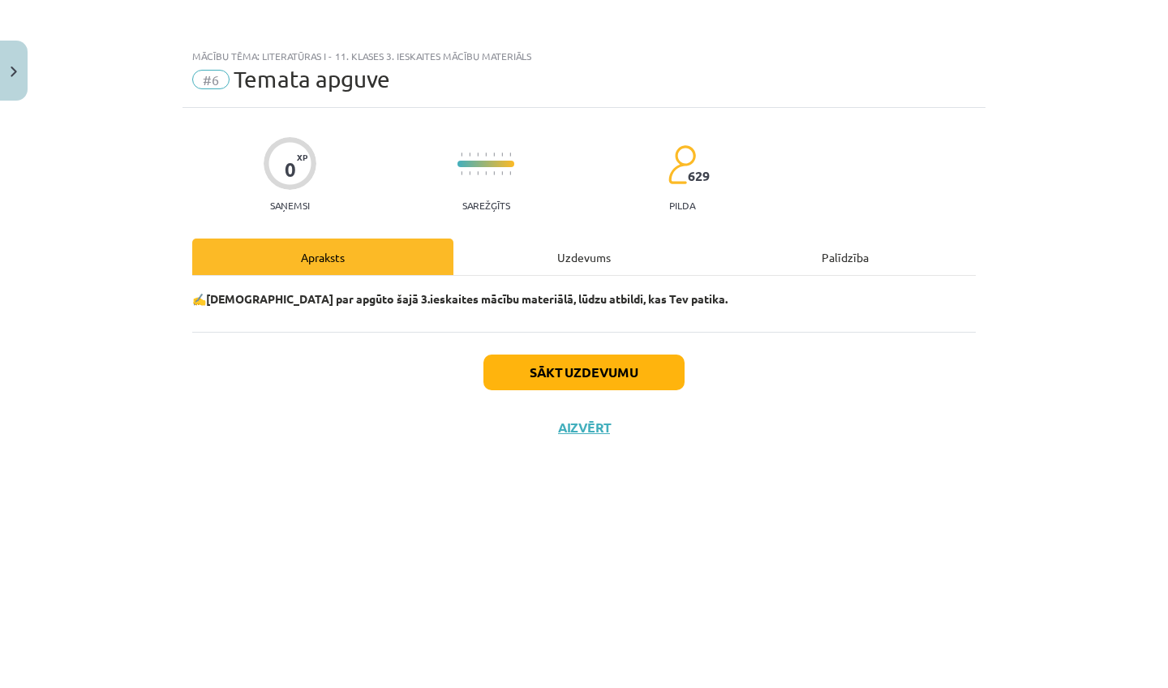
click at [643, 382] on button "Sākt uzdevumu" at bounding box center [584, 373] width 201 height 36
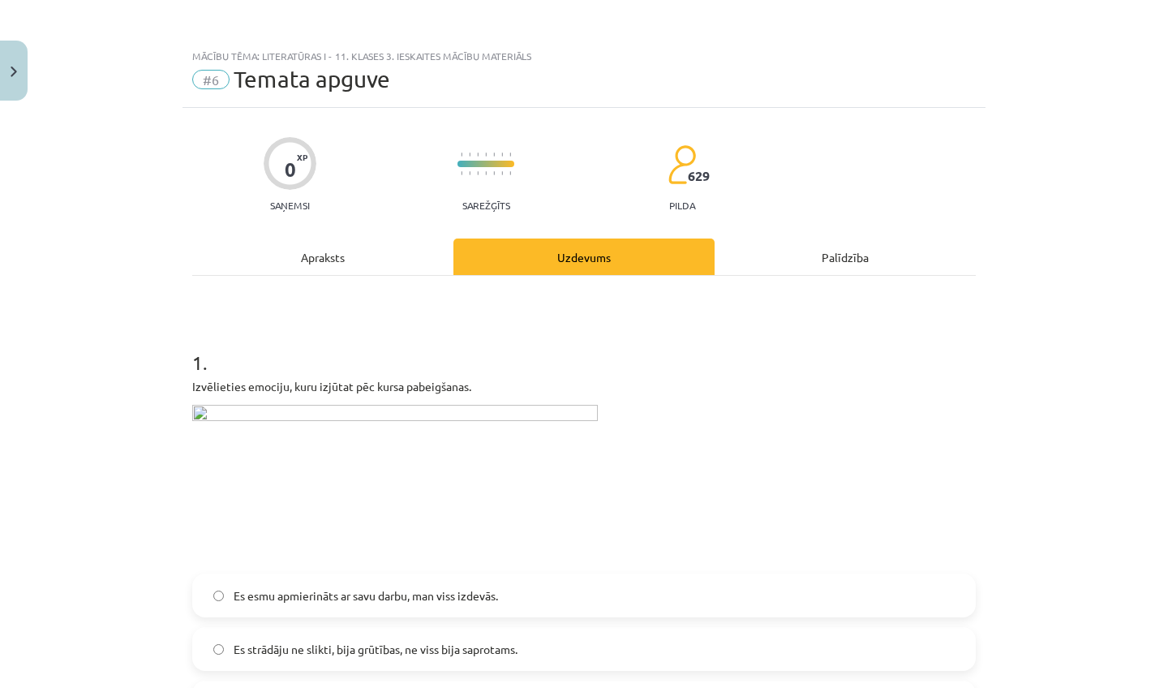
click at [601, 575] on label "Es esmu apmierināts ar savu darbu, man viss izdevās." at bounding box center [584, 595] width 781 height 41
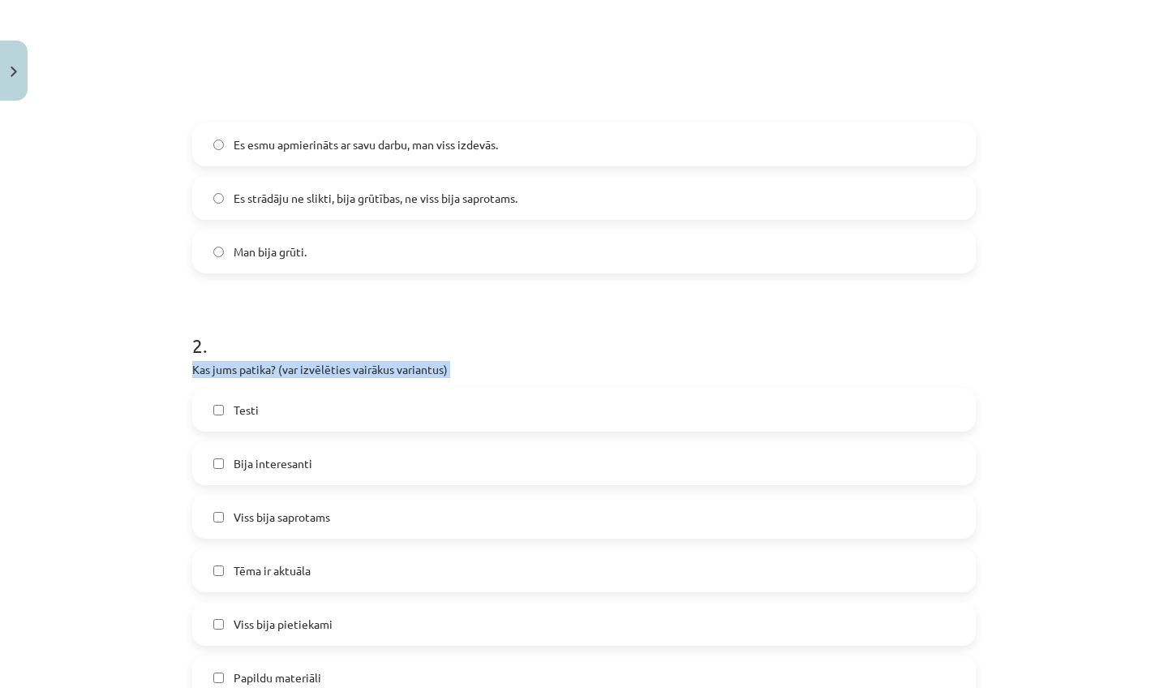
scroll to position [482, 0]
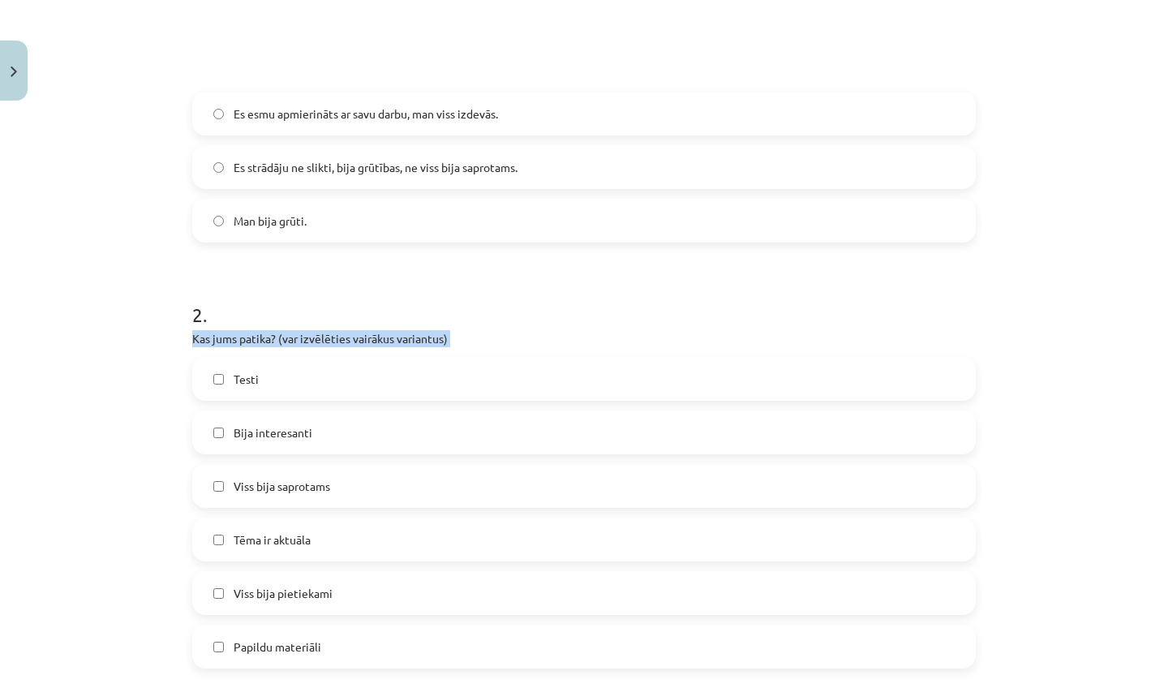
drag, startPoint x: 1036, startPoint y: 666, endPoint x: 1013, endPoint y: 687, distance: 31.0
click at [1013, 687] on div "Mācību tēma: Literatūras i - 11. klases 3. ieskaites mācību materiāls #6 Temata…" at bounding box center [584, 344] width 1168 height 688
click at [617, 359] on label "Testi" at bounding box center [584, 379] width 781 height 41
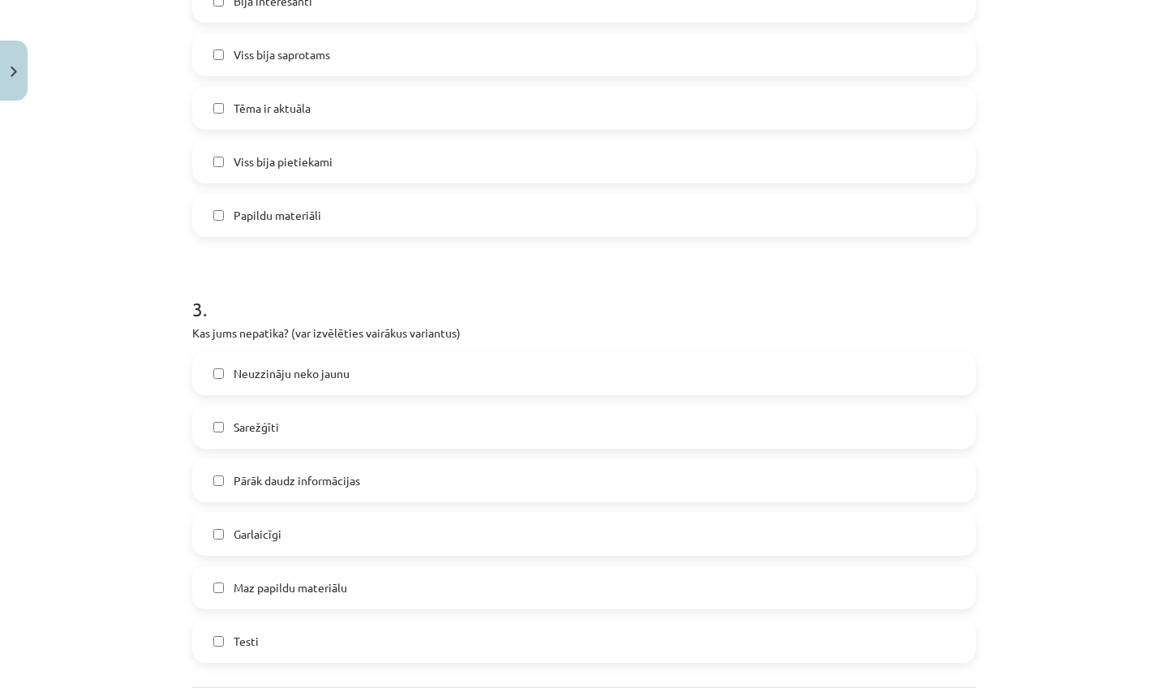
drag, startPoint x: 1058, startPoint y: 617, endPoint x: 1030, endPoint y: 687, distance: 75.3
click at [1030, 687] on div "Mācību tēma: Literatūras i - 11. klases 3. ieskaites mācību materiāls #6 Temata…" at bounding box center [584, 344] width 1168 height 688
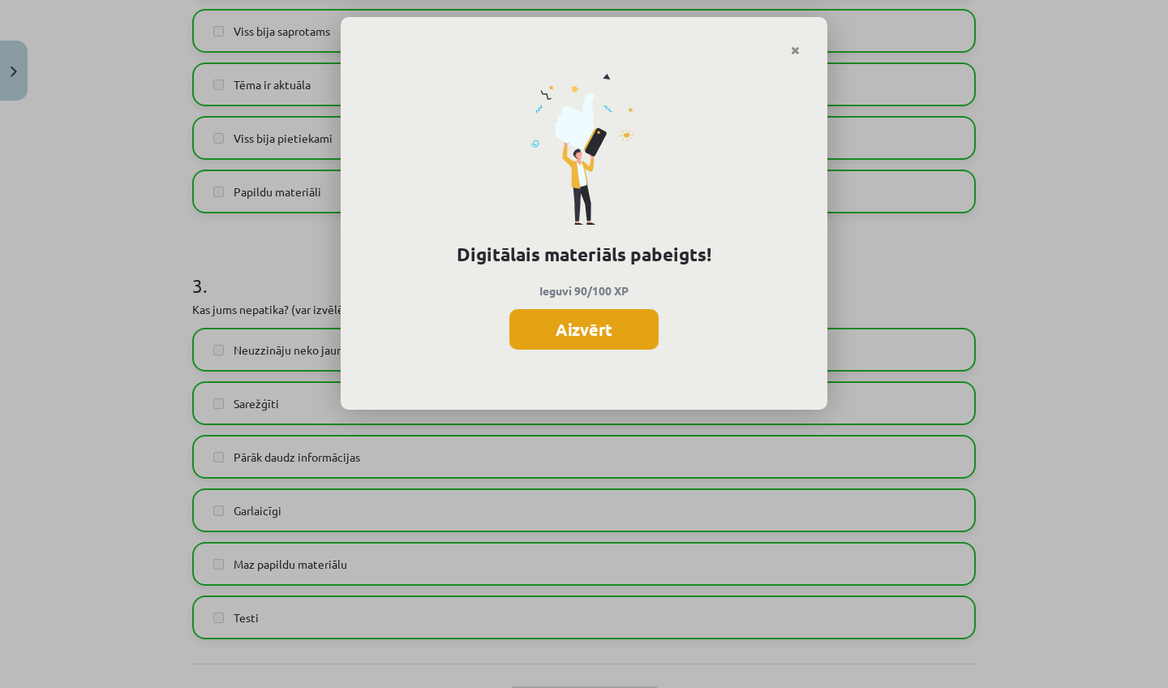
click at [645, 338] on button "Aizvērt" at bounding box center [584, 329] width 149 height 41
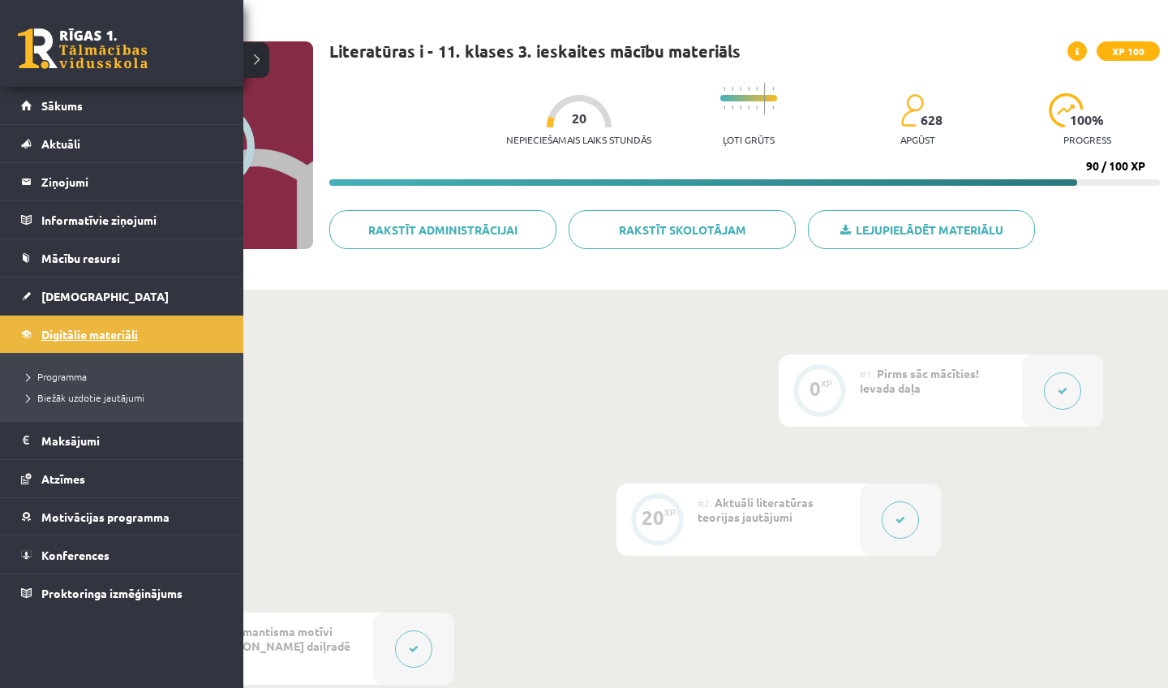
click at [57, 325] on link "Digitālie materiāli" at bounding box center [122, 334] width 202 height 37
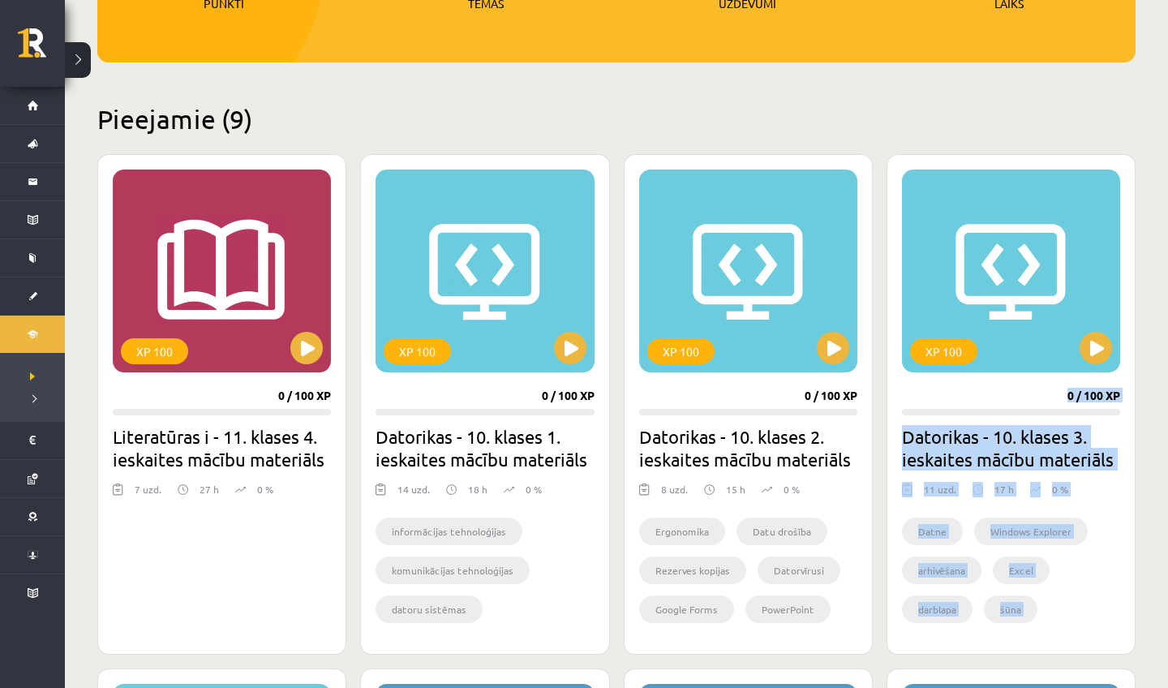
drag, startPoint x: 1154, startPoint y: 656, endPoint x: 1142, endPoint y: 687, distance: 33.1
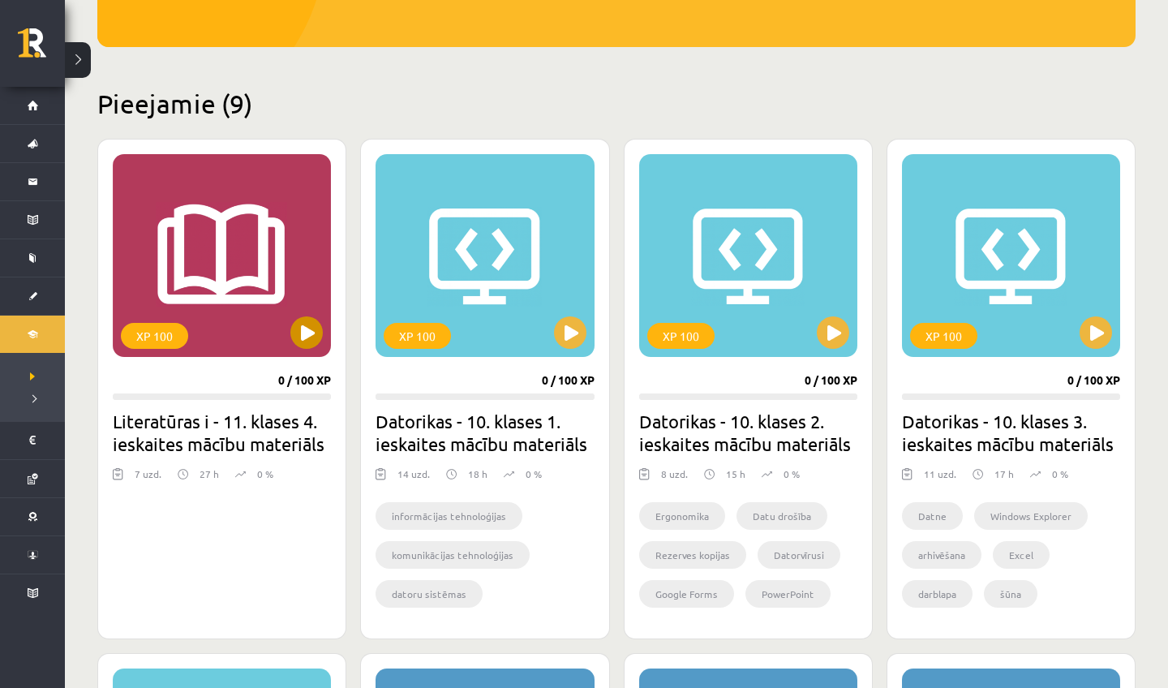
click at [266, 309] on div "XP 100" at bounding box center [222, 255] width 218 height 203
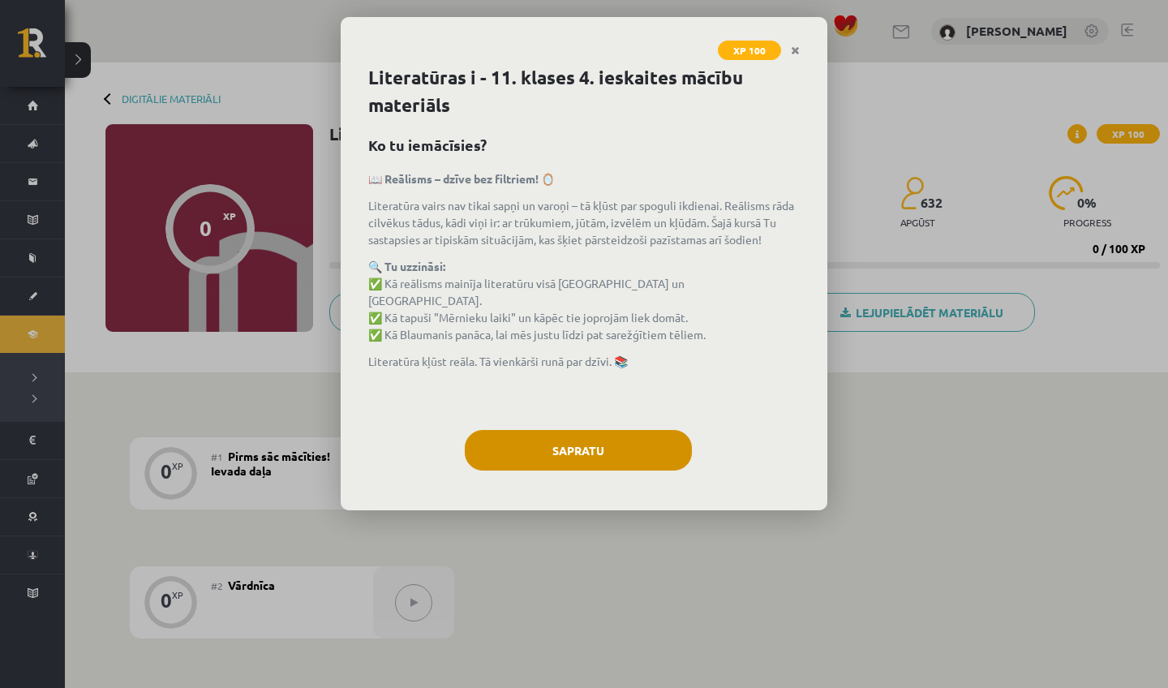
click at [514, 451] on button "Sapratu" at bounding box center [578, 450] width 227 height 41
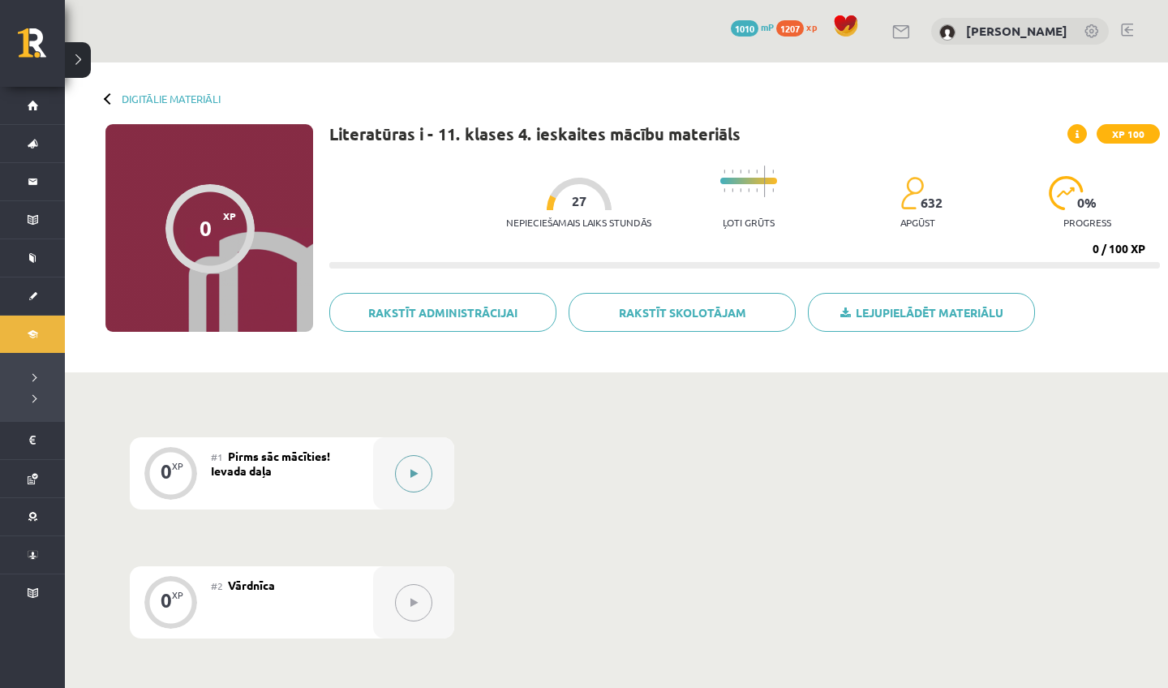
click at [419, 469] on button at bounding box center [413, 473] width 37 height 37
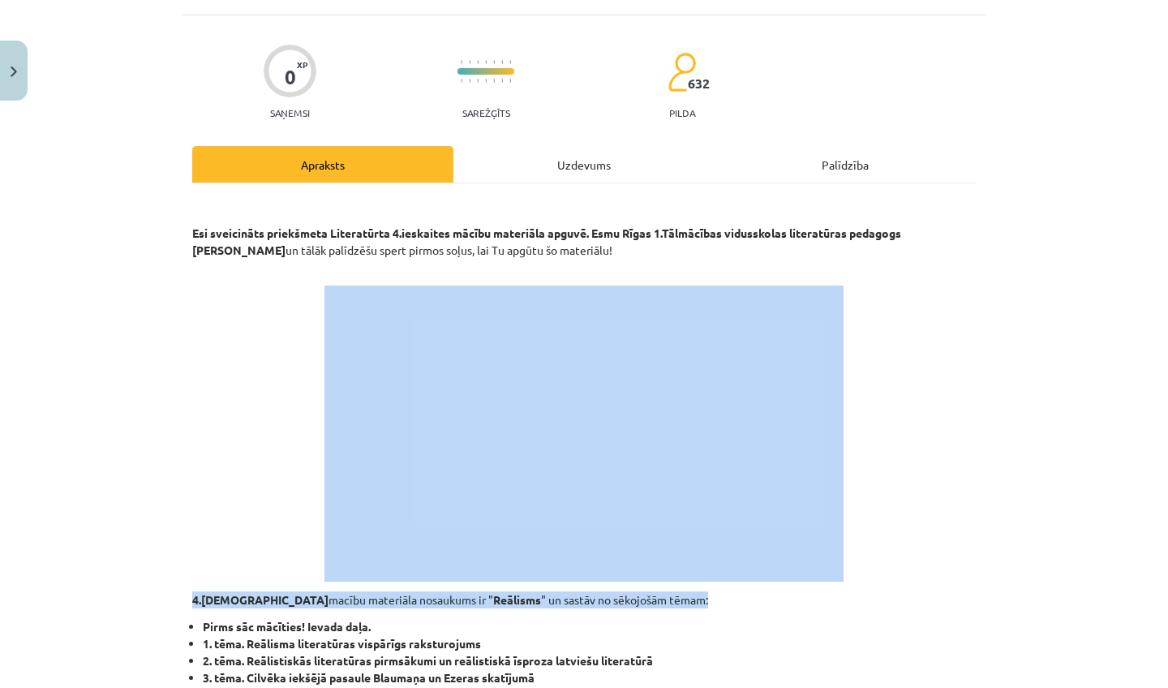
drag, startPoint x: 1046, startPoint y: 613, endPoint x: 1009, endPoint y: 687, distance: 83.5
click at [1009, 687] on div "Mācību tēma: Literatūras i - 11. klases 4. ieskaites mācību materiāls #1 Pirms …" at bounding box center [584, 344] width 1168 height 688
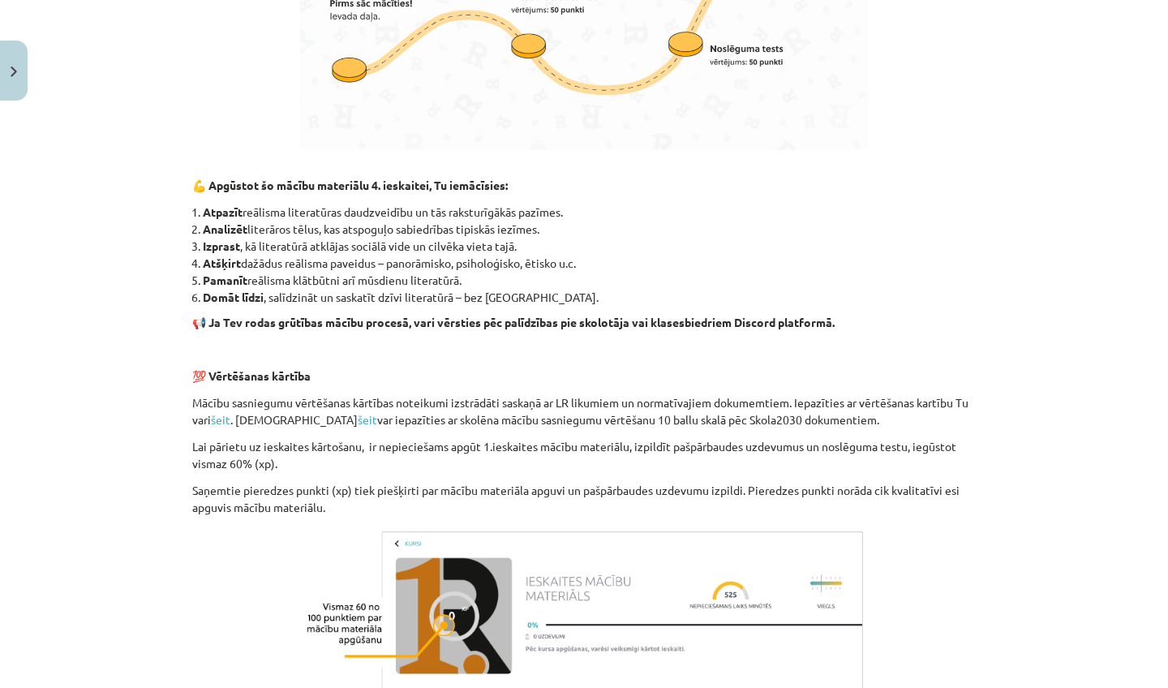
scroll to position [1181, 0]
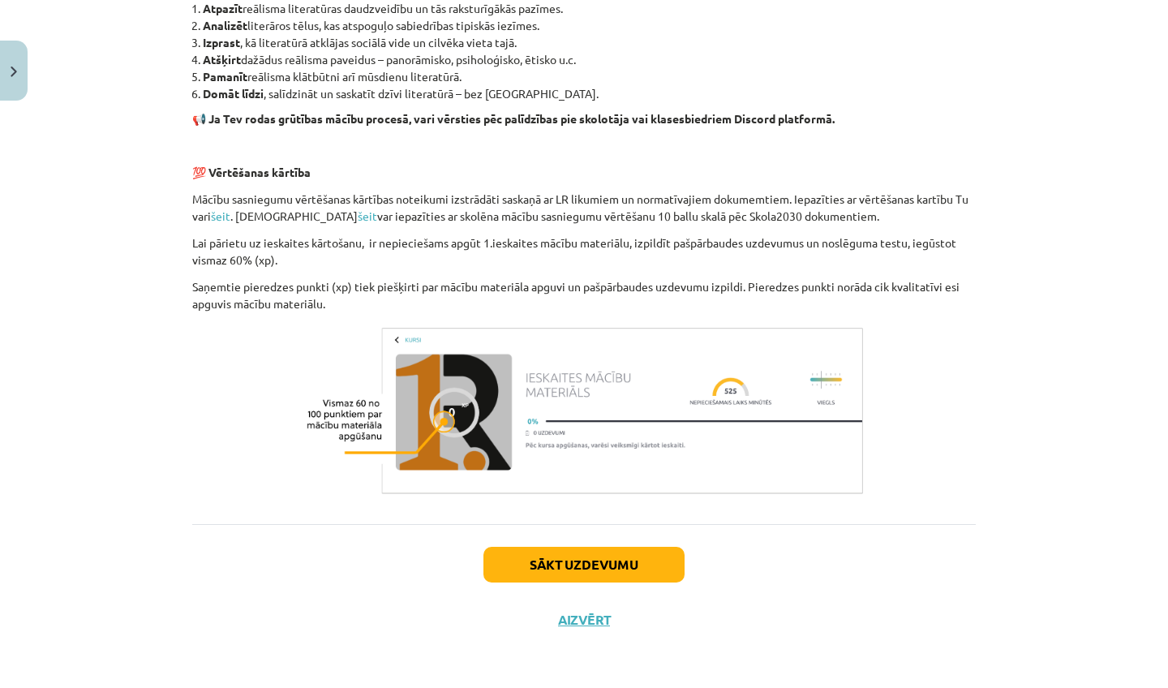
click at [638, 561] on button "Sākt uzdevumu" at bounding box center [584, 565] width 201 height 36
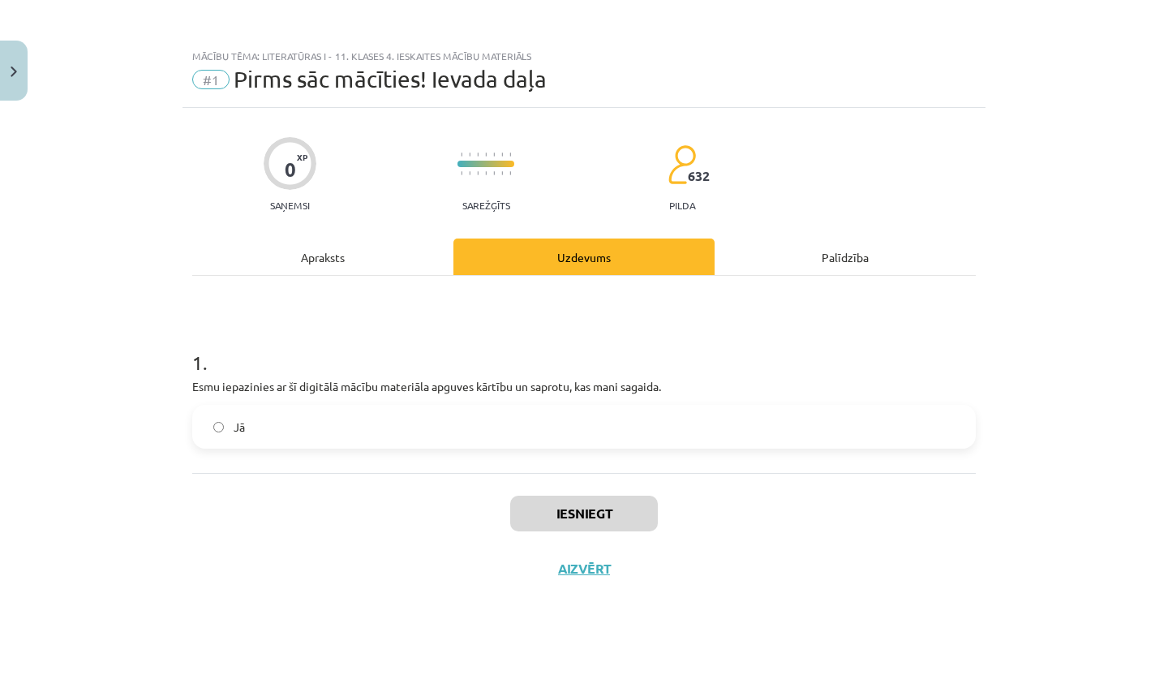
scroll to position [0, 0]
click at [730, 447] on div "Jā" at bounding box center [584, 427] width 784 height 44
click at [669, 428] on label "Jā" at bounding box center [584, 426] width 781 height 41
click at [567, 514] on button "Iesniegt" at bounding box center [584, 514] width 148 height 36
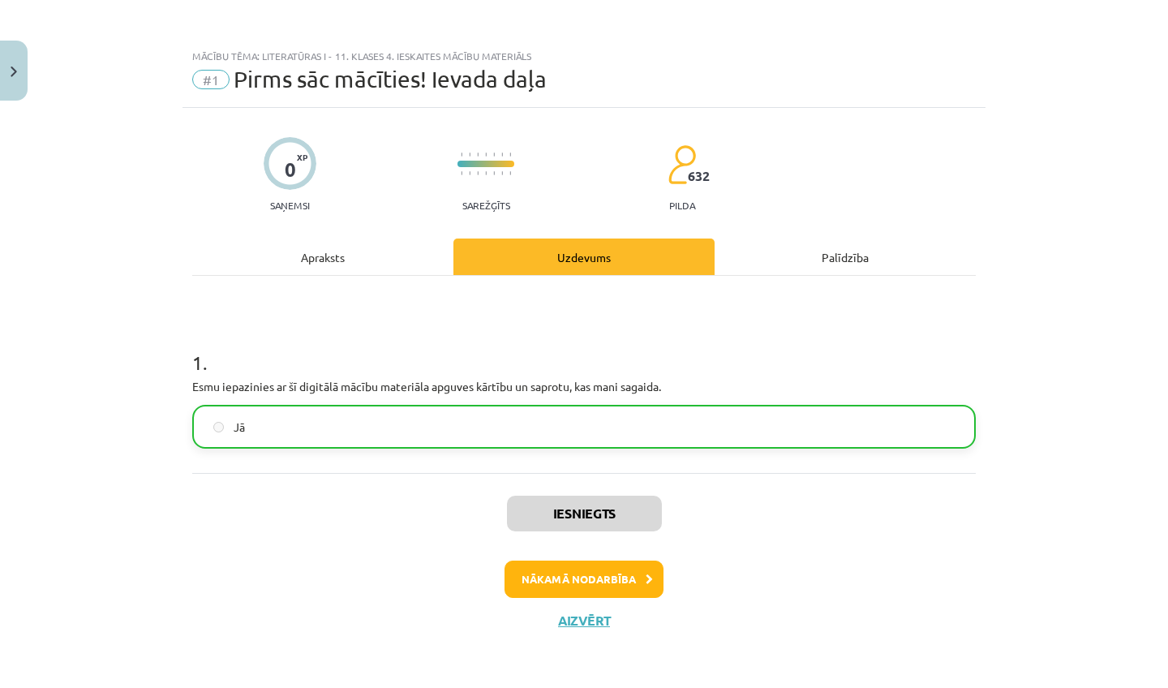
click at [570, 591] on button "Nākamā nodarbība" at bounding box center [584, 579] width 159 height 37
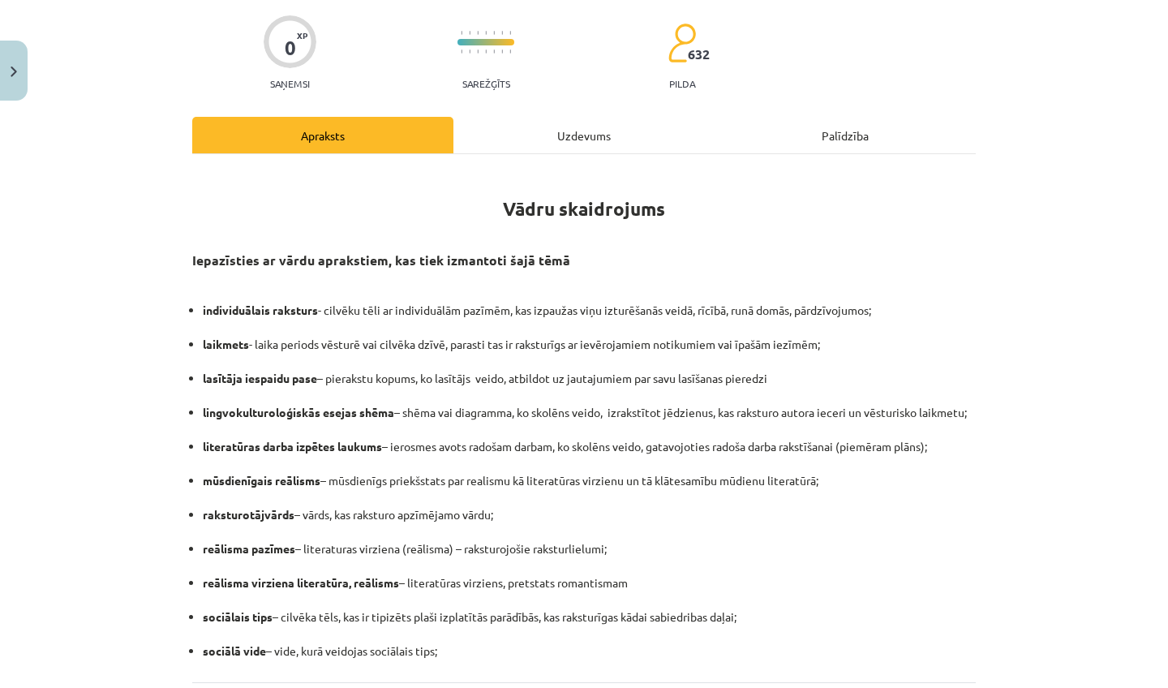
scroll to position [279, 0]
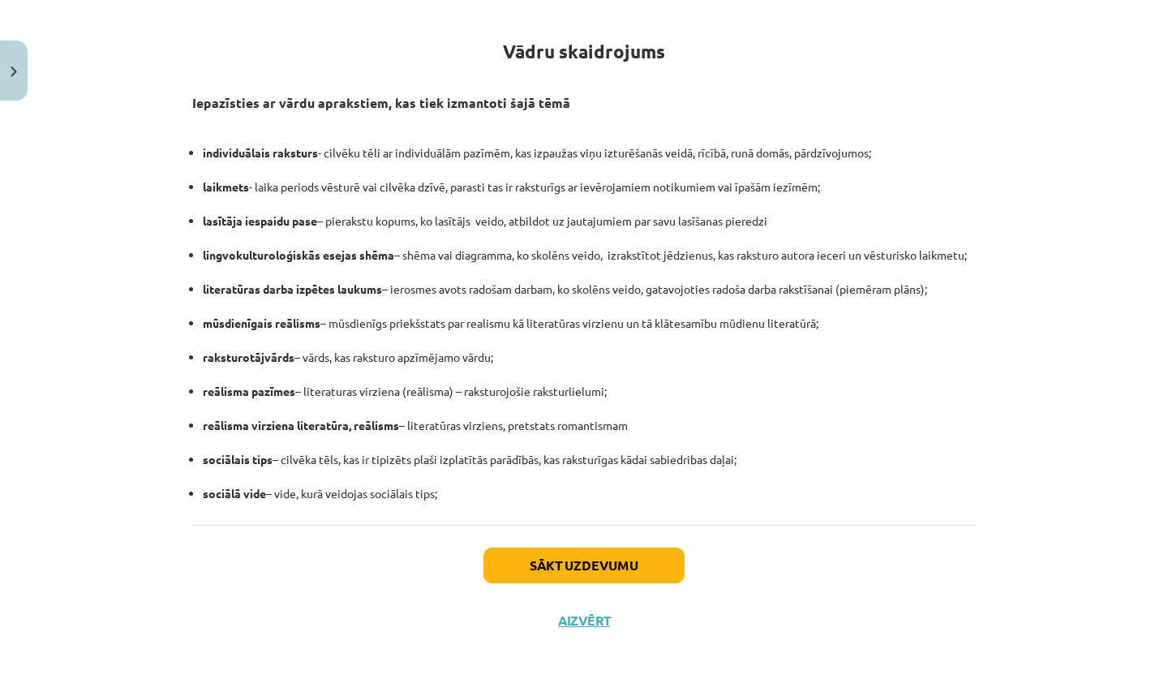
click at [561, 537] on div "Sākt uzdevumu Aizvērt" at bounding box center [584, 582] width 784 height 114
click at [559, 564] on button "Sākt uzdevumu" at bounding box center [584, 566] width 201 height 36
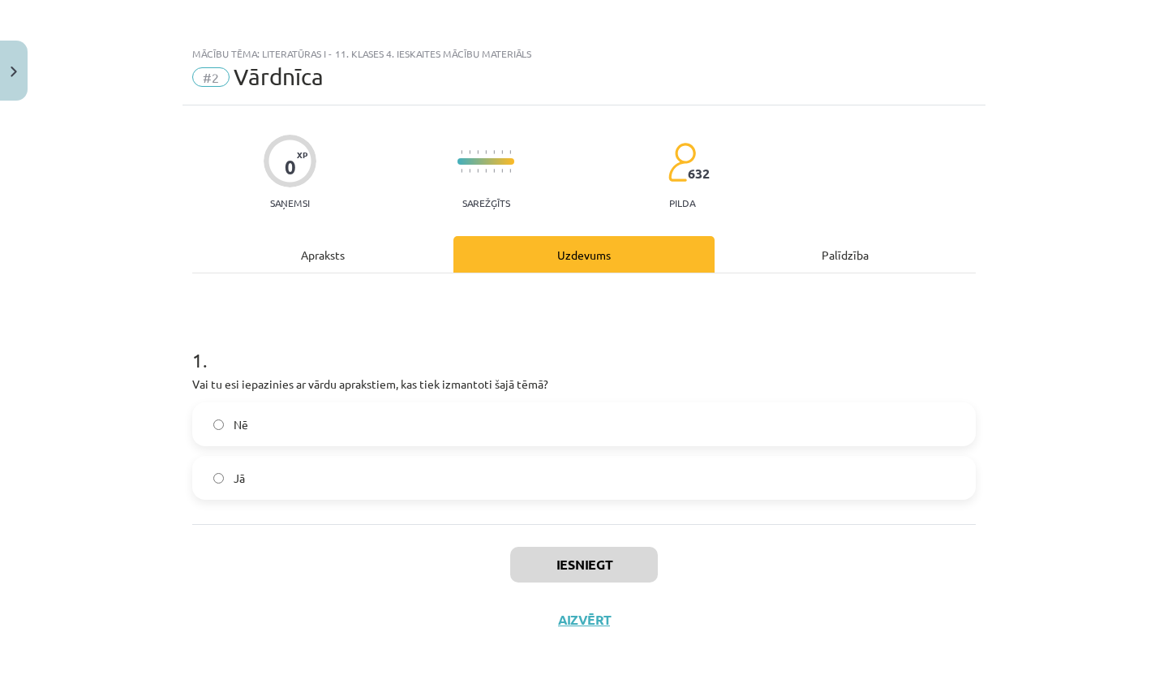
click at [476, 477] on label "Jā" at bounding box center [584, 478] width 781 height 41
click at [574, 563] on button "Iesniegt" at bounding box center [584, 565] width 148 height 36
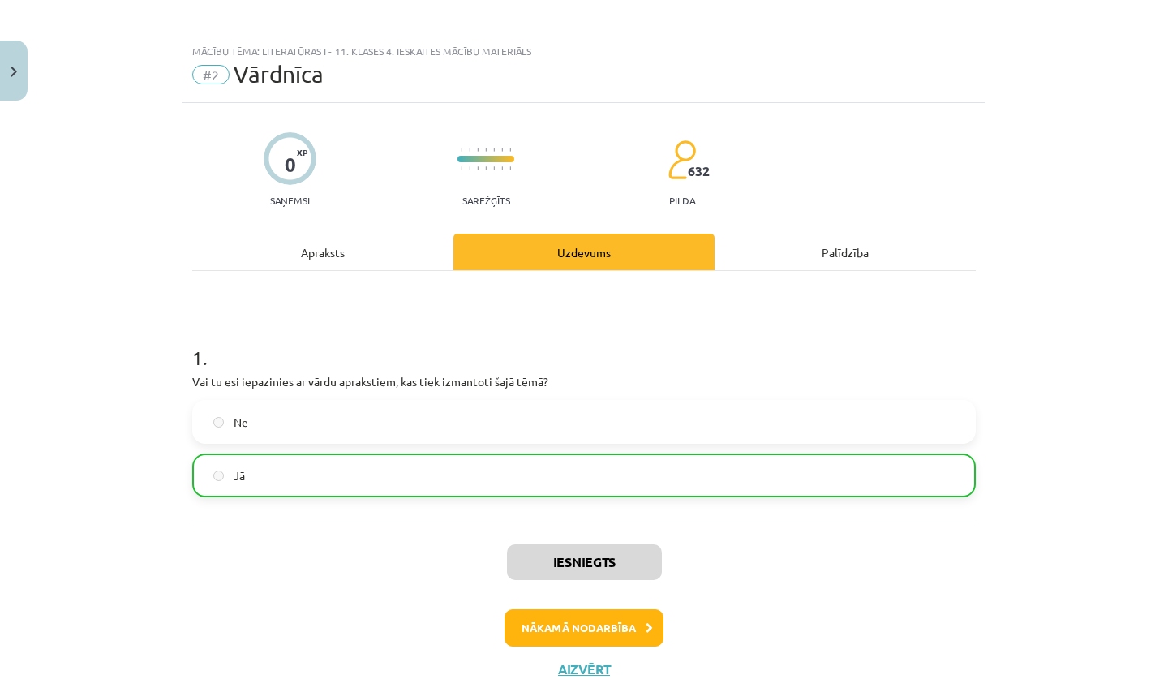
click at [578, 617] on button "Nākamā nodarbība" at bounding box center [584, 627] width 159 height 37
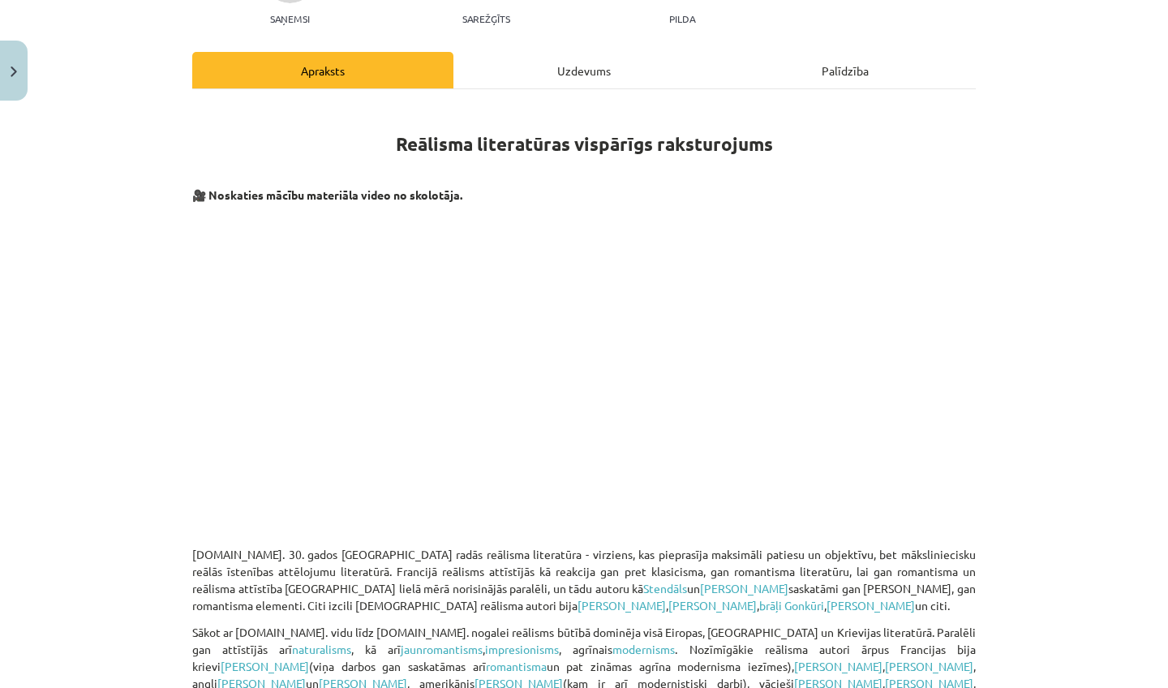
drag, startPoint x: 1075, startPoint y: 480, endPoint x: 1000, endPoint y: 687, distance: 220.0
click at [1000, 687] on div "Mācību tēma: Literatūras i - 11. klases 4. ieskaites mācību materiāls #3 1.tēma…" at bounding box center [584, 344] width 1168 height 688
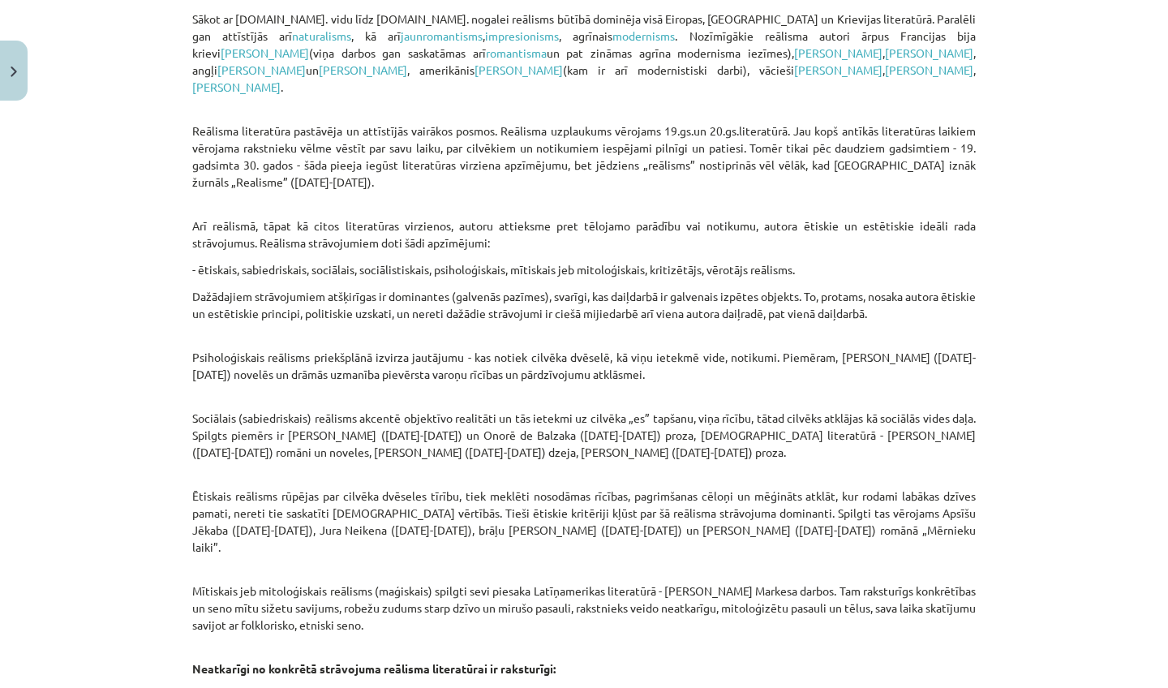
scroll to position [1229, 0]
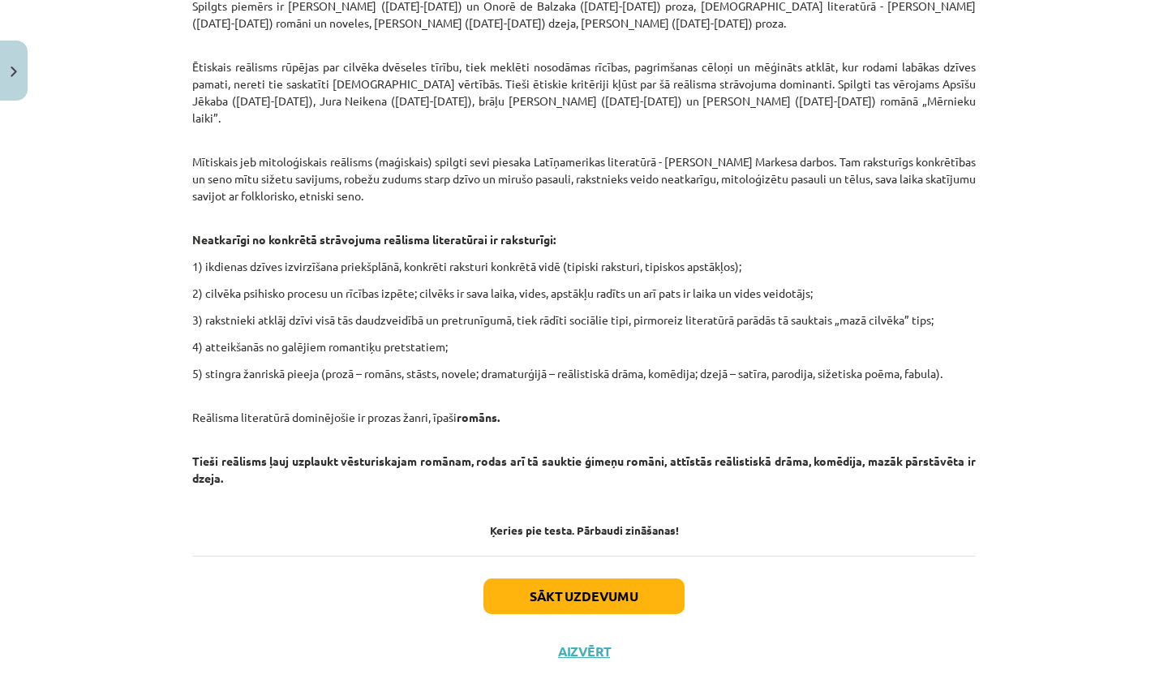
click at [552, 579] on button "Sākt uzdevumu" at bounding box center [584, 597] width 201 height 36
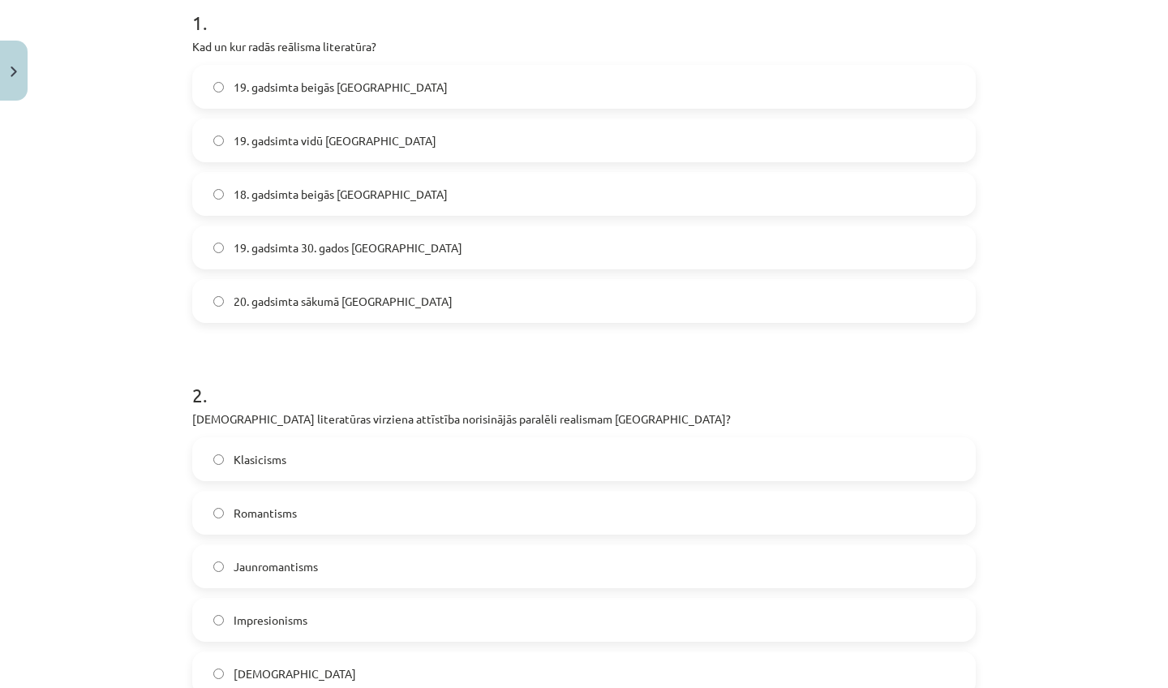
scroll to position [342, 0]
click at [1099, 652] on div "Mācību tēma: Literatūras i - 11. klases 4. ieskaites mācību materiāls #3 1.tēma…" at bounding box center [584, 344] width 1168 height 688
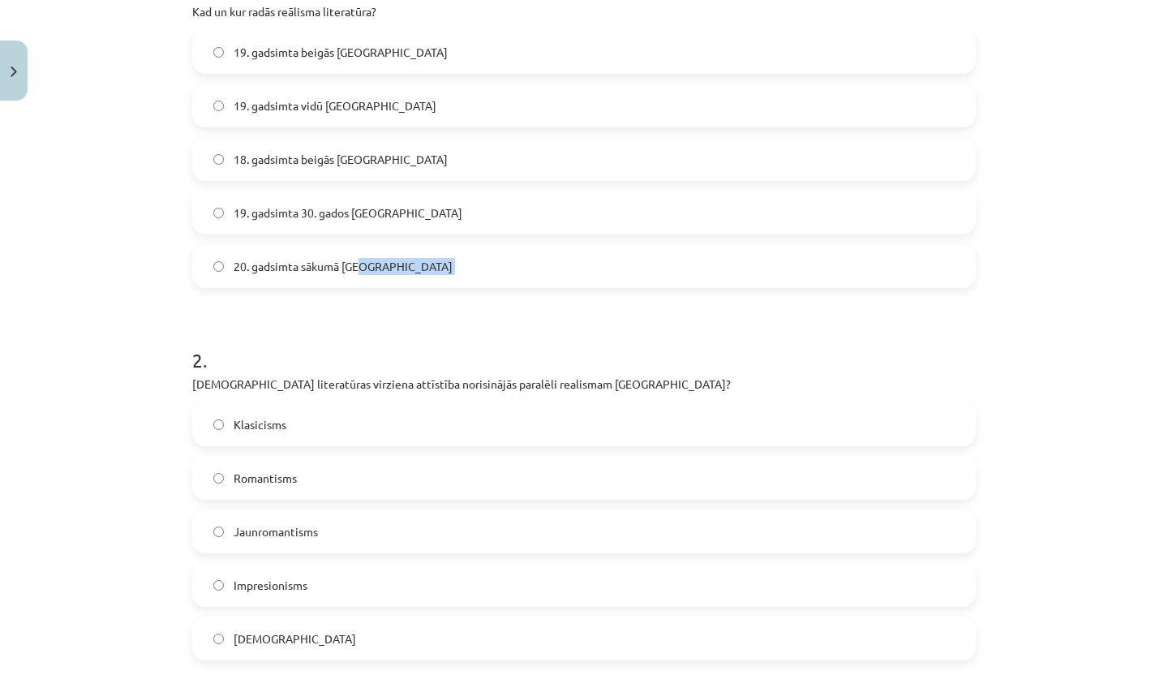
drag, startPoint x: 1099, startPoint y: 660, endPoint x: 1091, endPoint y: 687, distance: 28.8
click at [1091, 687] on div "Mācību tēma: Literatūras i - 11. klases 4. ieskaites mācību materiāls #3 1.tēma…" at bounding box center [584, 344] width 1168 height 688
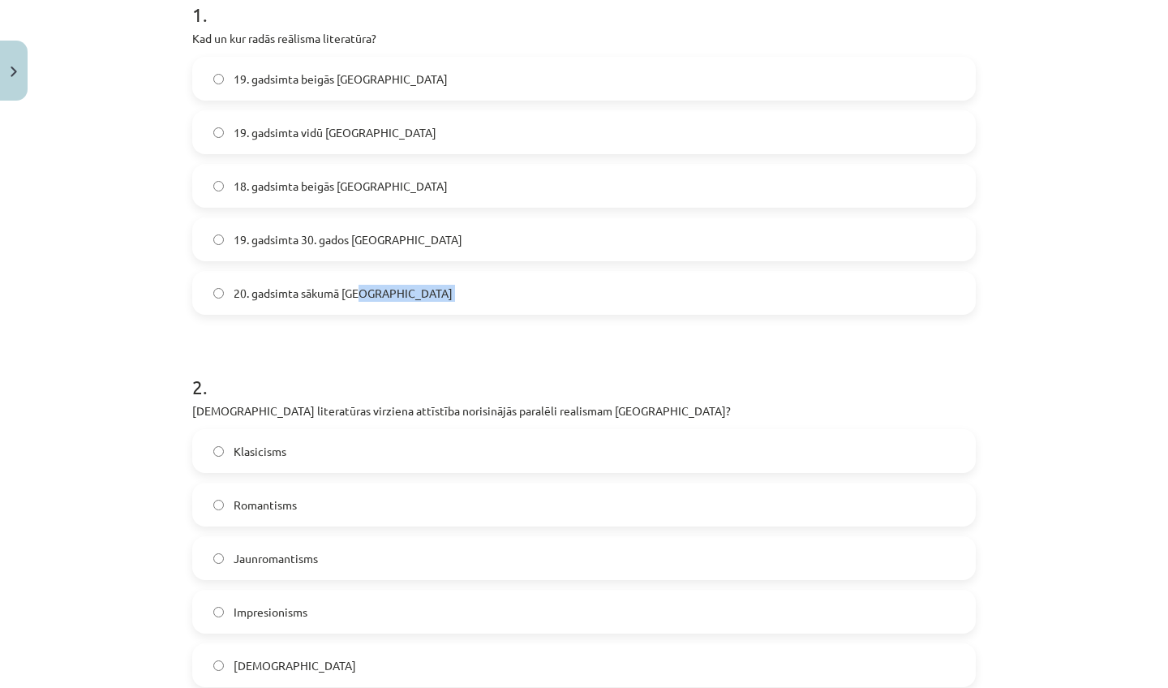
scroll to position [351, 0]
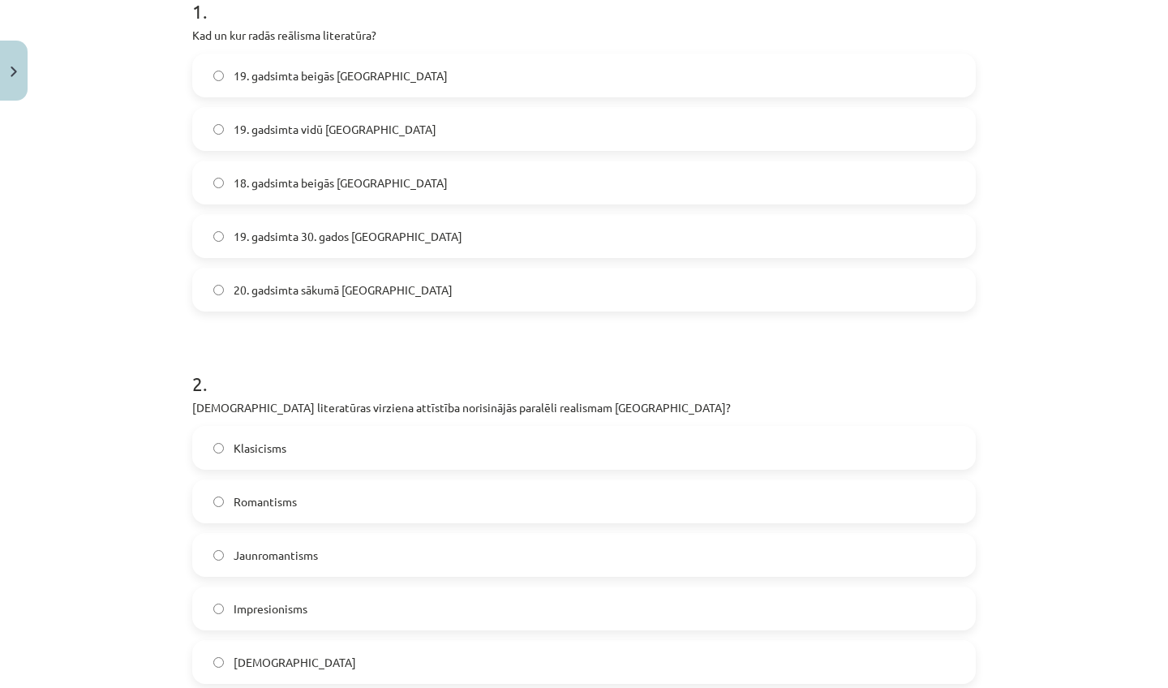
click at [401, 229] on label "19. gadsimta 30. gados [GEOGRAPHIC_DATA]" at bounding box center [584, 236] width 781 height 41
click at [348, 490] on label "Romantisms" at bounding box center [584, 501] width 781 height 41
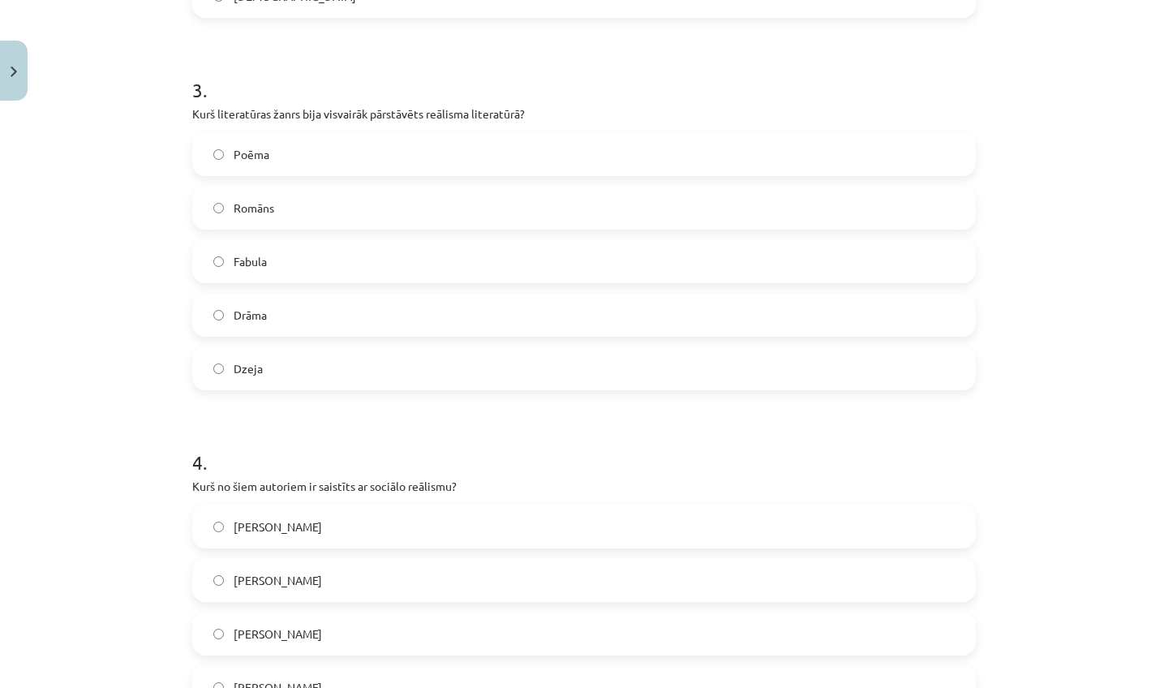
scroll to position [1064, 0]
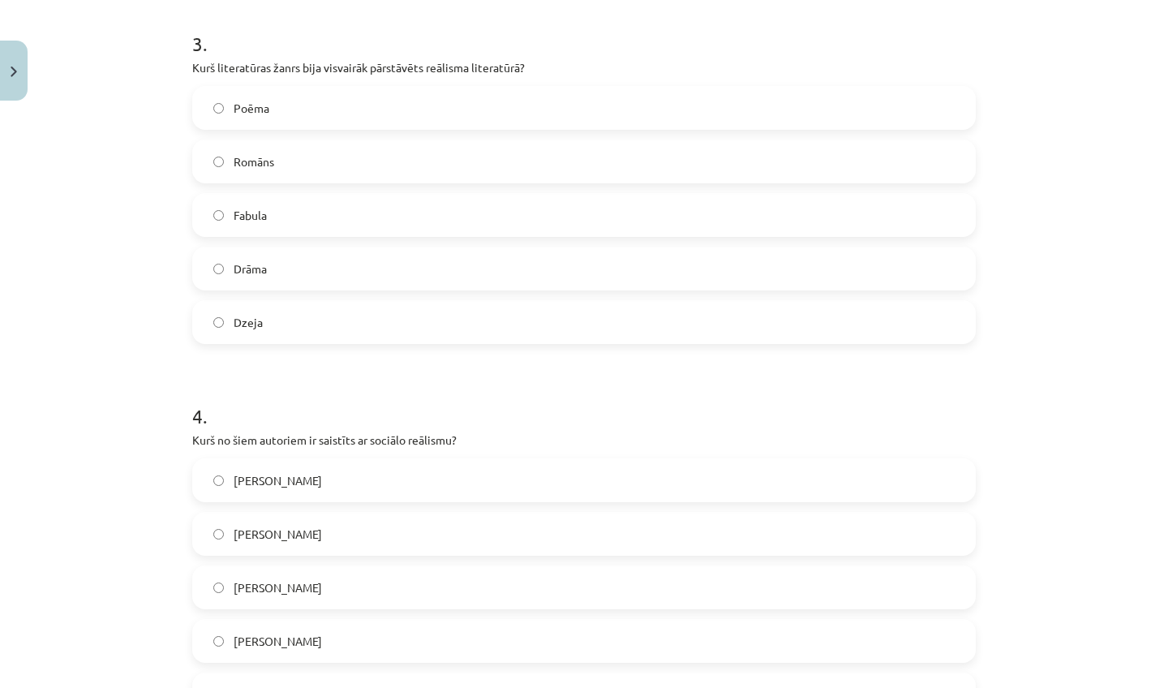
drag, startPoint x: 1061, startPoint y: 670, endPoint x: 1058, endPoint y: 686, distance: 16.5
click at [1058, 686] on div "Mācību tēma: Literatūras i - 11. klases 4. ieskaites mācību materiāls #3 1.tēma…" at bounding box center [584, 344] width 1168 height 688
click at [453, 176] on label "Romāns" at bounding box center [584, 161] width 781 height 41
click at [321, 488] on span "[PERSON_NAME]" at bounding box center [278, 480] width 88 height 17
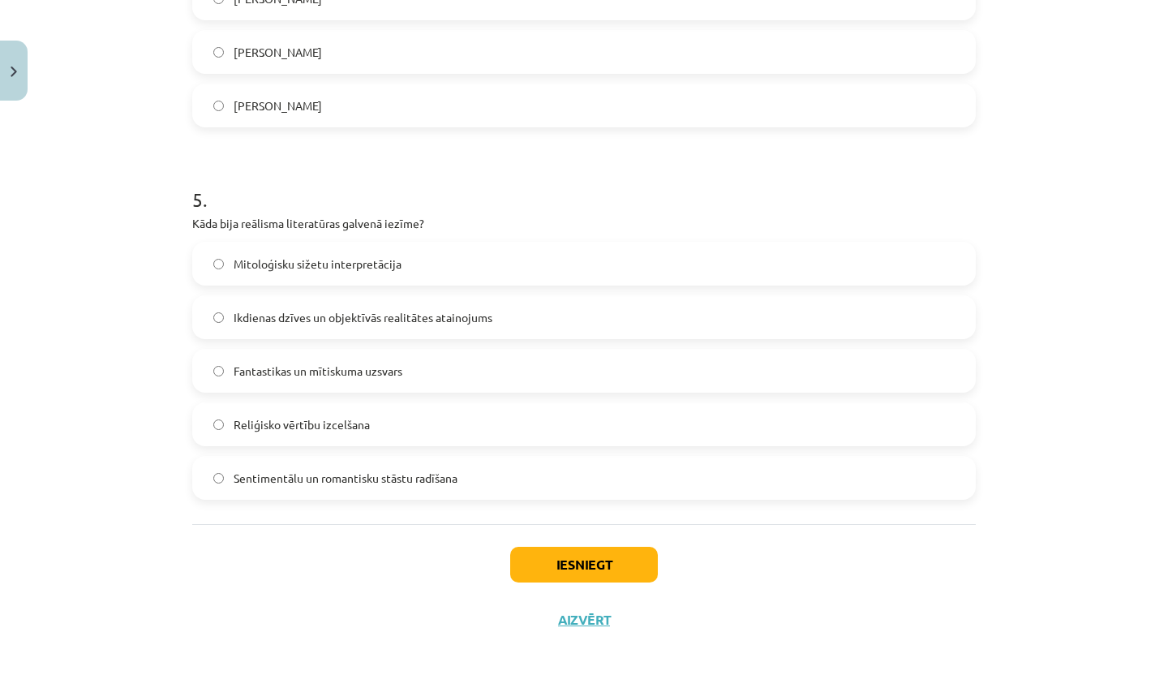
scroll to position [93, 0]
drag, startPoint x: 165, startPoint y: 656, endPoint x: 139, endPoint y: 687, distance: 40.3
click at [139, 687] on div "Mācību tēma: Literatūras i - 11. klases 4. ieskaites mācību materiāls #3 1.tēma…" at bounding box center [584, 344] width 1168 height 688
click at [25, 577] on div "Mācību tēma: Literatūras i - 11. klases 4. ieskaites mācību materiāls #3 1.tēma…" at bounding box center [584, 344] width 1168 height 688
click at [318, 328] on label "Ikdienas dzīves un objektīvās realitātes atainojums" at bounding box center [584, 317] width 781 height 41
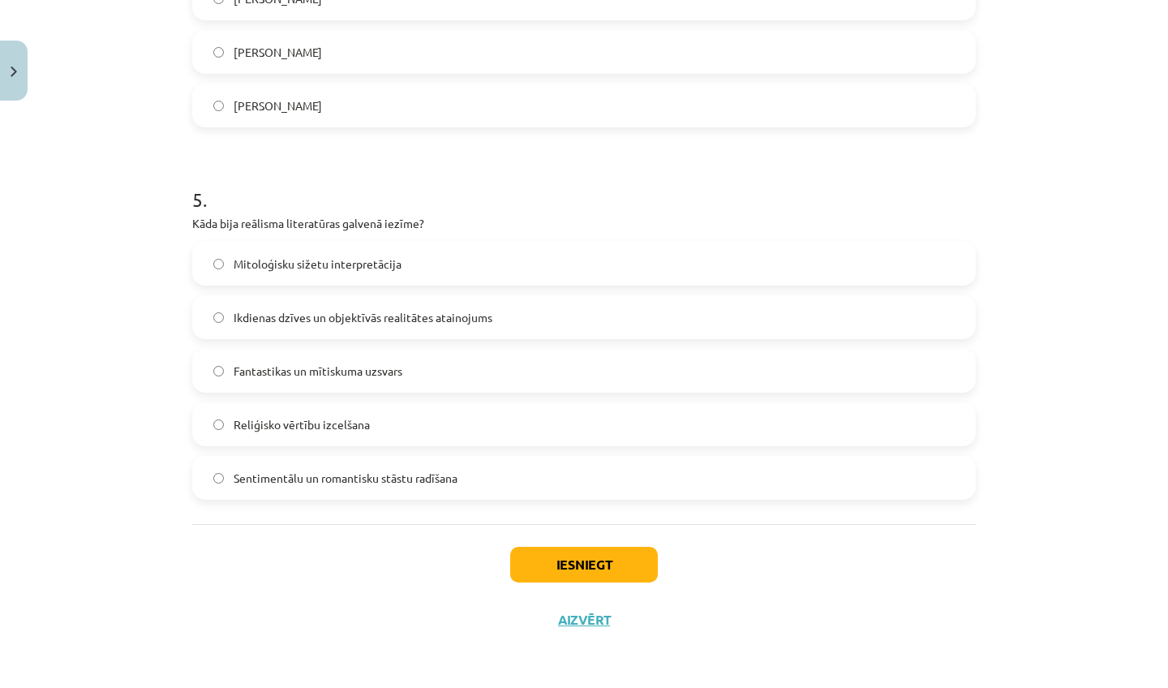
click at [549, 570] on button "Iesniegt" at bounding box center [584, 565] width 148 height 36
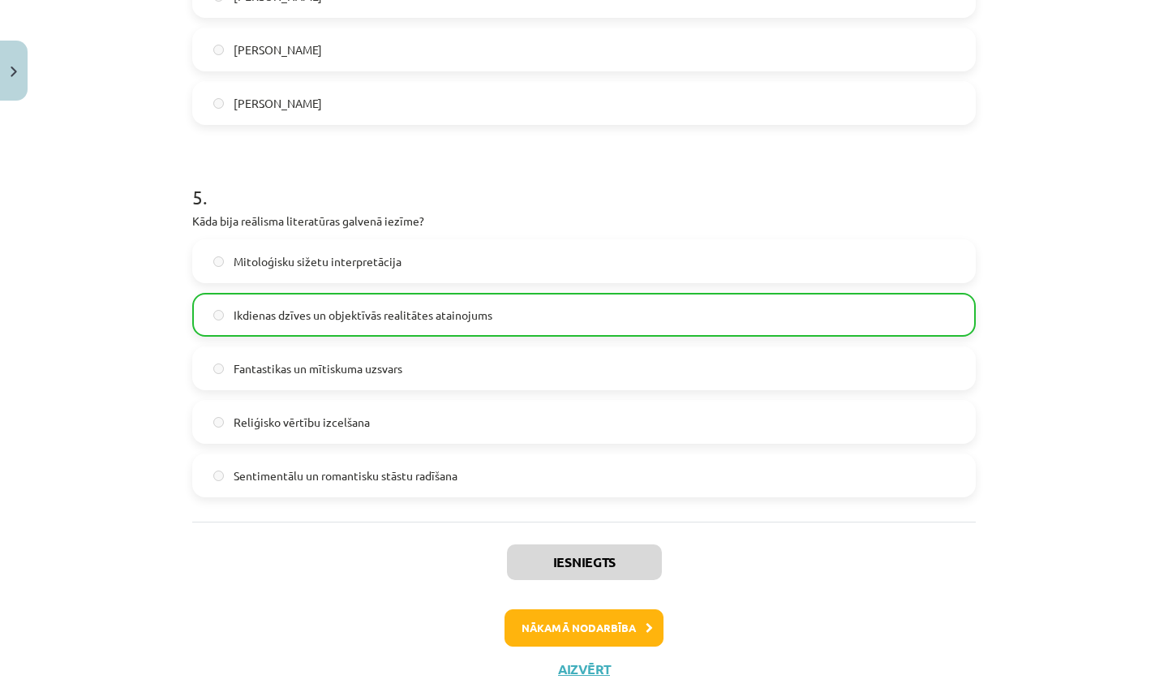
click at [570, 630] on button "Nākamā nodarbība" at bounding box center [584, 627] width 159 height 37
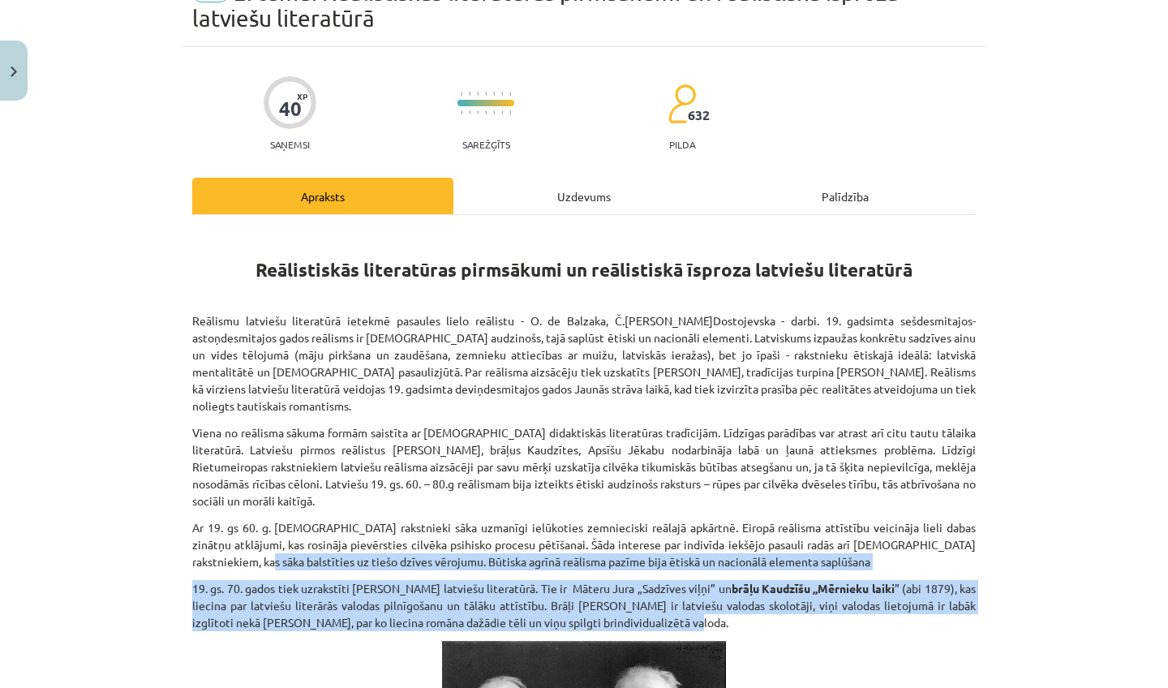
scroll to position [148, 0]
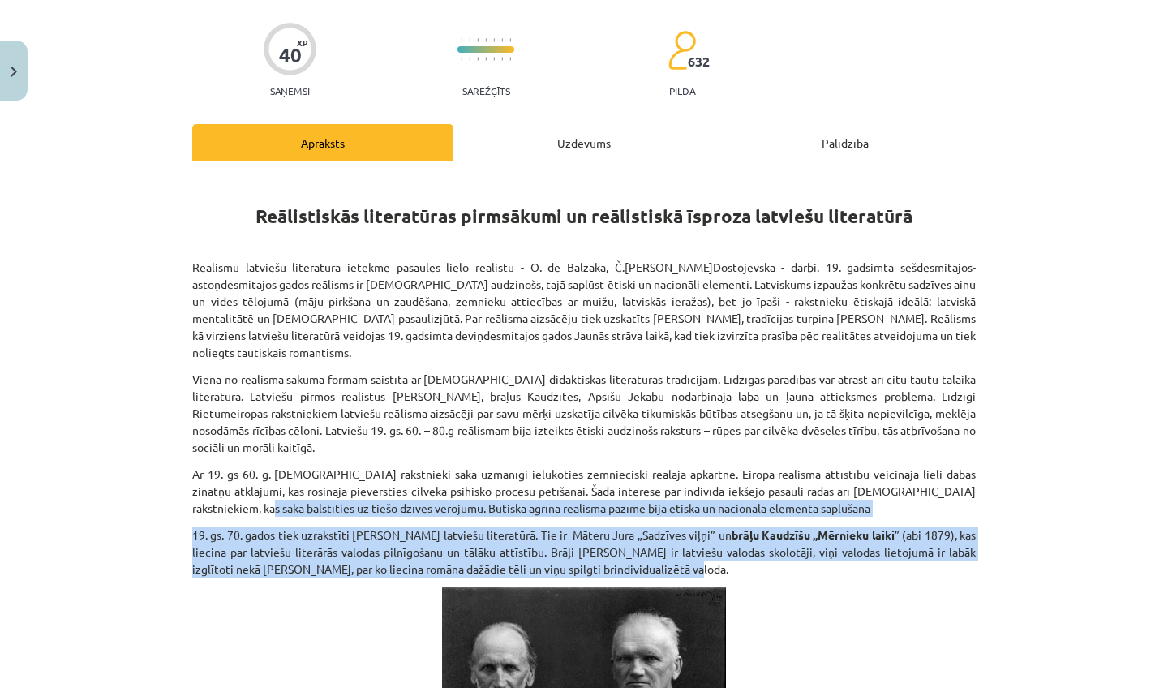
drag, startPoint x: 1070, startPoint y: 617, endPoint x: 1046, endPoint y: 687, distance: 73.9
click at [1046, 687] on div "Mācību tēma: Literatūras i - 11. klases 4. ieskaites mācību materiāls #4 2. tēm…" at bounding box center [584, 344] width 1168 height 688
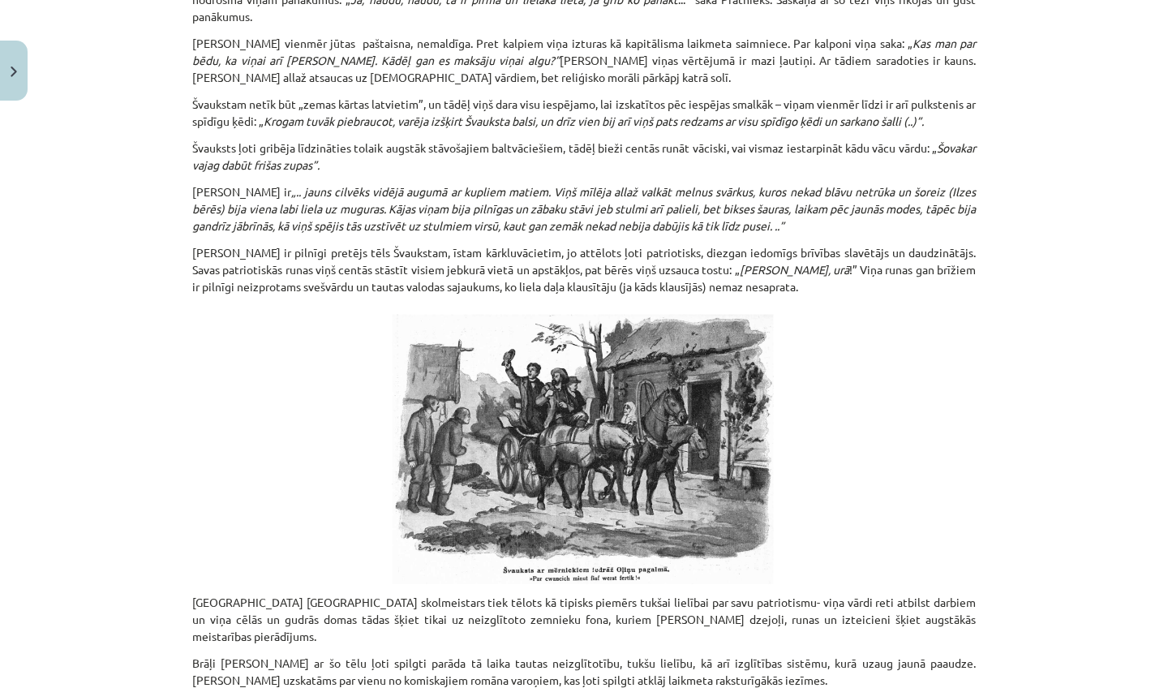
scroll to position [4299, 0]
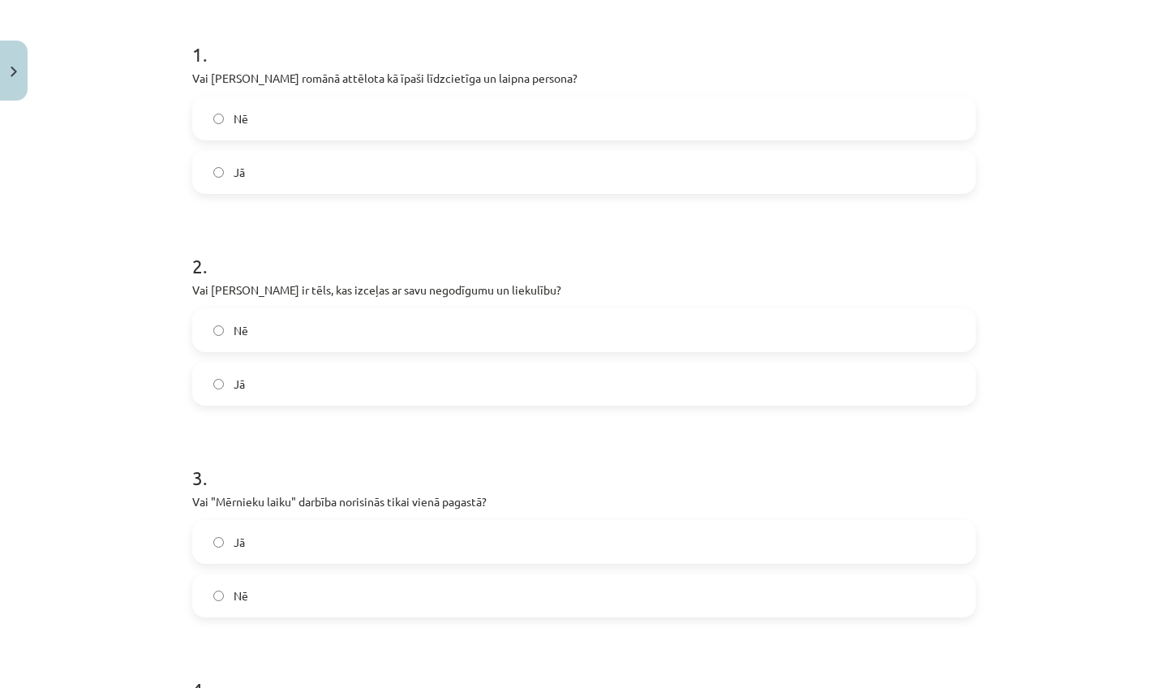
scroll to position [340, 0]
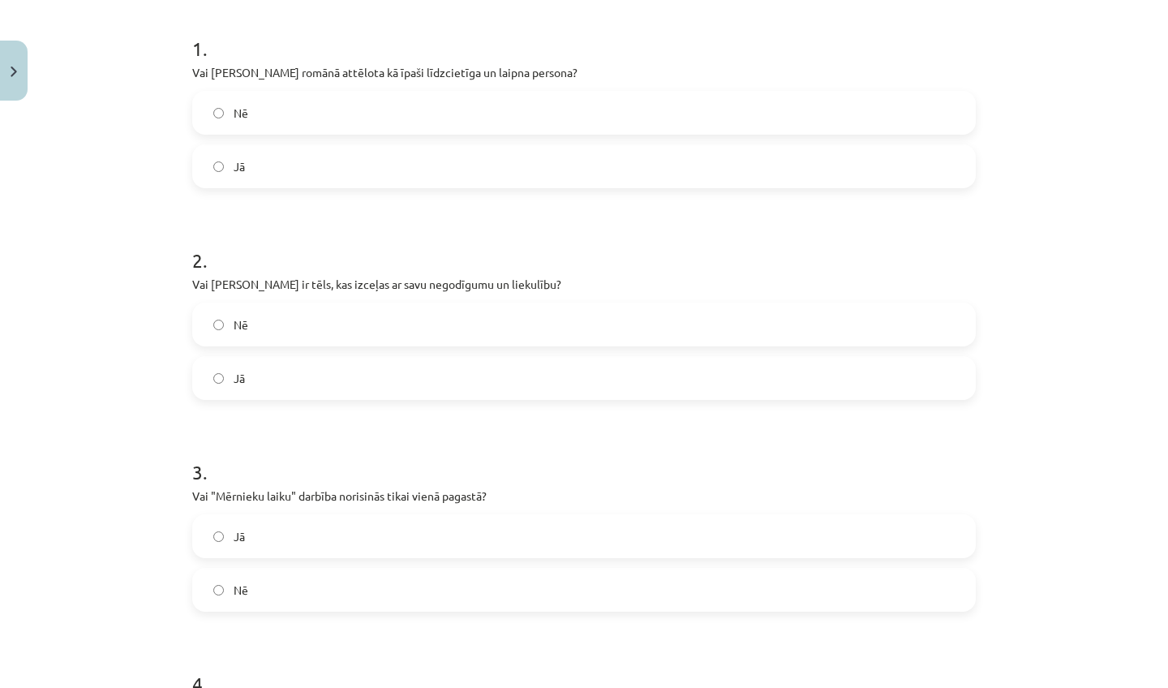
click at [501, 118] on label "Nē" at bounding box center [584, 112] width 781 height 41
click at [404, 376] on label "Jā" at bounding box center [584, 378] width 781 height 41
click at [343, 582] on label "Nē" at bounding box center [584, 590] width 781 height 41
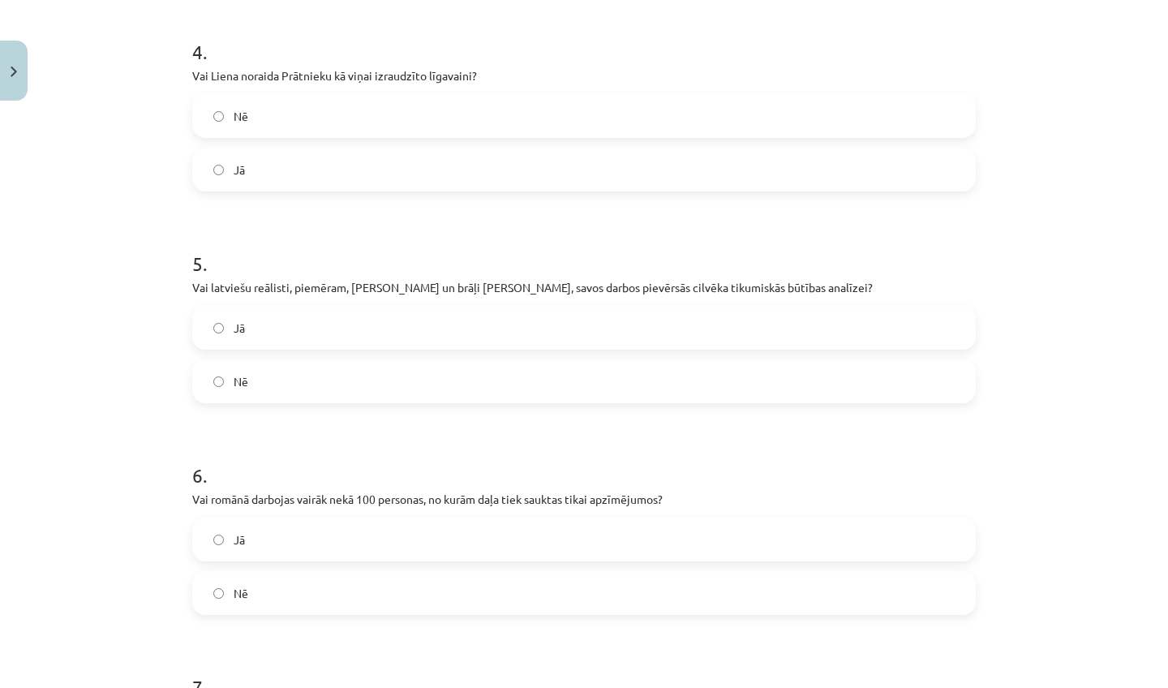
drag, startPoint x: 1027, startPoint y: 632, endPoint x: 1011, endPoint y: 687, distance: 57.5
click at [1011, 687] on div "Mācību tēma: Literatūras i - 11. klases 4. ieskaites mācību materiāls #4 2. tēm…" at bounding box center [584, 344] width 1168 height 688
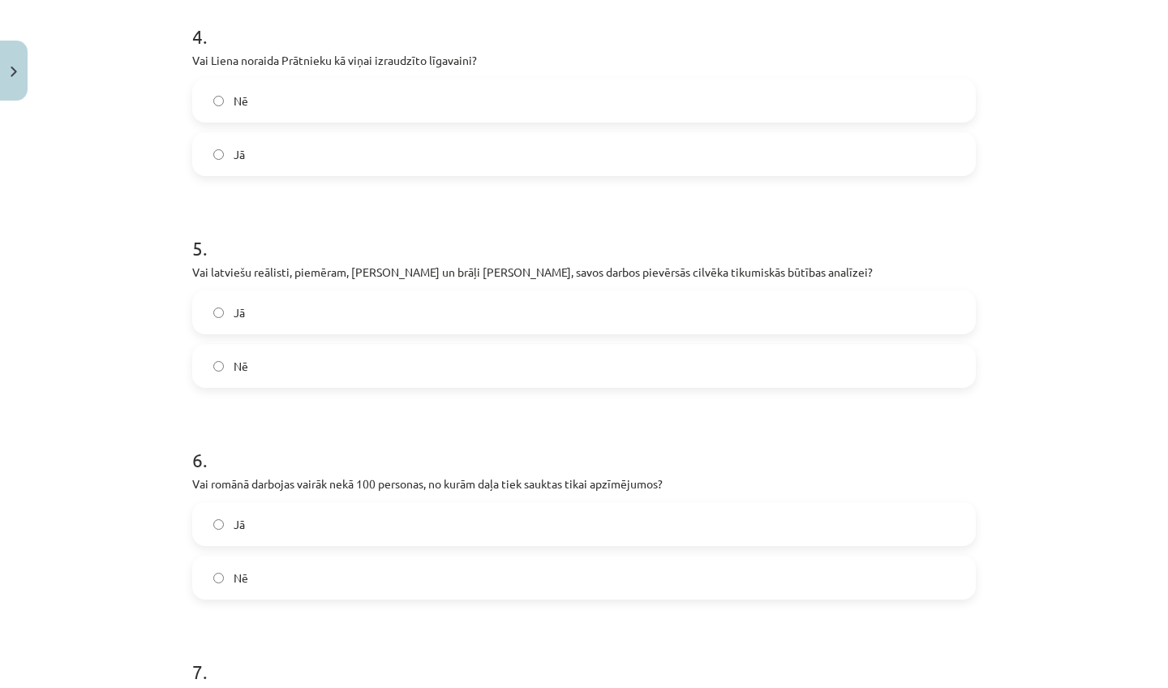
click at [376, 148] on label "Jā" at bounding box center [584, 154] width 781 height 41
click at [321, 310] on label "Jā" at bounding box center [584, 312] width 781 height 41
click at [299, 511] on label "Jā" at bounding box center [584, 524] width 781 height 41
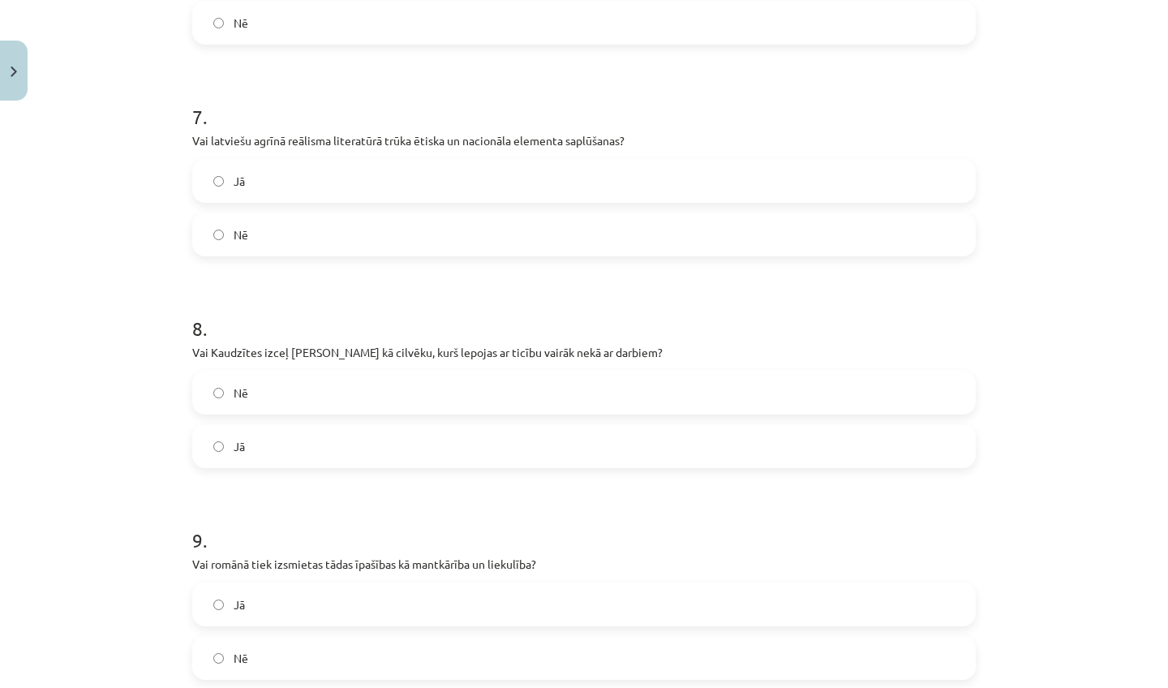
drag, startPoint x: 1083, startPoint y: 645, endPoint x: 1048, endPoint y: 687, distance: 54.7
click at [1048, 687] on div "Mācību tēma: Literatūras i - 11. klases 4. ieskaites mācību materiāls #4 2. tēm…" at bounding box center [584, 344] width 1168 height 688
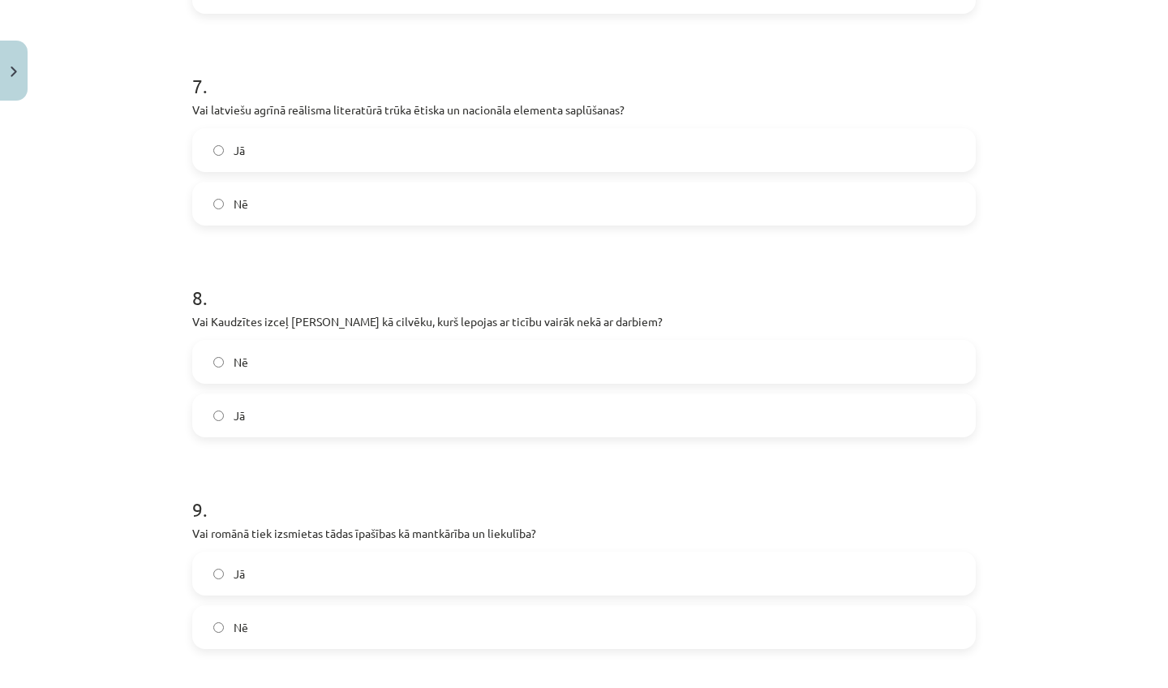
click at [465, 144] on label "Jā" at bounding box center [584, 150] width 781 height 41
click at [419, 412] on label "Jā" at bounding box center [584, 415] width 781 height 41
click at [354, 572] on label "Jā" at bounding box center [584, 573] width 781 height 41
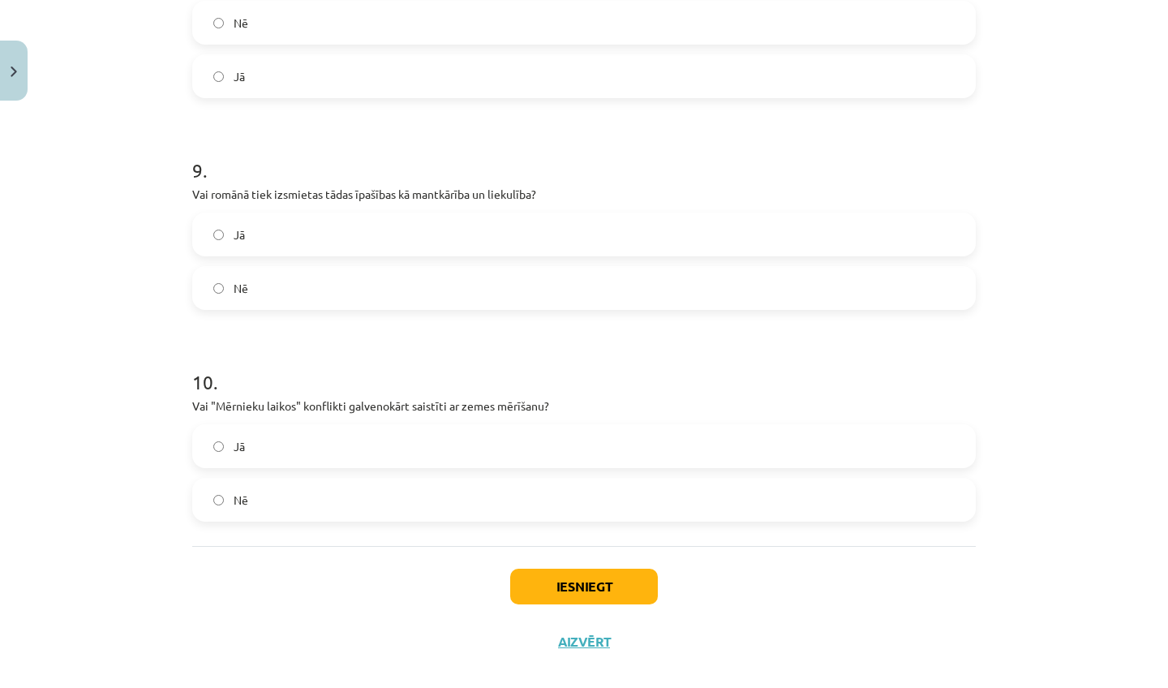
scroll to position [1937, 0]
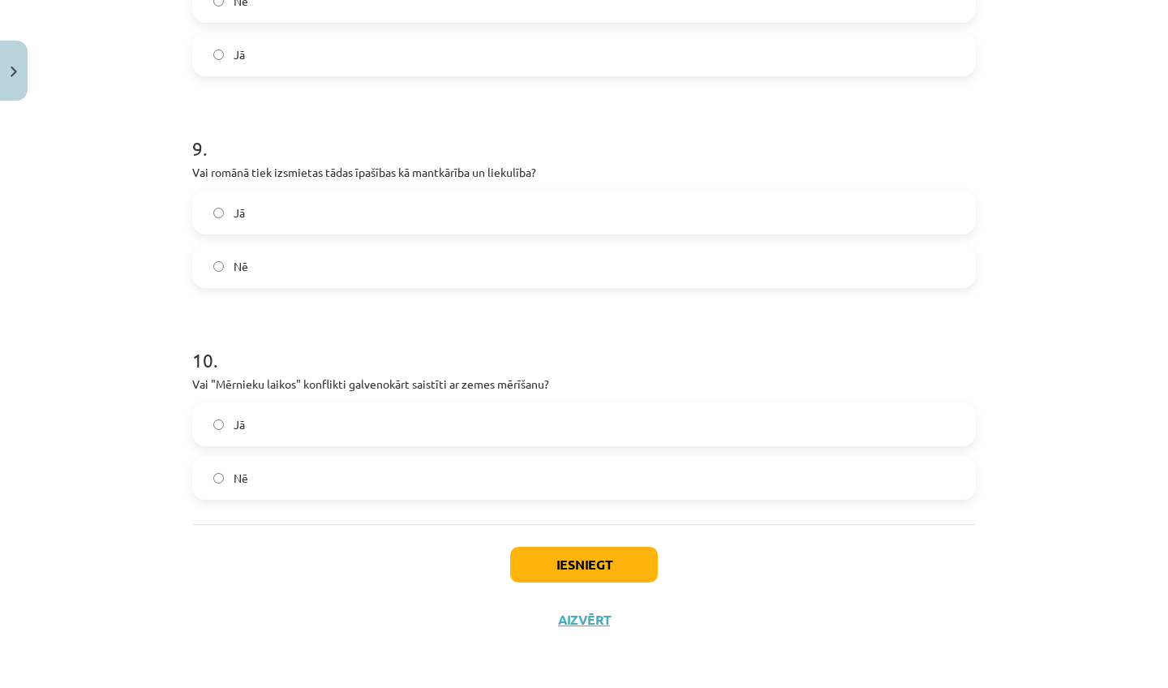
drag, startPoint x: 1069, startPoint y: 667, endPoint x: 1047, endPoint y: 687, distance: 30.5
click at [1047, 687] on div "Mācību tēma: Literatūras i - 11. klases 4. ieskaites mācību materiāls #4 2. tēm…" at bounding box center [584, 344] width 1168 height 688
click at [612, 426] on label "Jā" at bounding box center [584, 424] width 781 height 41
click at [595, 560] on button "Iesniegt" at bounding box center [584, 565] width 148 height 36
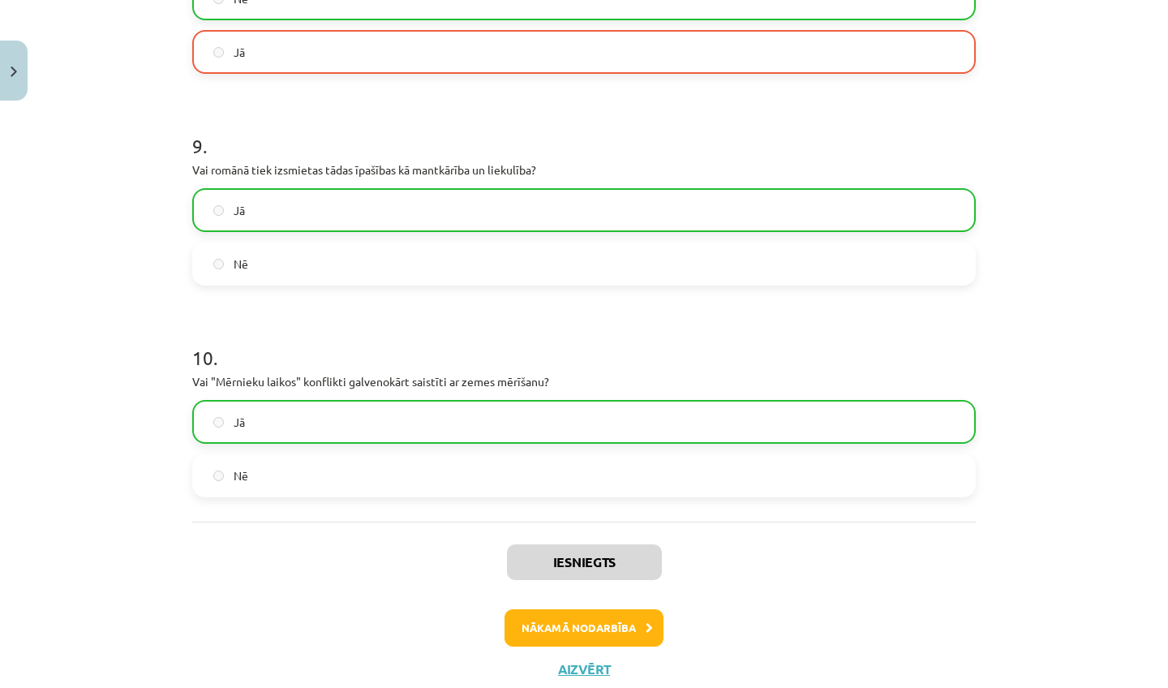
click at [591, 617] on button "Nākamā nodarbība" at bounding box center [584, 627] width 159 height 37
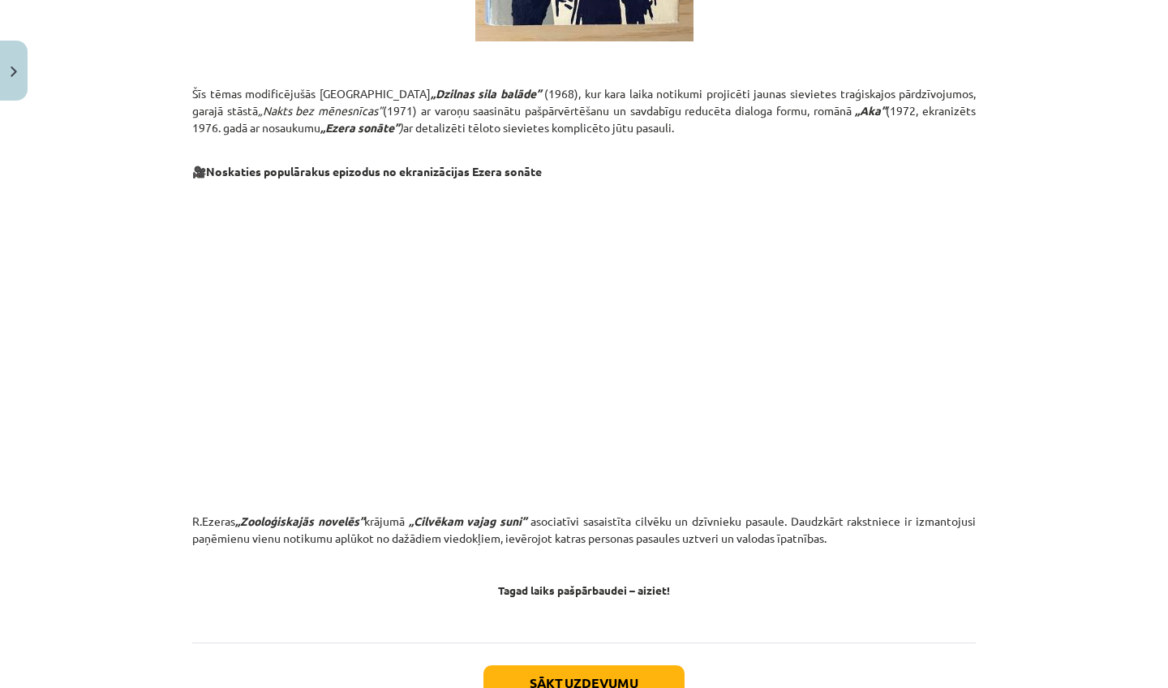
scroll to position [7323, 0]
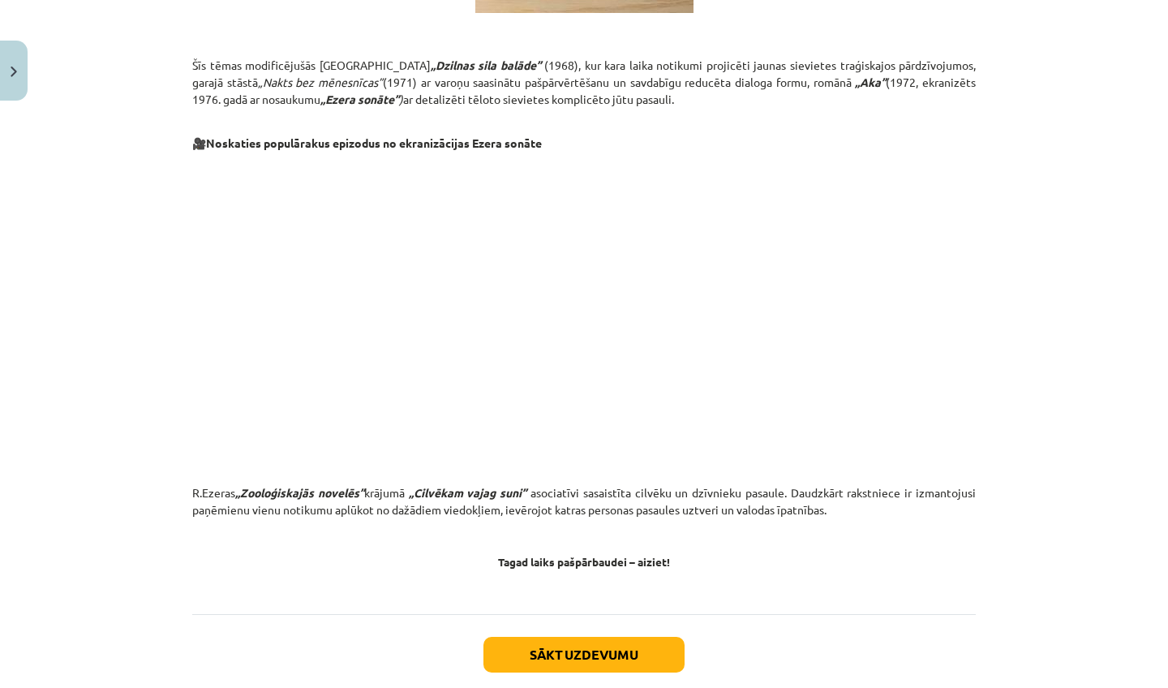
click at [679, 637] on button "Sākt uzdevumu" at bounding box center [584, 655] width 201 height 36
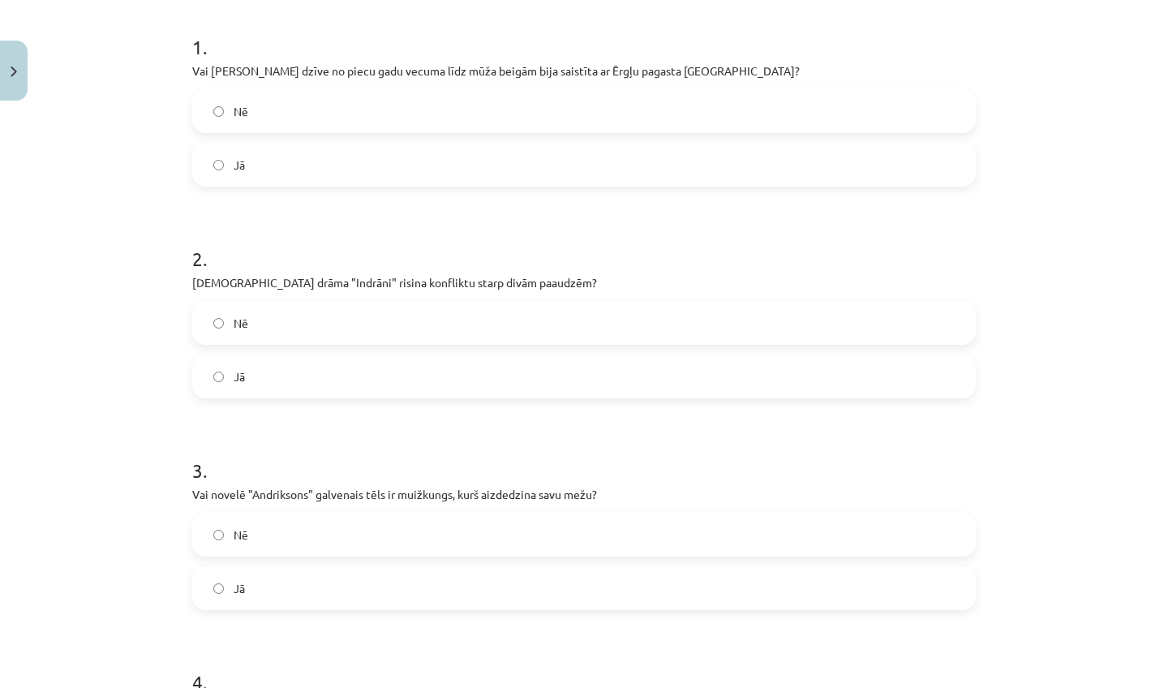
scroll to position [319, 0]
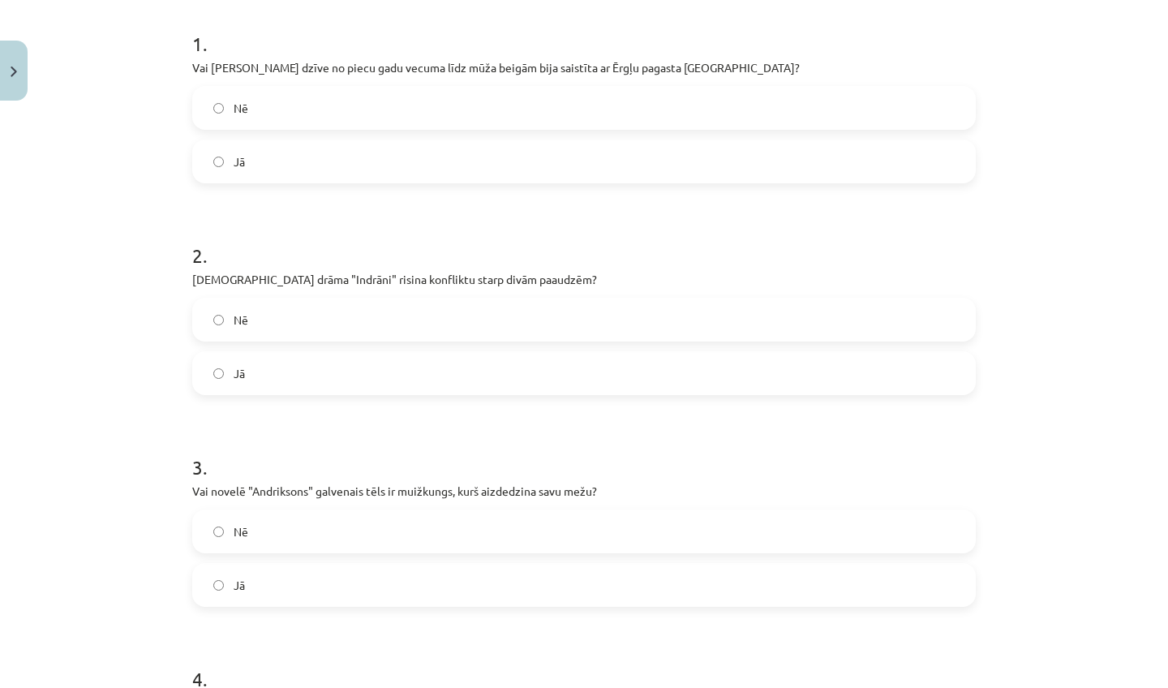
click at [716, 174] on label "Jā" at bounding box center [584, 161] width 781 height 41
click at [548, 391] on label "Jā" at bounding box center [584, 373] width 781 height 41
click at [479, 525] on label "Nē" at bounding box center [584, 531] width 781 height 41
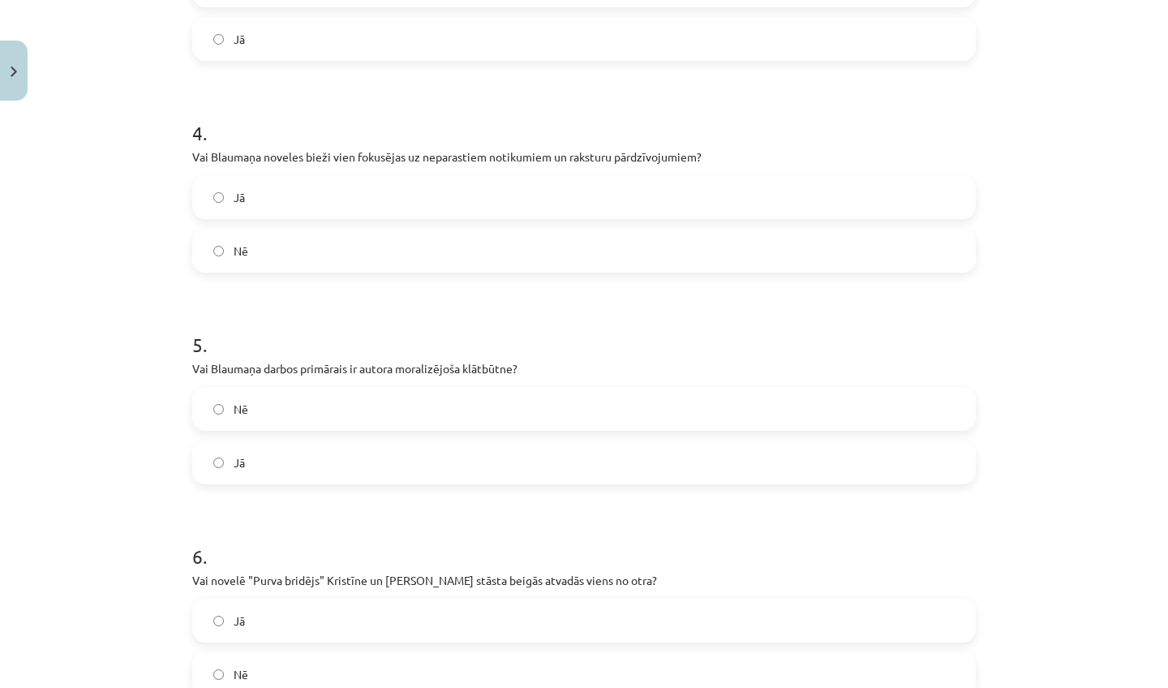
drag, startPoint x: 1116, startPoint y: 670, endPoint x: 1094, endPoint y: 687, distance: 28.4
click at [1094, 687] on div "Mācību tēma: Literatūras i - 11. klases 4. ieskaites mācību materiāls #5 3. tēm…" at bounding box center [584, 344] width 1168 height 688
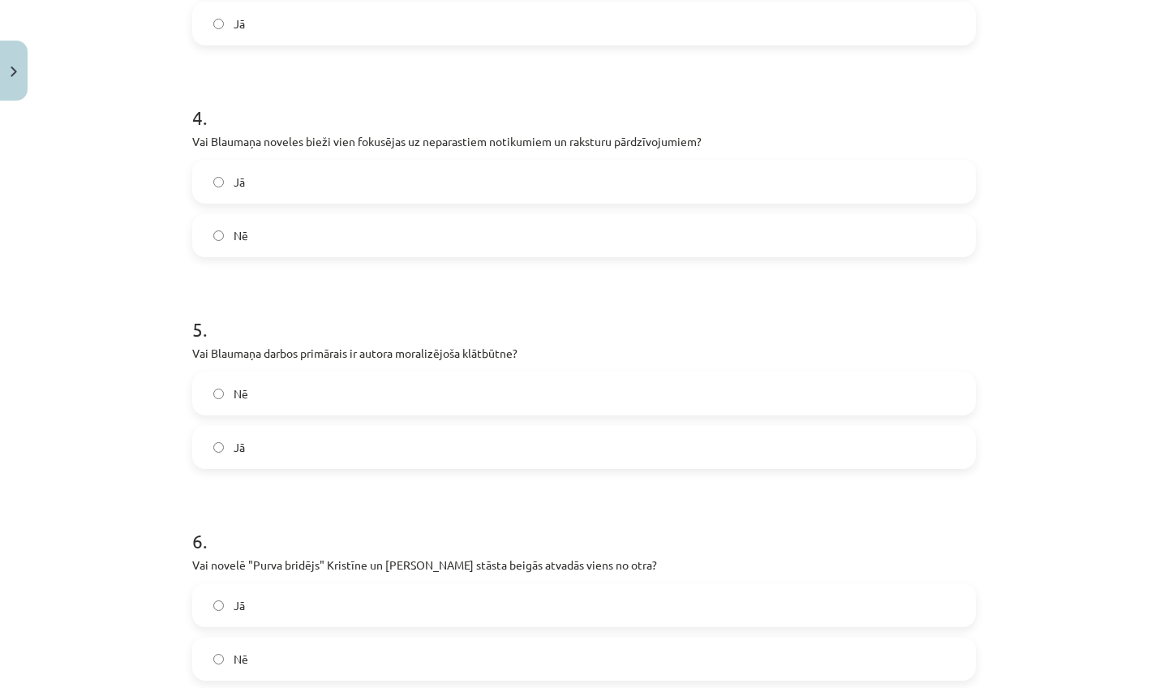
click at [1092, 687] on div "Mācību tēma: Literatūras i - 11. klases 4. ieskaites mācību materiāls #5 3. tēm…" at bounding box center [584, 344] width 1168 height 688
drag, startPoint x: 1078, startPoint y: 659, endPoint x: 1078, endPoint y: 676, distance: 17.0
click at [1078, 676] on div "Mācību tēma: Literatūras i - 11. klases 4. ieskaites mācību materiāls #5 3. tēm…" at bounding box center [584, 344] width 1168 height 688
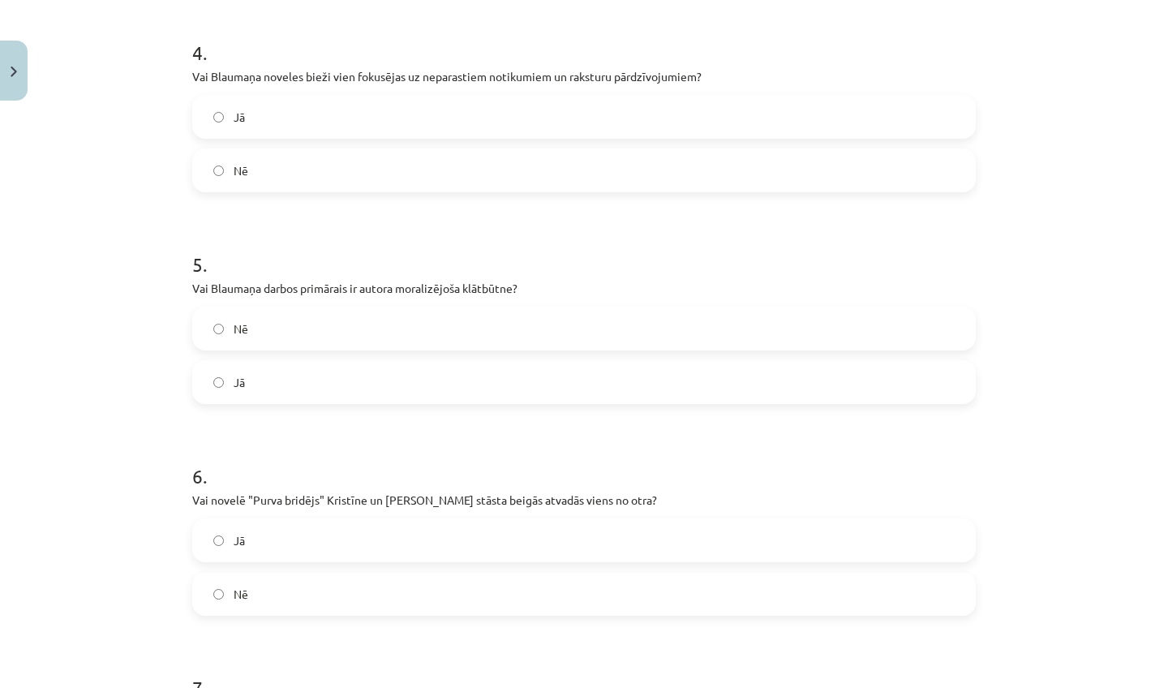
drag, startPoint x: 1078, startPoint y: 676, endPoint x: 1078, endPoint y: 687, distance: 11.4
click at [1078, 687] on div "Mācību tēma: Literatūras i - 11. klases 4. ieskaites mācību materiāls #5 3. tēm…" at bounding box center [584, 344] width 1168 height 688
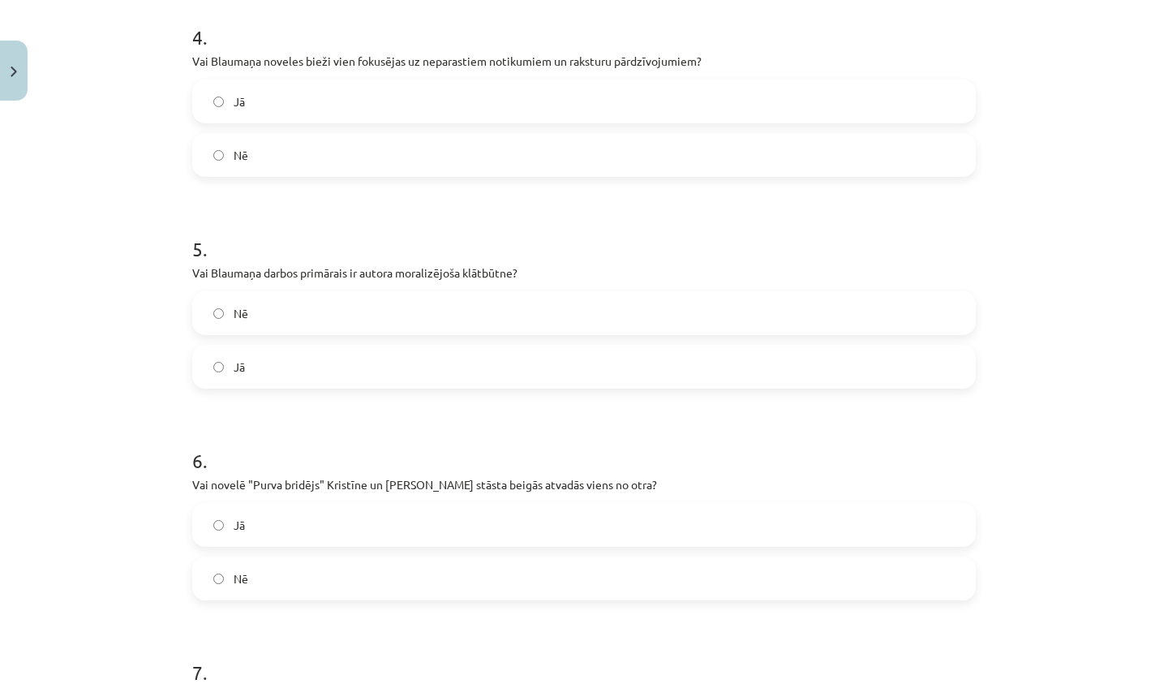
click at [355, 113] on label "Jā" at bounding box center [584, 101] width 781 height 41
click at [283, 297] on label "Nē" at bounding box center [584, 313] width 781 height 41
click at [232, 575] on label "Nē" at bounding box center [584, 578] width 781 height 41
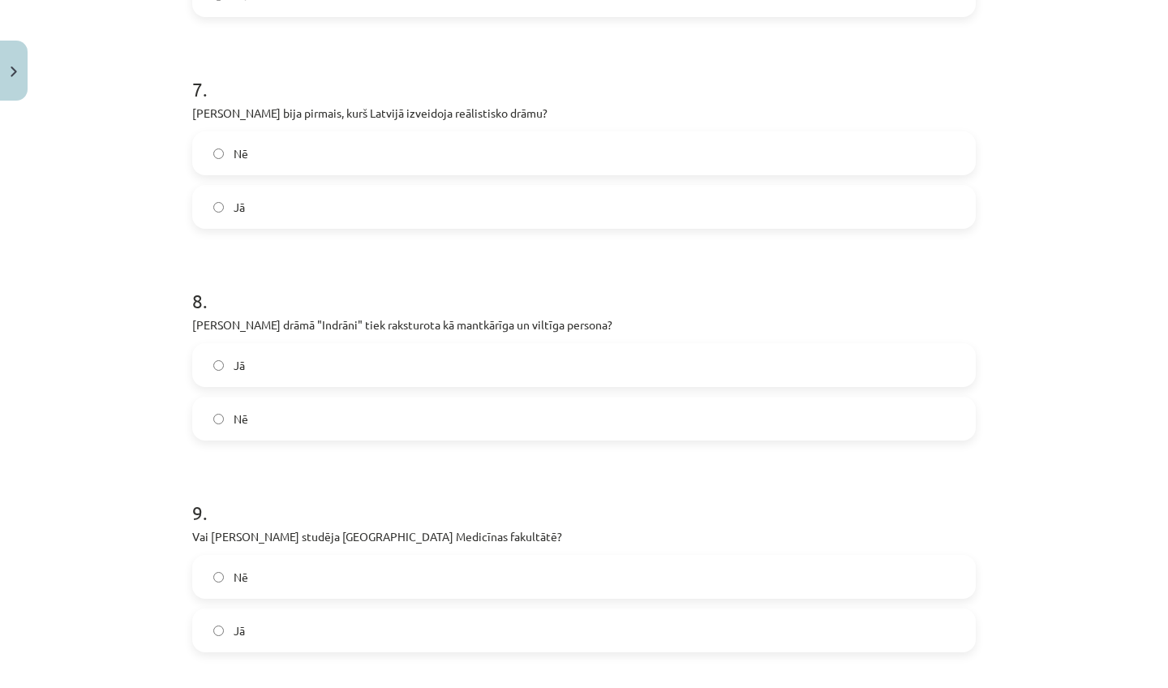
drag, startPoint x: 1063, startPoint y: 677, endPoint x: 1047, endPoint y: 687, distance: 18.2
click at [1047, 687] on div "Mācību tēma: Literatūras i - 11. klases 4. ieskaites mācību materiāls #5 3. tēm…" at bounding box center [584, 344] width 1168 height 688
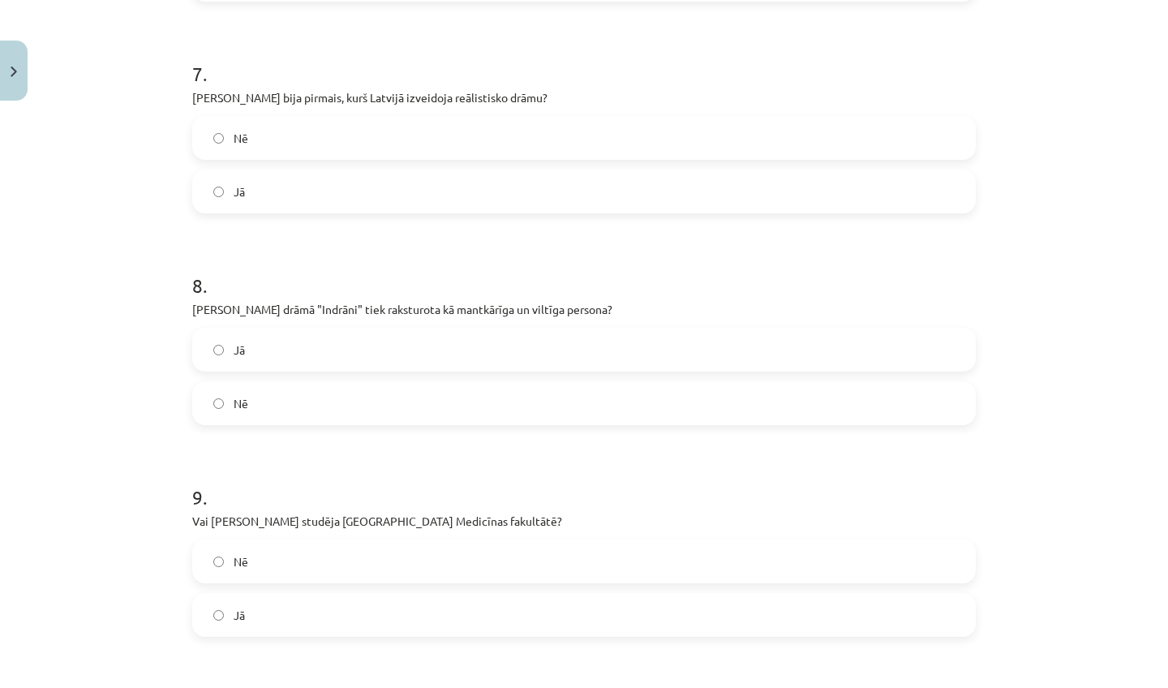
click at [1047, 687] on div "Mācību tēma: Literatūras i - 11. klases 4. ieskaites mācību materiāls #5 3. tēm…" at bounding box center [584, 344] width 1168 height 688
click at [461, 196] on label "Jā" at bounding box center [584, 191] width 781 height 41
click at [353, 399] on label "Nē" at bounding box center [584, 403] width 781 height 41
click at [285, 557] on label "Nē" at bounding box center [584, 561] width 781 height 41
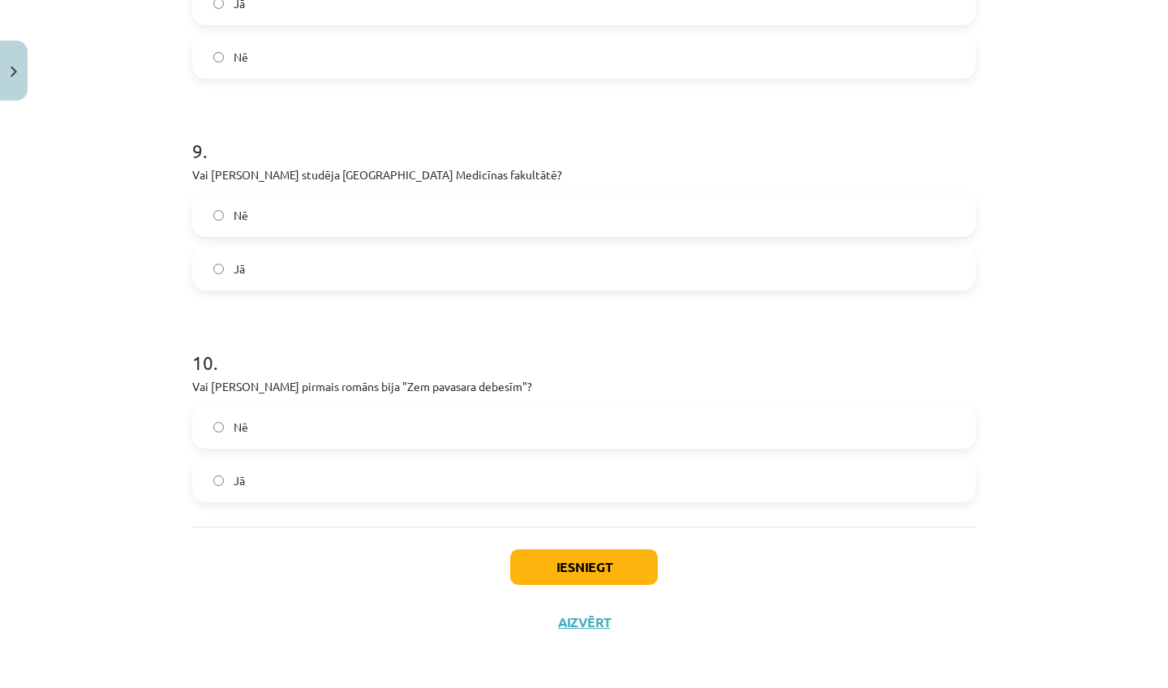
scroll to position [1911, 0]
drag, startPoint x: 1067, startPoint y: 610, endPoint x: 1039, endPoint y: 687, distance: 82.1
click at [1039, 687] on div "Mācību tēma: Literatūras i - 11. klases 4. ieskaites mācību materiāls #5 3. tēm…" at bounding box center [584, 344] width 1168 height 688
click at [401, 448] on div "Nē Jā" at bounding box center [584, 450] width 784 height 97
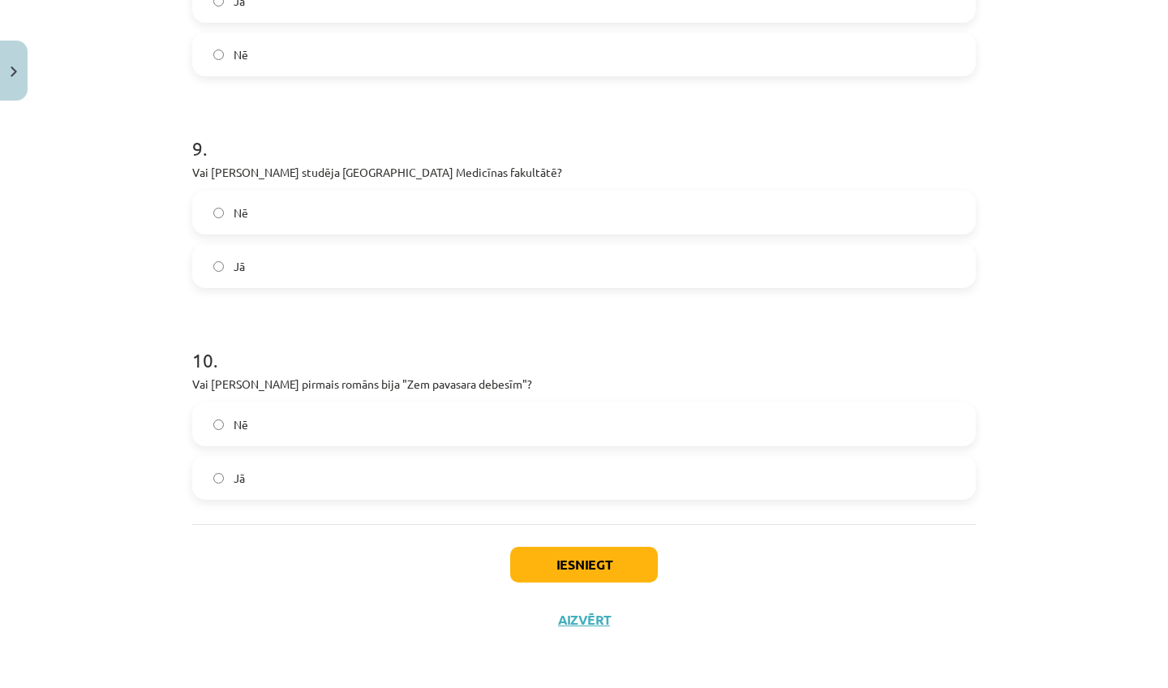
click at [397, 433] on label "Nē" at bounding box center [584, 424] width 781 height 41
click at [548, 554] on button "Iesniegt" at bounding box center [584, 565] width 148 height 36
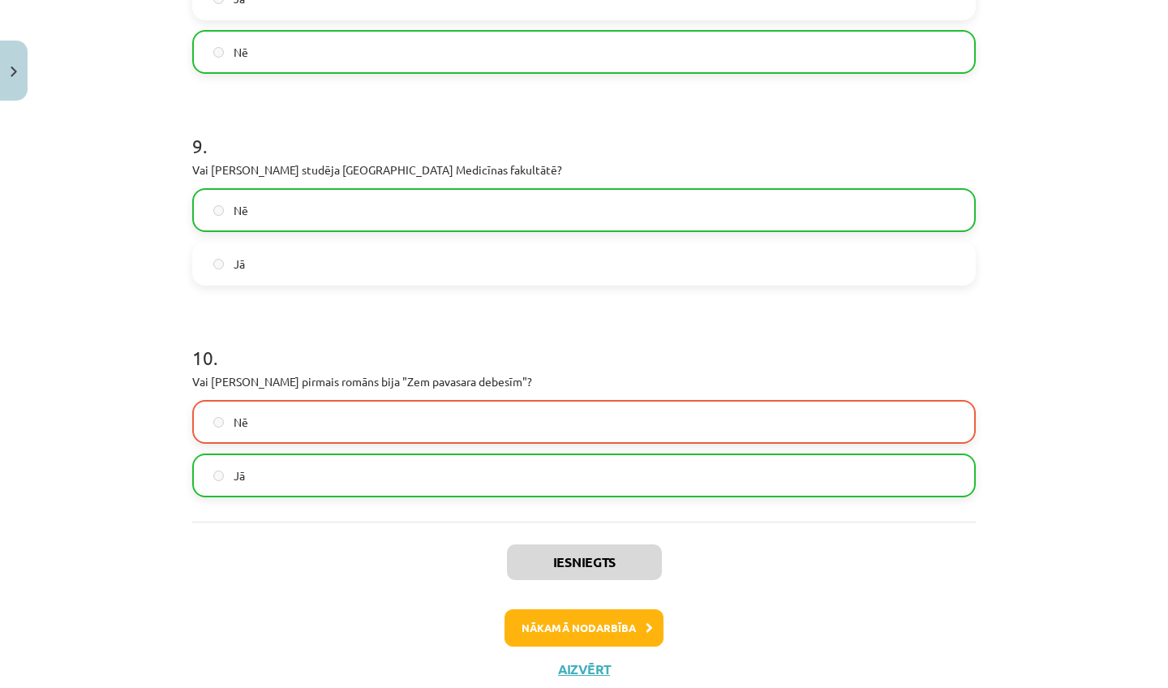
click at [536, 639] on button "Nākamā nodarbība" at bounding box center [584, 627] width 159 height 37
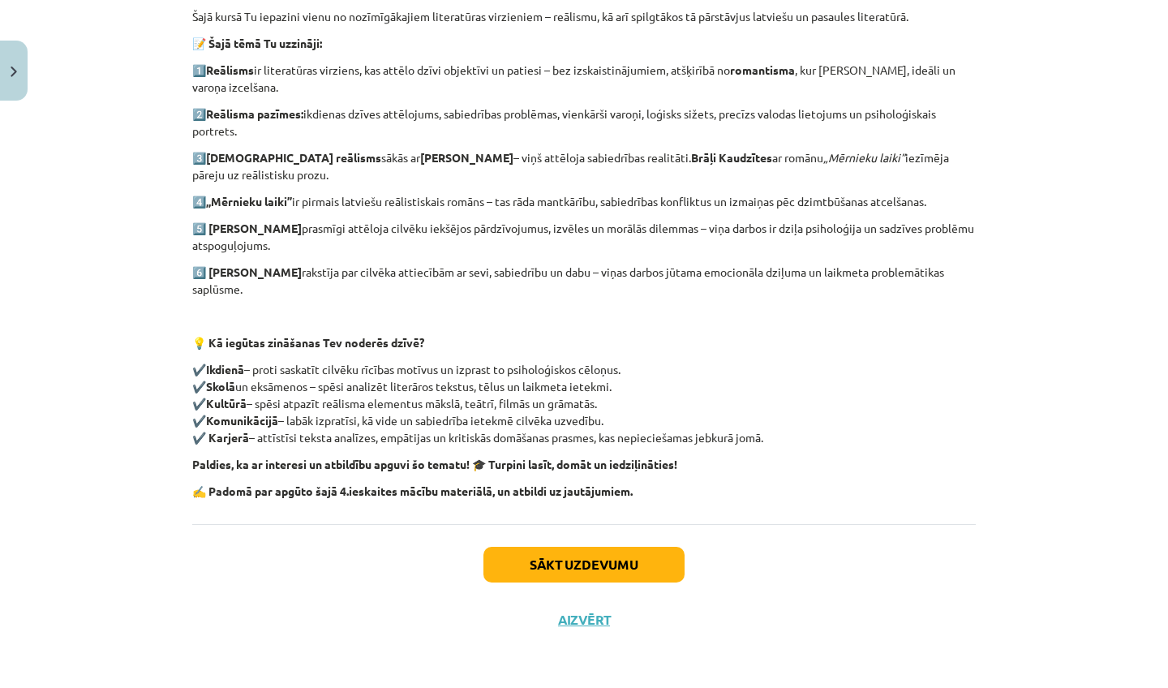
scroll to position [365, 0]
click at [592, 560] on button "Sākt uzdevumu" at bounding box center [584, 565] width 201 height 36
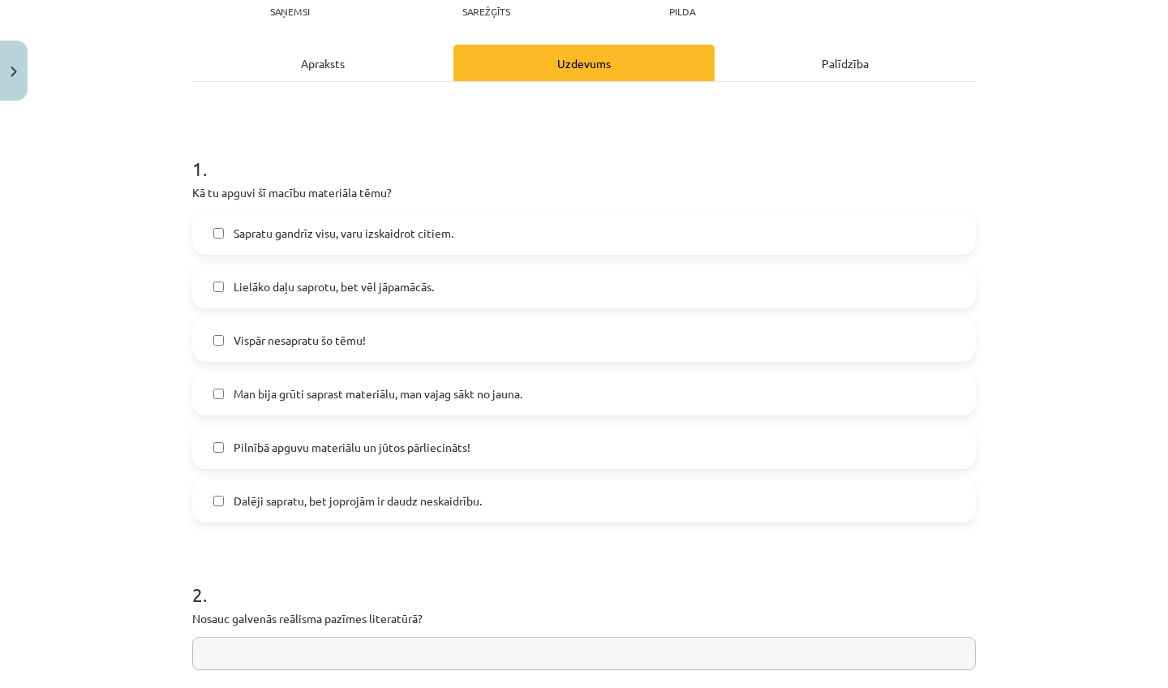
scroll to position [200, 0]
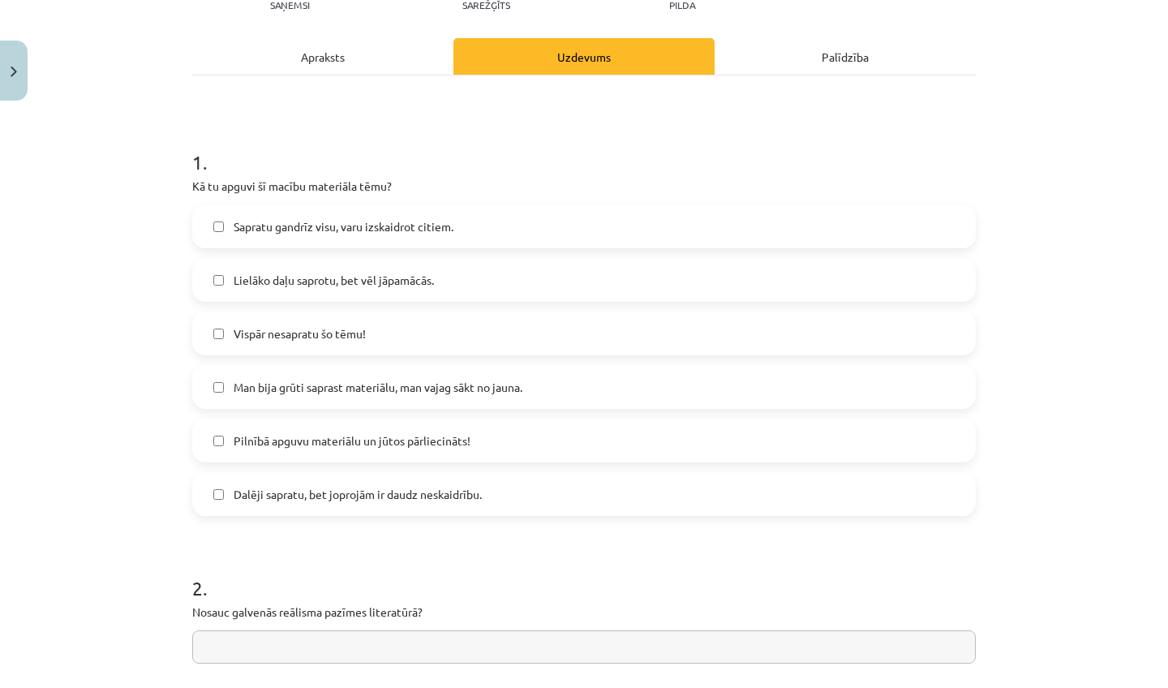
click at [422, 273] on span "Lielāko daļu saprotu, bet vēl jāpamācās." at bounding box center [334, 280] width 200 height 17
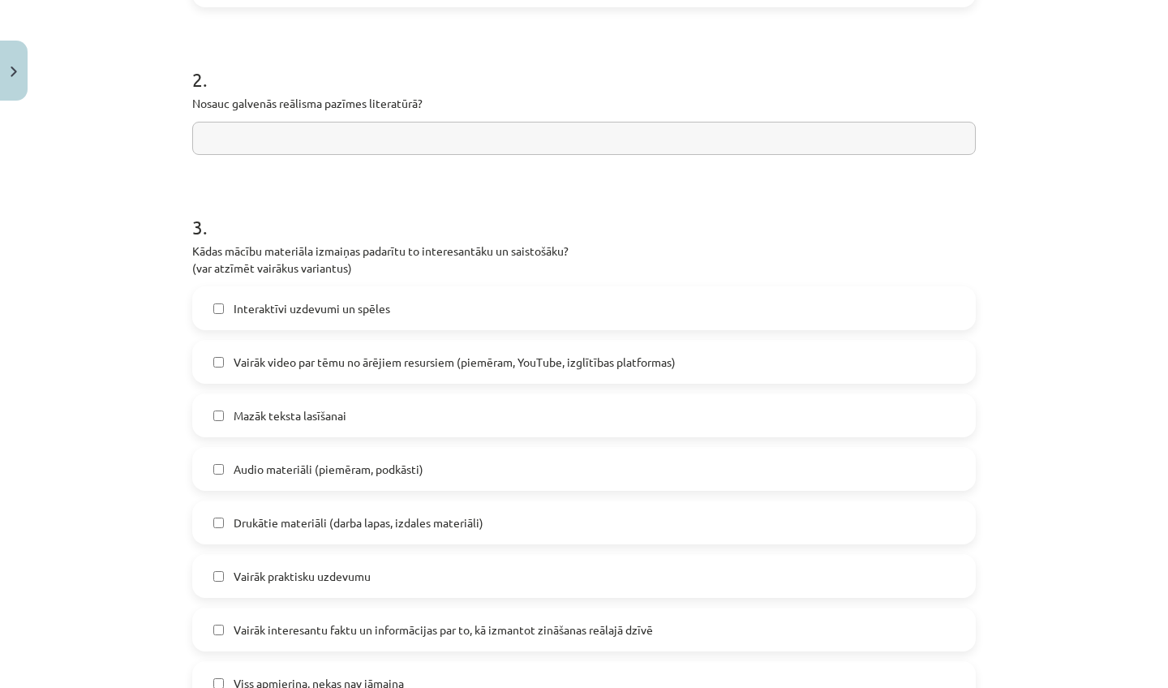
drag, startPoint x: 1038, startPoint y: 608, endPoint x: 1003, endPoint y: 687, distance: 86.8
click at [1003, 687] on div "Mācību tēma: Literatūras i - 11. klases 4. ieskaites mācību materiāls #6 Temata…" at bounding box center [584, 344] width 1168 height 688
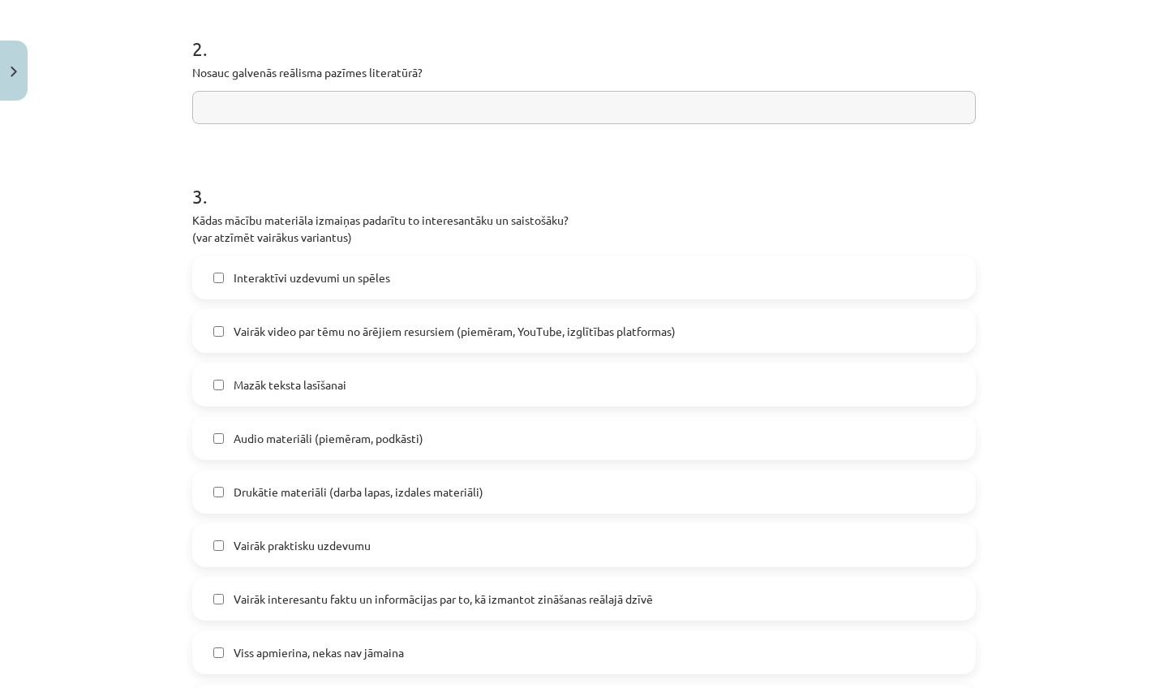
click at [496, 286] on label "Interaktīvi uzdevumi un spēles" at bounding box center [584, 277] width 781 height 41
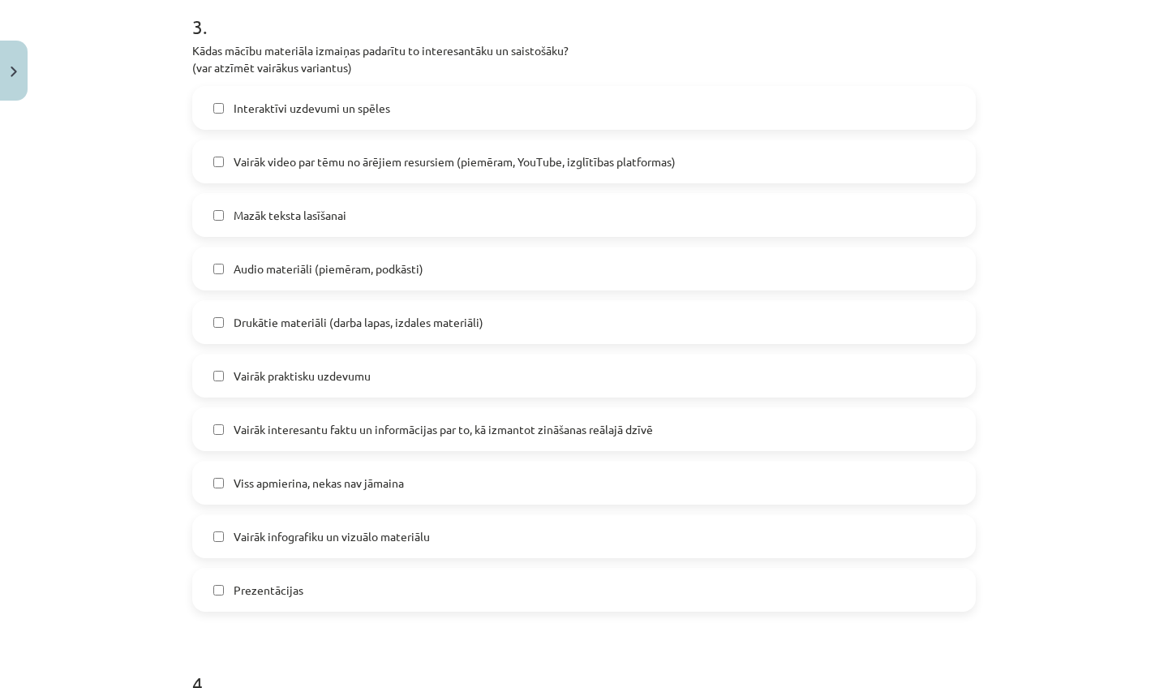
drag, startPoint x: 1048, startPoint y: 630, endPoint x: 1020, endPoint y: 687, distance: 64.2
click at [1020, 687] on div "Mācību tēma: Literatūras i - 11. klases 4. ieskaites mācību materiāls #6 Temata…" at bounding box center [584, 344] width 1168 height 688
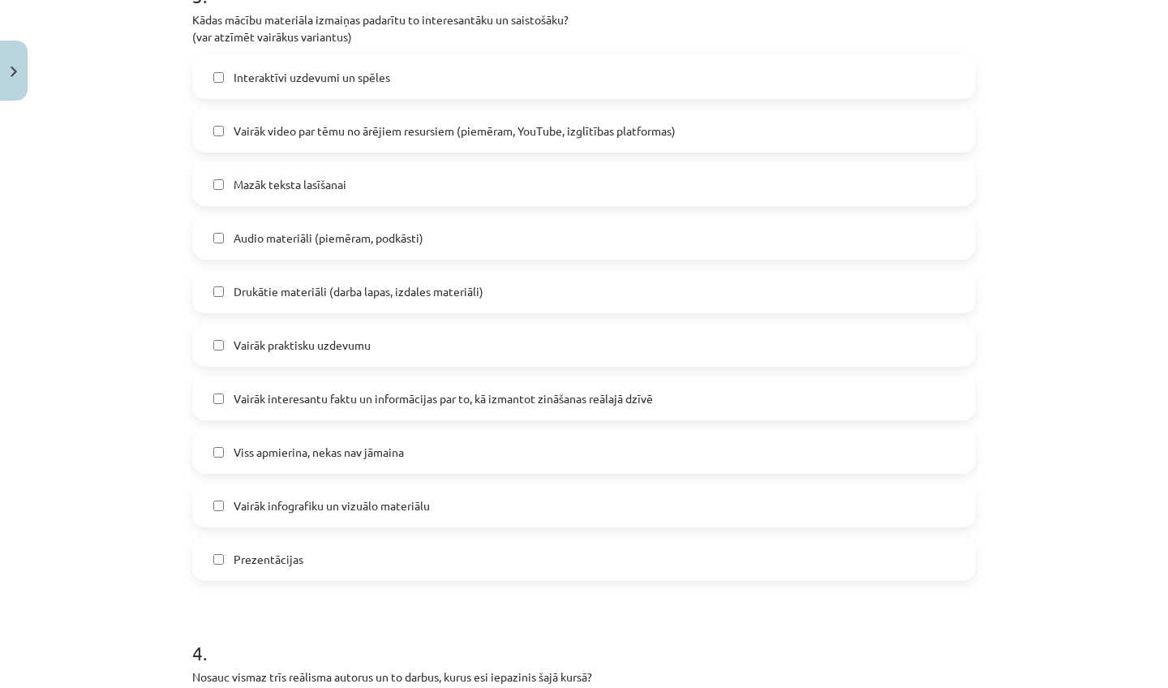
scroll to position [1162, 0]
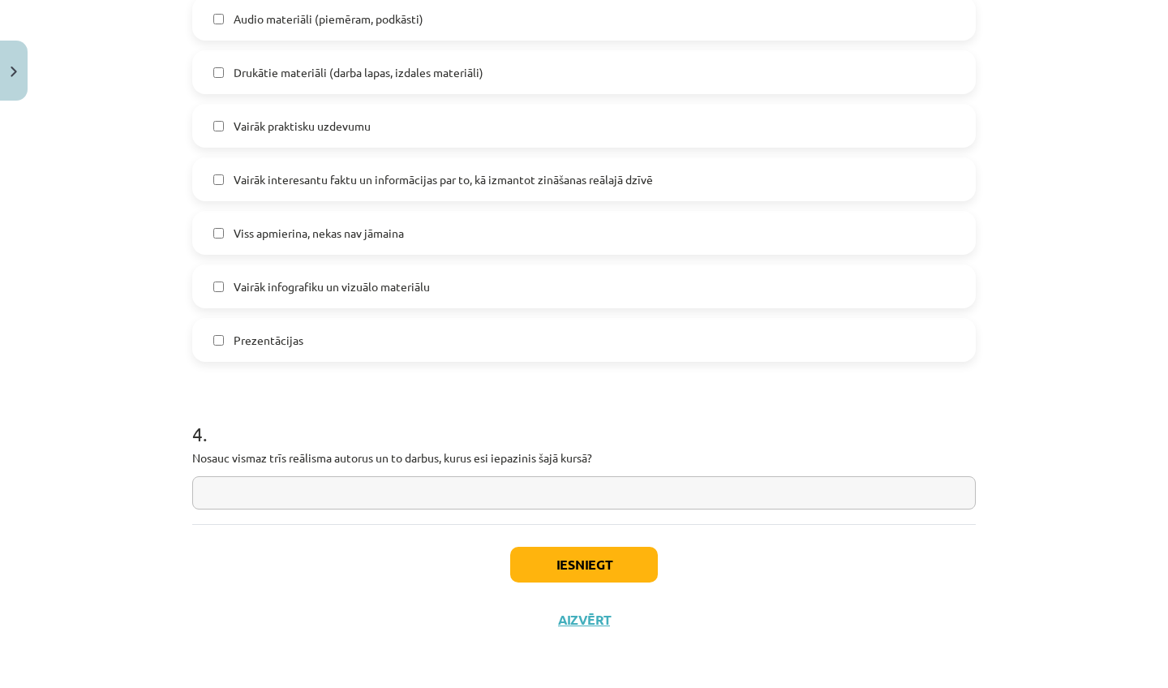
click at [555, 574] on button "Iesniegt" at bounding box center [584, 565] width 148 height 36
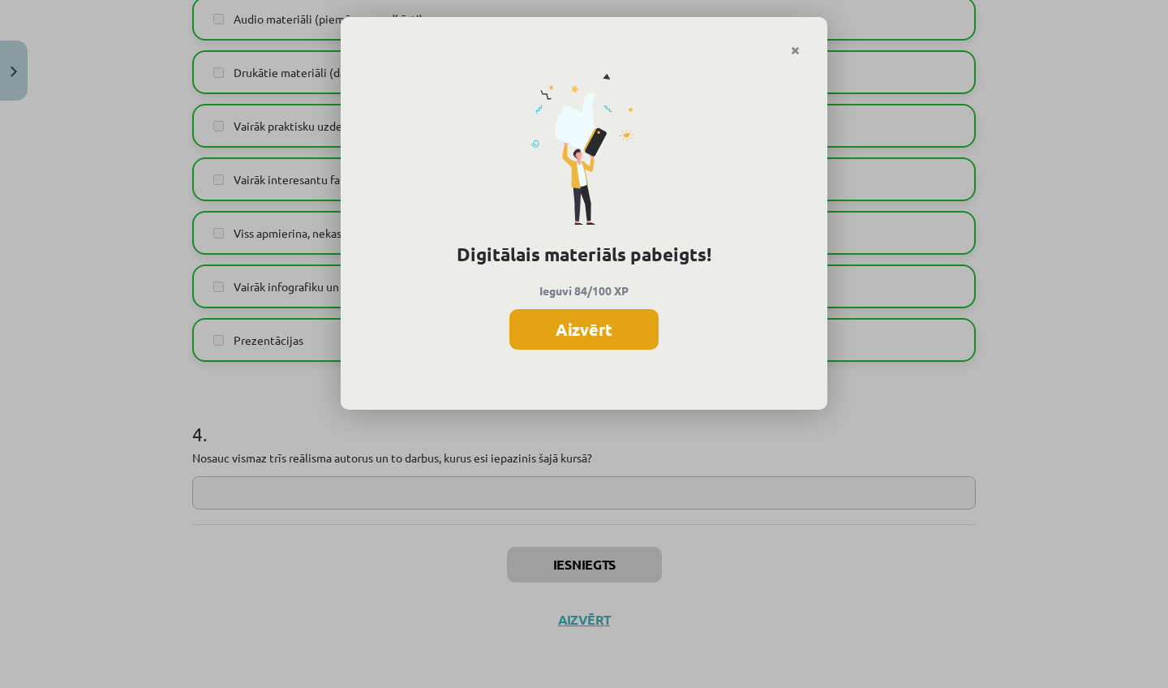
click at [613, 336] on button "Aizvērt" at bounding box center [584, 329] width 149 height 41
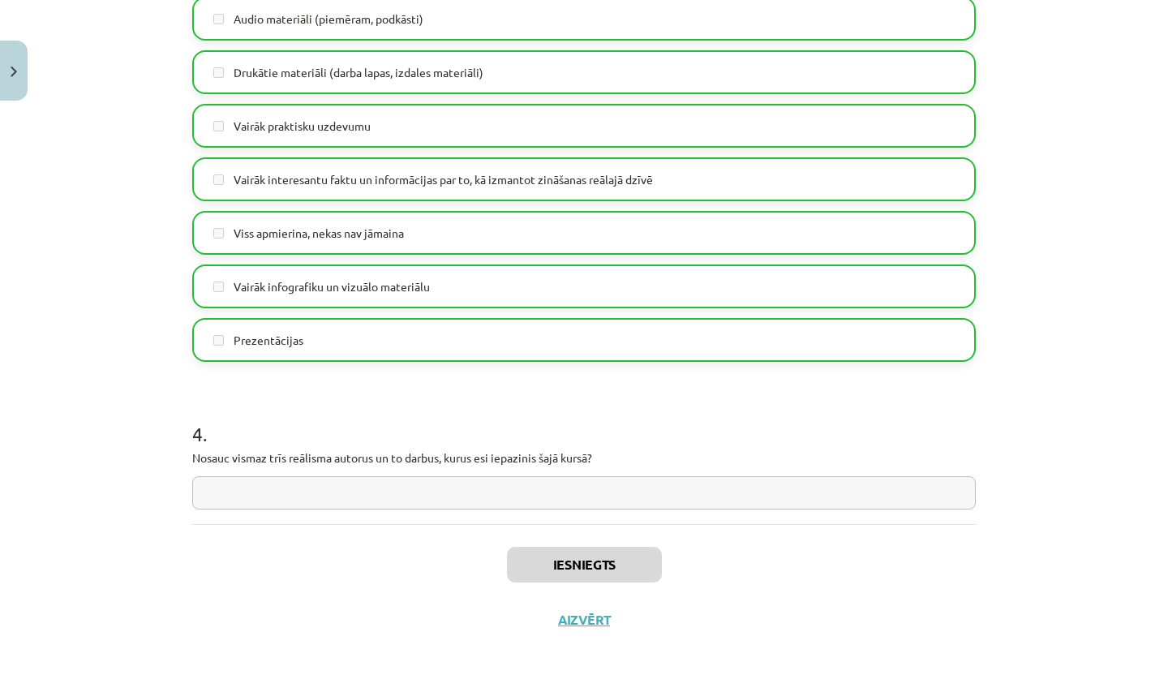
click at [584, 604] on div "Iesniegts Aizvērt" at bounding box center [584, 581] width 784 height 114
click at [583, 622] on button "Aizvērt" at bounding box center [584, 620] width 62 height 16
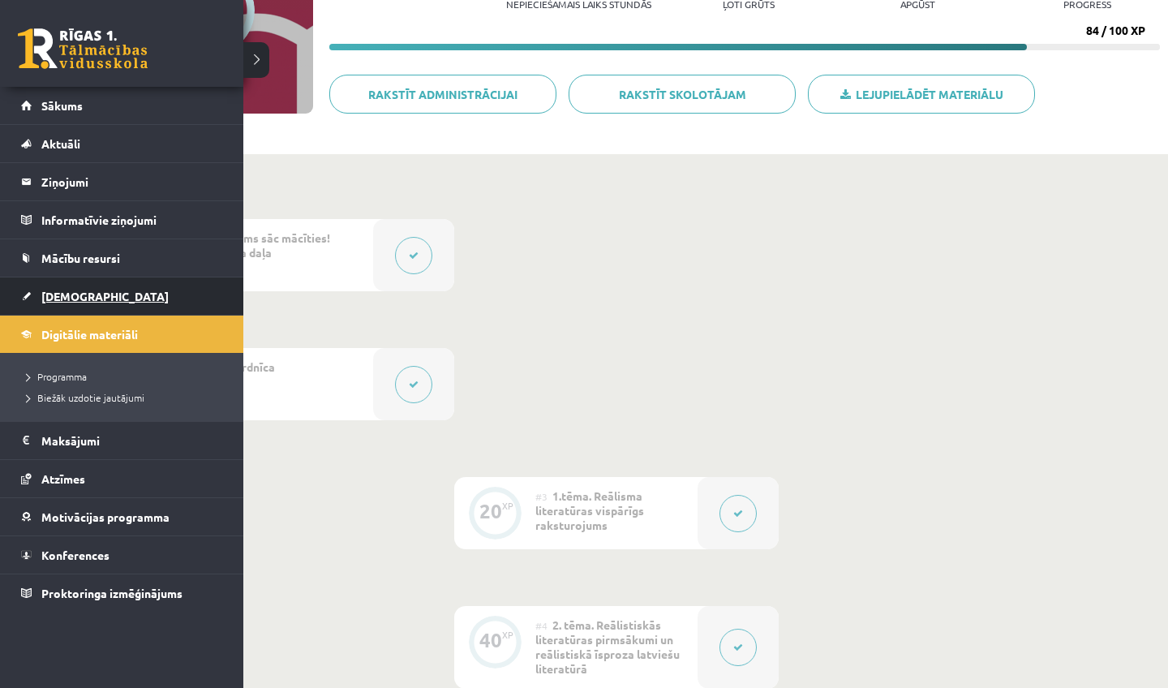
click at [42, 308] on link "[DEMOGRAPHIC_DATA]" at bounding box center [122, 295] width 202 height 37
